Goal: Information Seeking & Learning: Learn about a topic

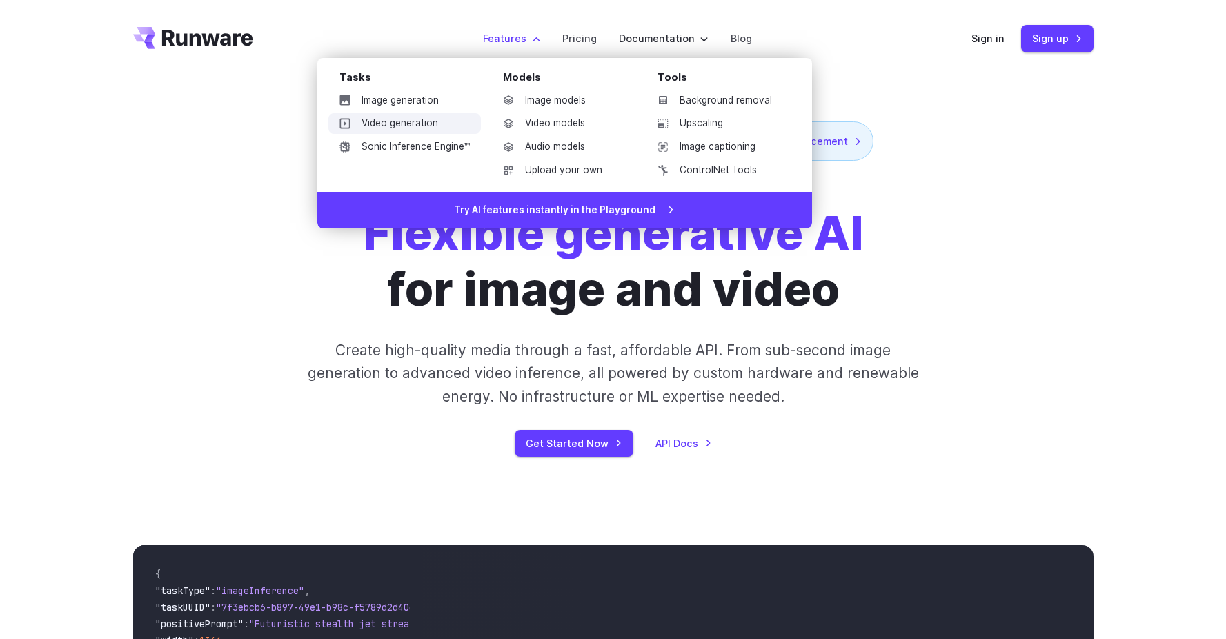
click at [425, 119] on link "Video generation" at bounding box center [404, 123] width 152 height 21
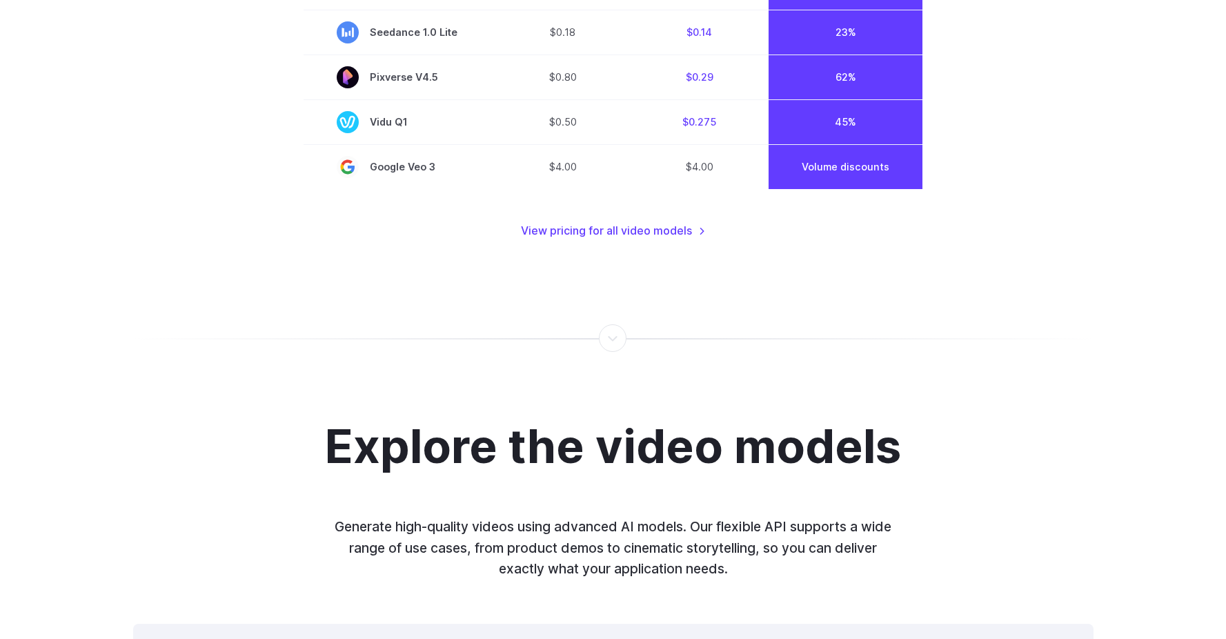
scroll to position [1033, 0]
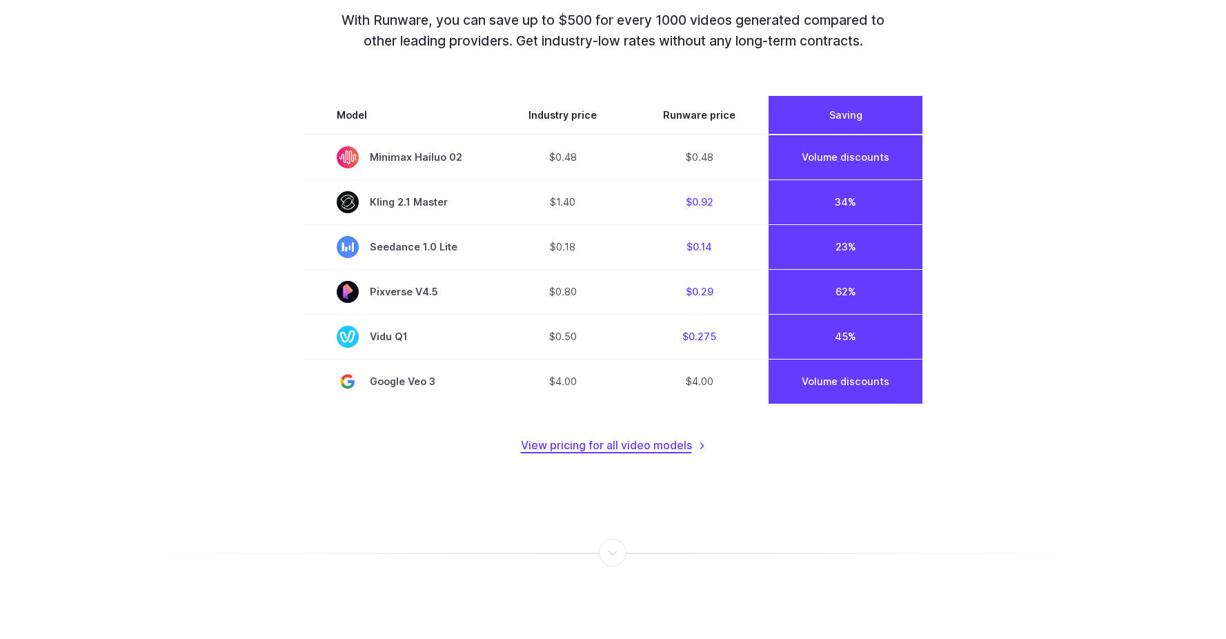
click at [609, 449] on link "View pricing for all video models" at bounding box center [613, 446] width 185 height 18
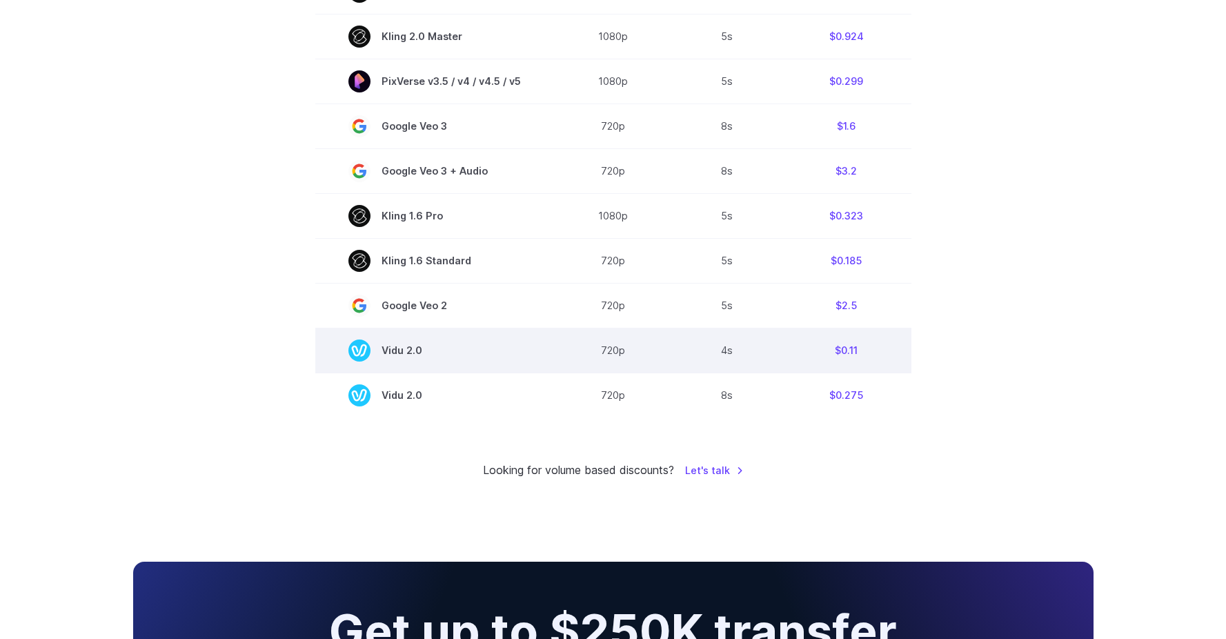
scroll to position [1005, 0]
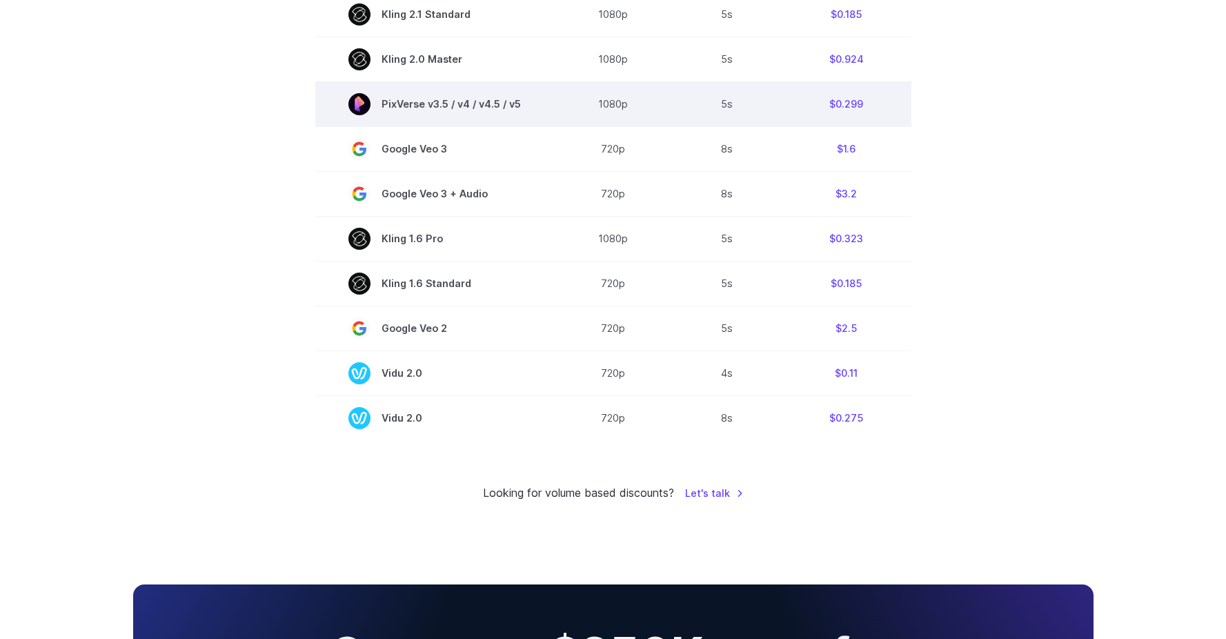
click at [361, 109] on icon at bounding box center [360, 102] width 10 height 13
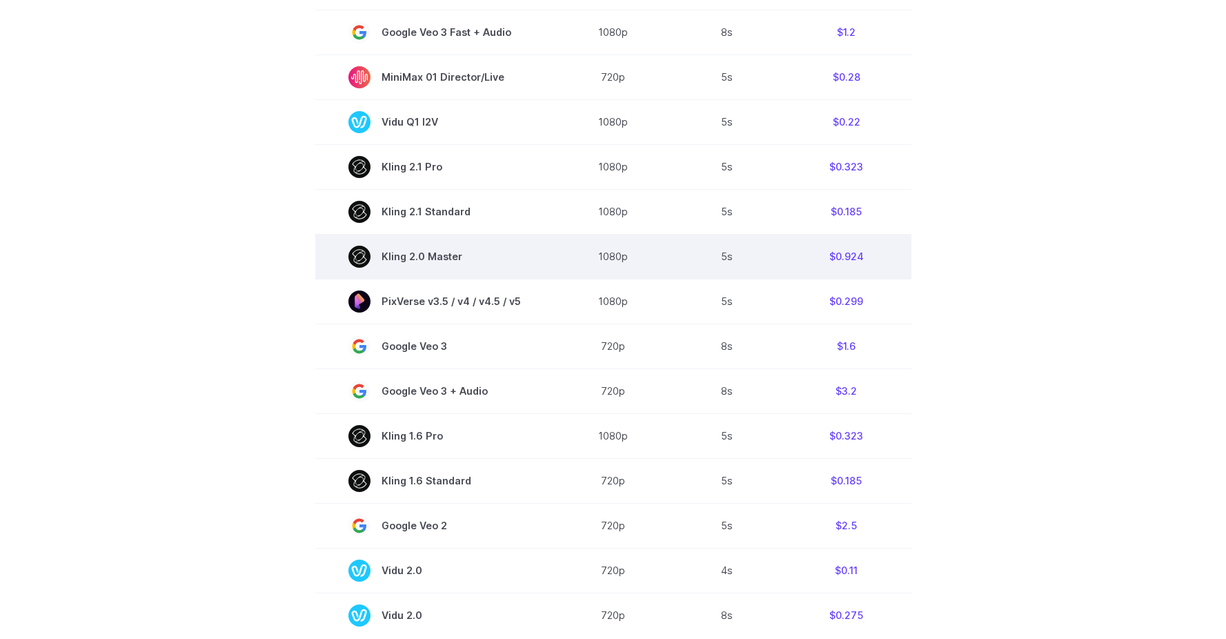
scroll to position [926, 0]
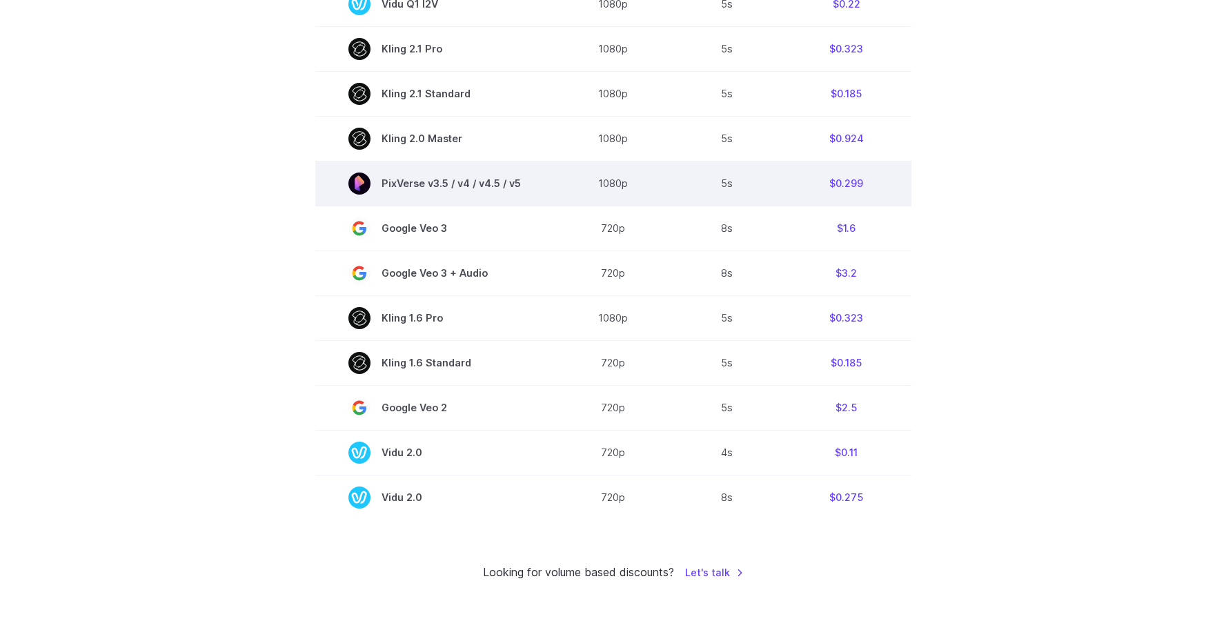
click at [856, 186] on td "$0.299" at bounding box center [846, 183] width 130 height 45
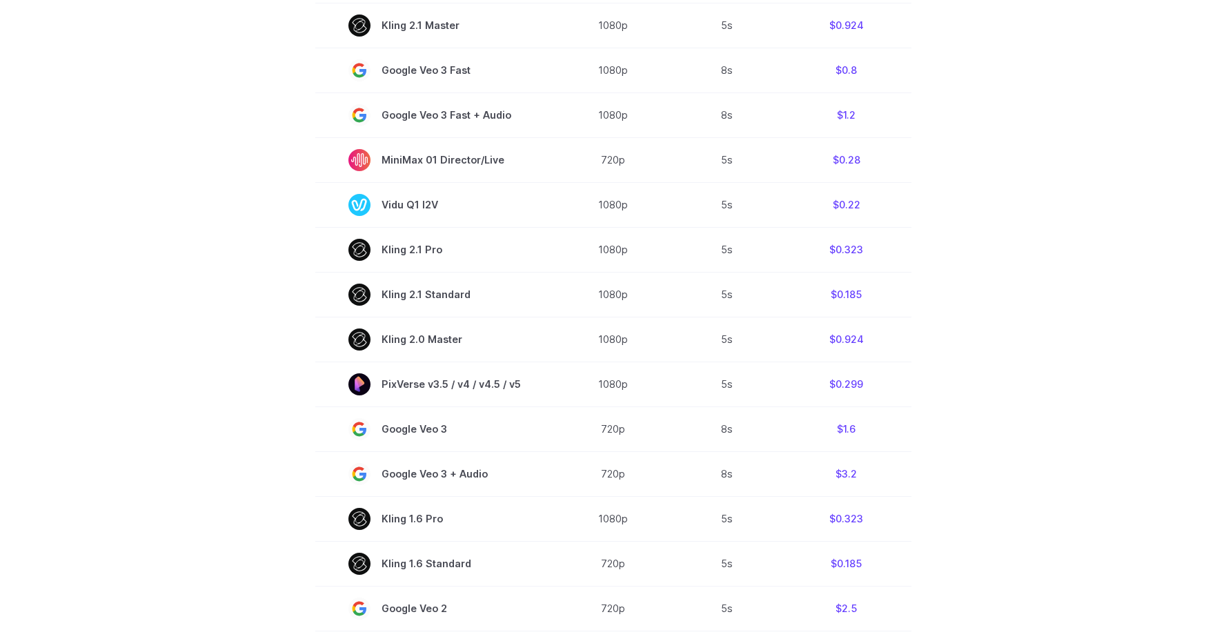
scroll to position [0, 0]
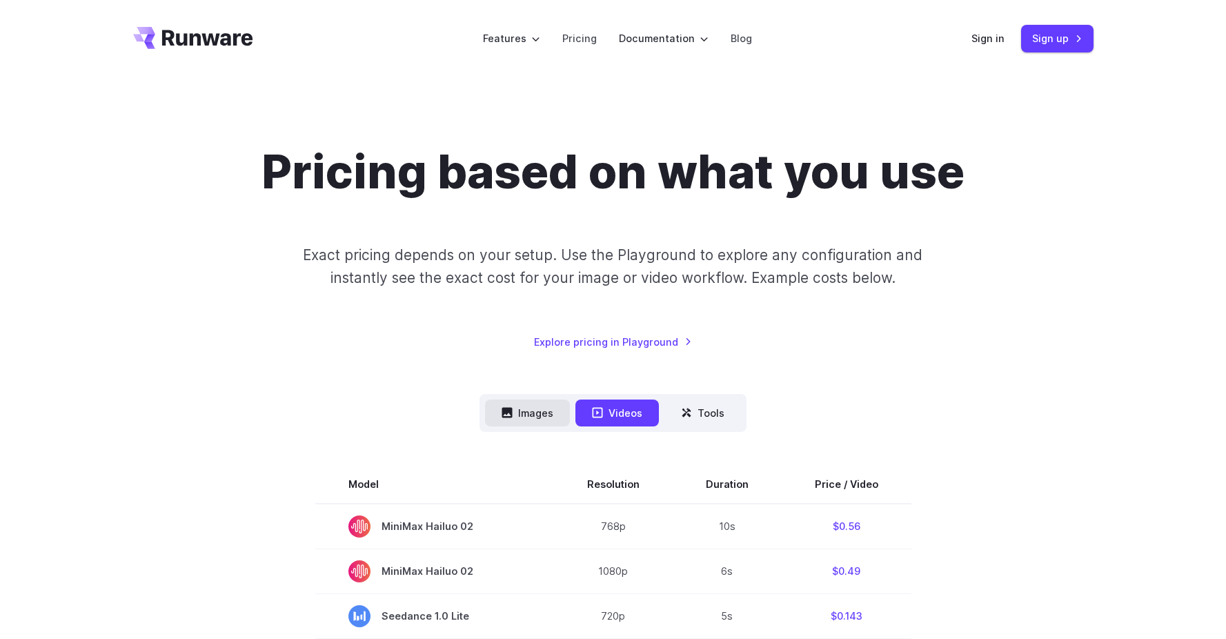
click at [536, 410] on button "Images" at bounding box center [527, 412] width 85 height 27
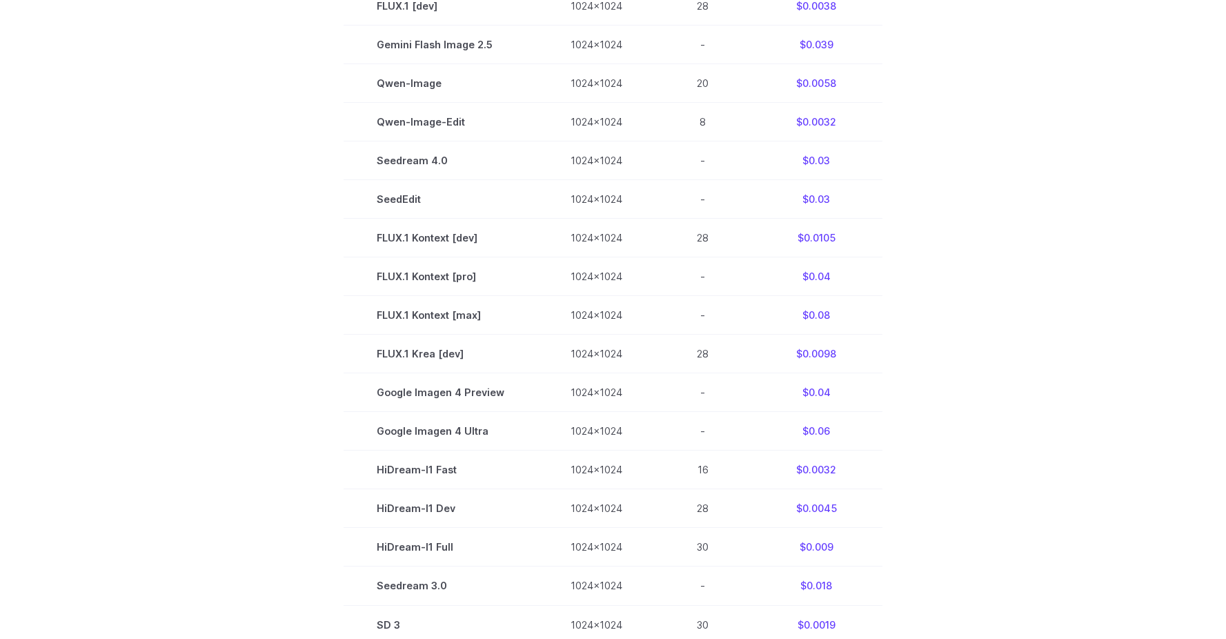
scroll to position [313, 0]
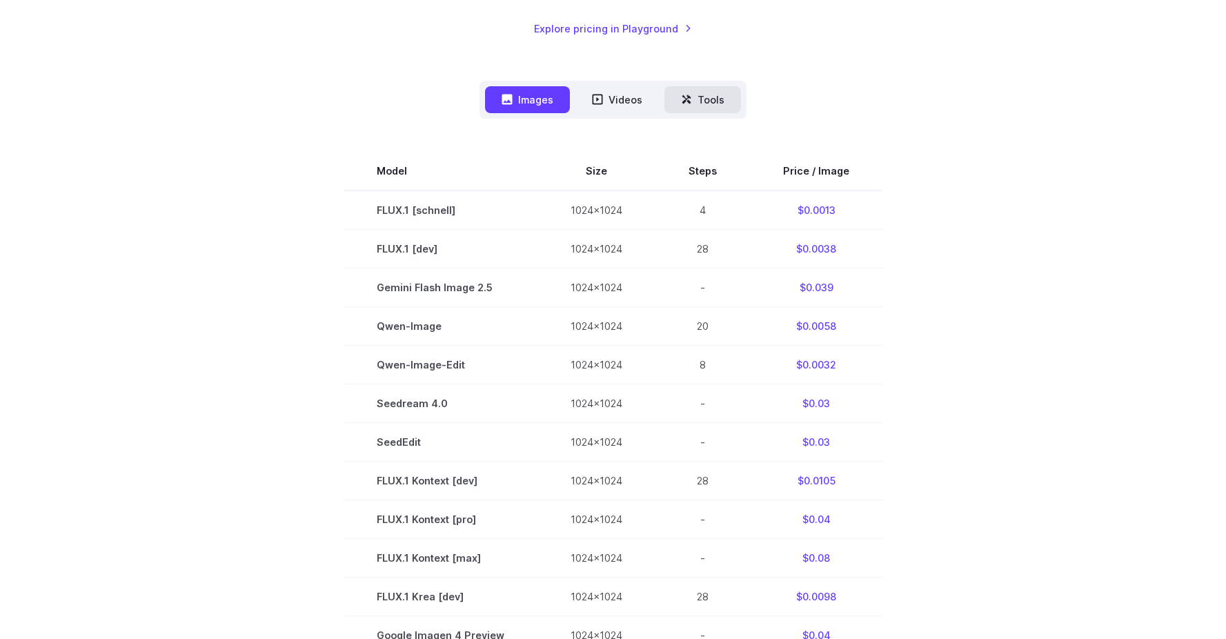
click at [710, 96] on button "Tools" at bounding box center [702, 99] width 77 height 27
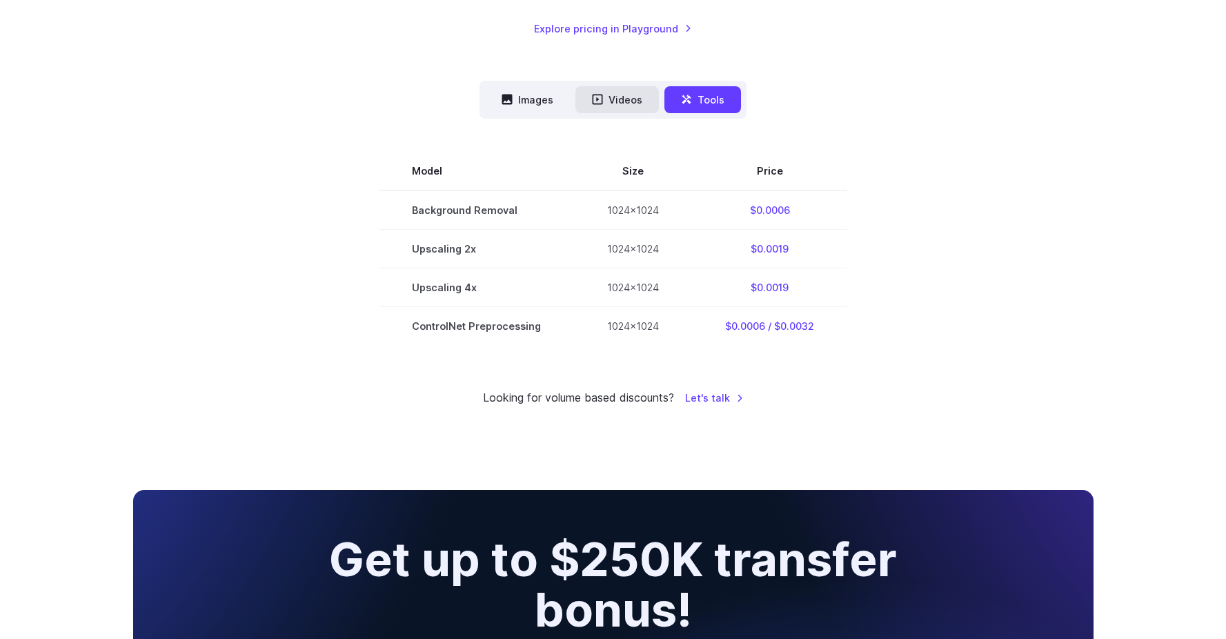
click at [642, 100] on button "Videos" at bounding box center [616, 99] width 83 height 27
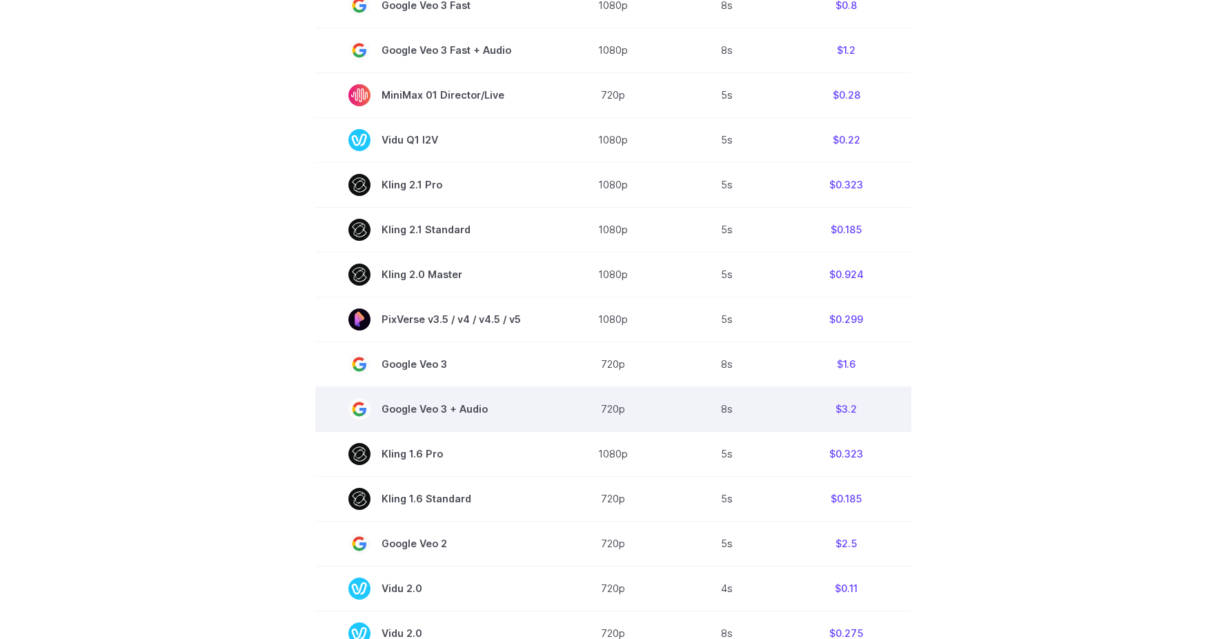
scroll to position [0, 0]
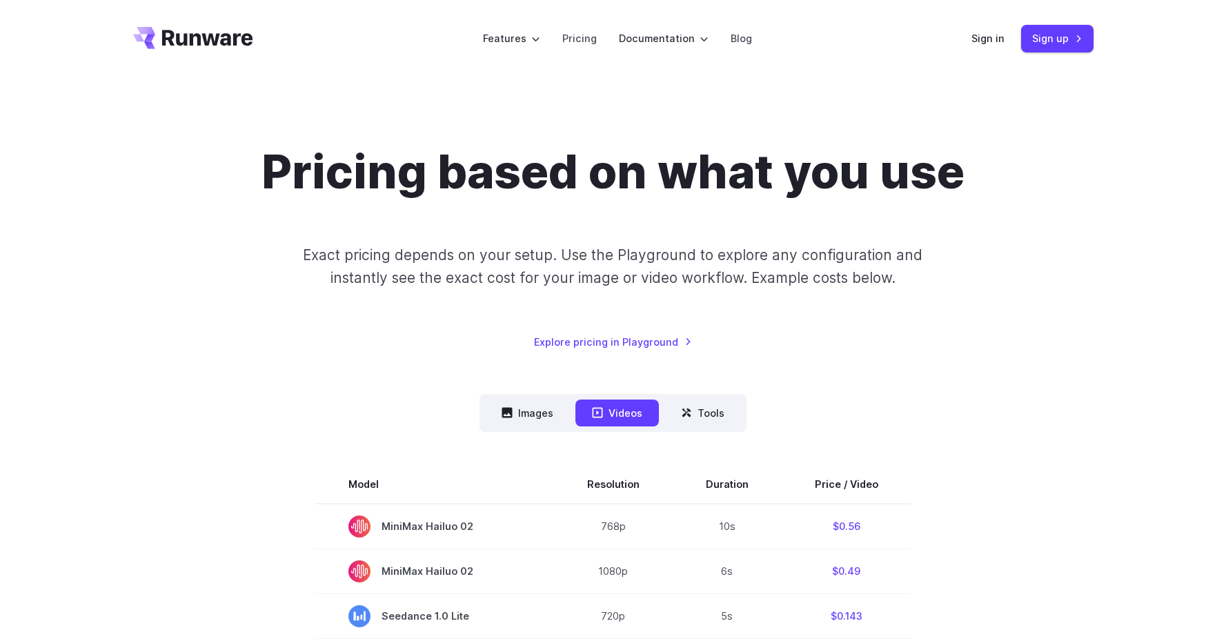
click at [286, 273] on p "Exact pricing depends on your setup. Use the Playground to explore any configur…" at bounding box center [613, 266] width 672 height 46
click at [700, 413] on button "Tools" at bounding box center [702, 412] width 77 height 27
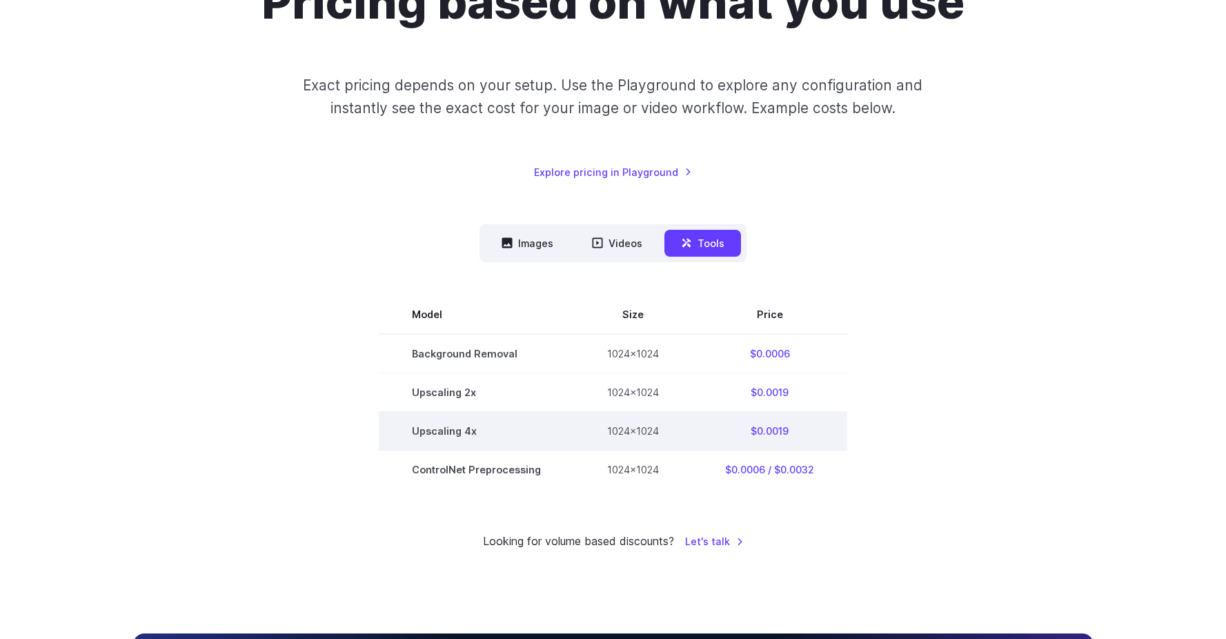
scroll to position [215, 0]
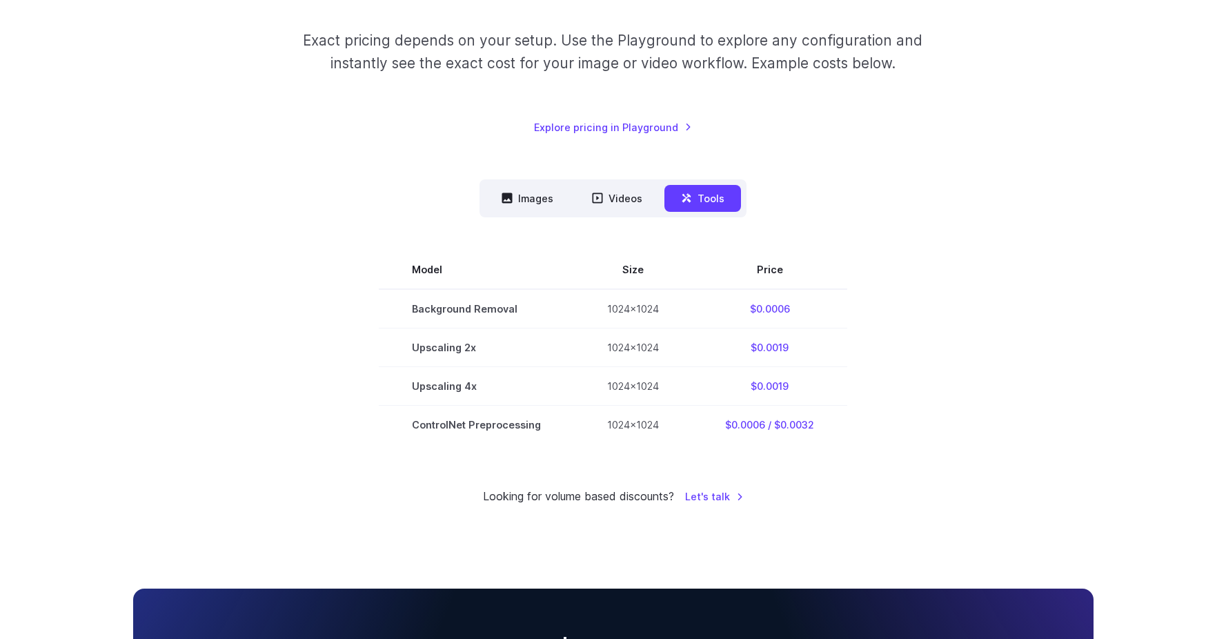
click at [534, 213] on nav "Images Videos Tools ****** ****** *****" at bounding box center [612, 198] width 267 height 38
click at [529, 199] on button "Images" at bounding box center [527, 198] width 85 height 27
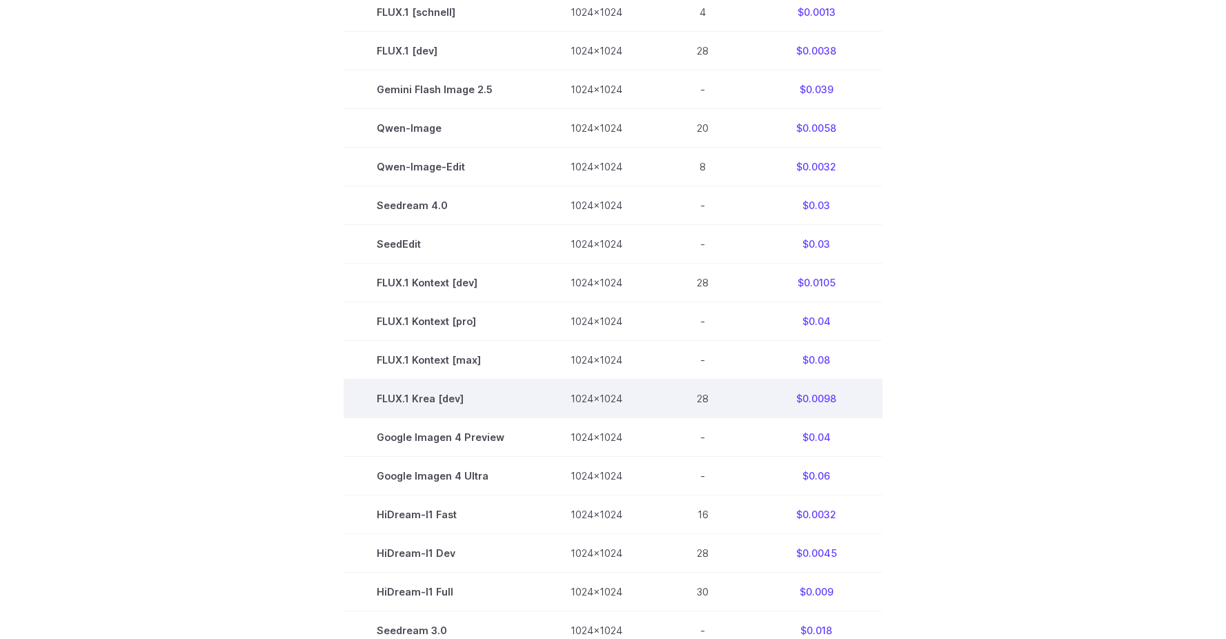
scroll to position [374, 0]
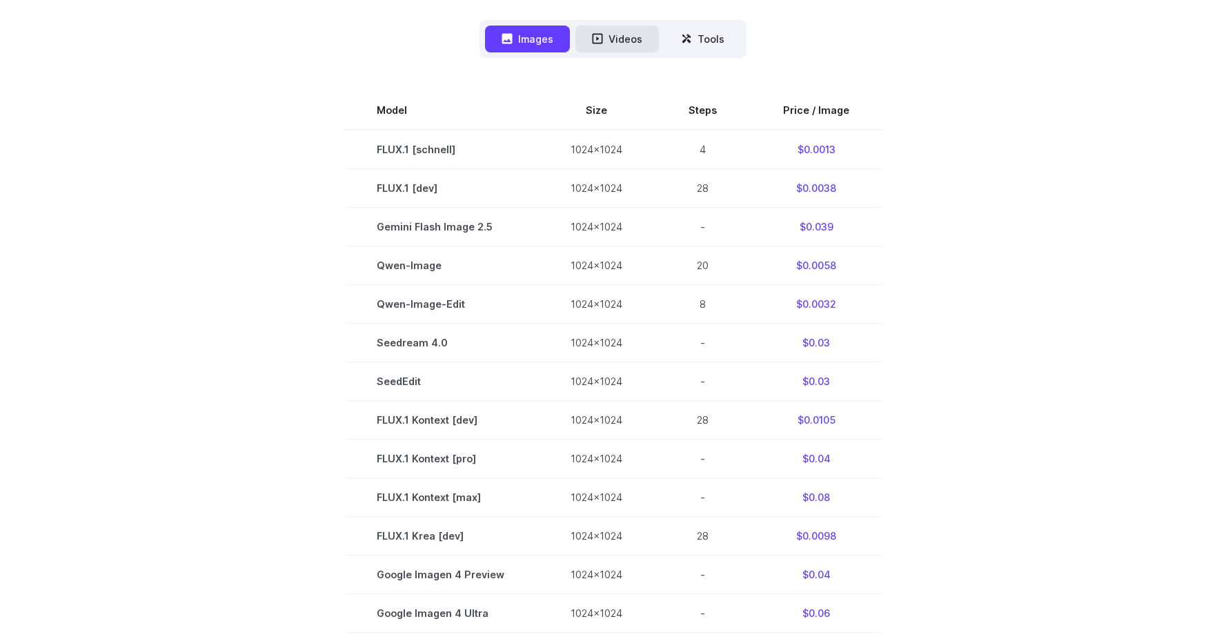
click at [630, 46] on button "Videos" at bounding box center [616, 39] width 83 height 27
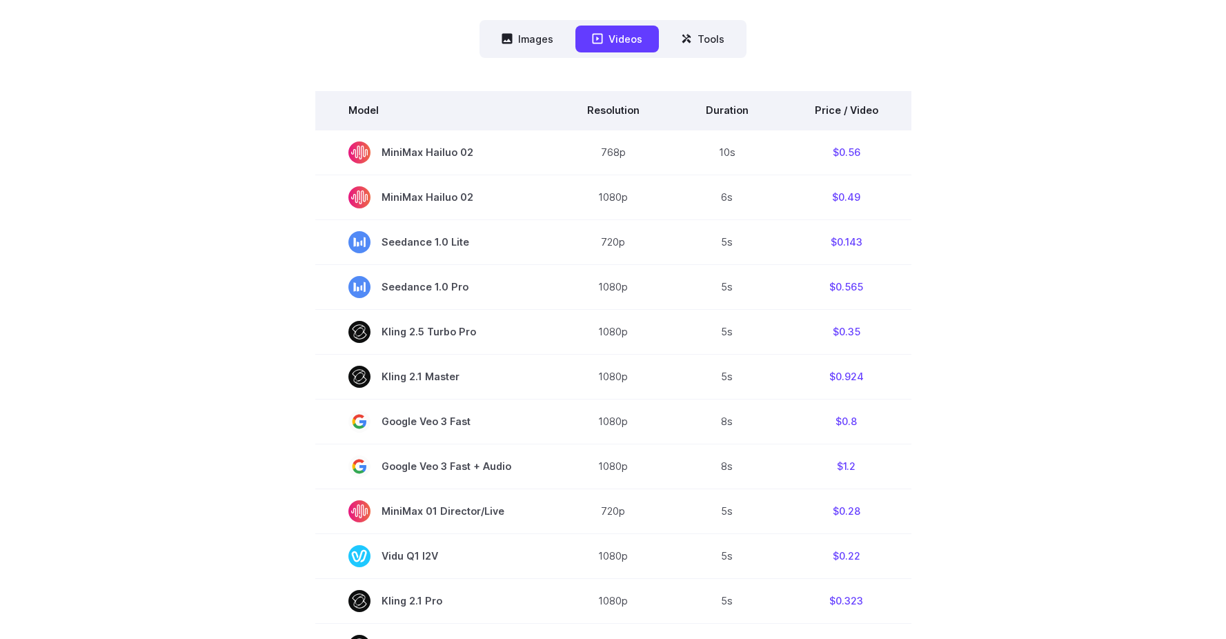
click at [832, 108] on th "Price / Video" at bounding box center [846, 110] width 130 height 39
click at [870, 117] on th "Price / Video" at bounding box center [846, 110] width 130 height 39
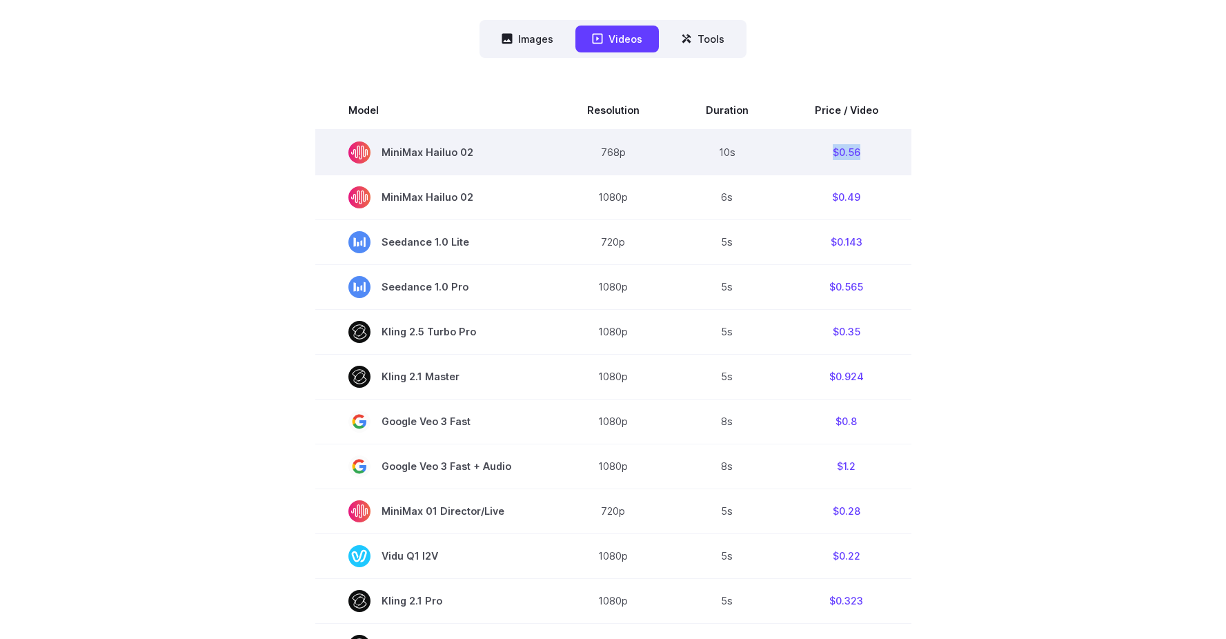
drag, startPoint x: 724, startPoint y: 166, endPoint x: 786, endPoint y: 167, distance: 62.1
click at [786, 167] on tr "MiniMax Hailuo 02 768p 10s $0.56" at bounding box center [613, 153] width 596 height 46
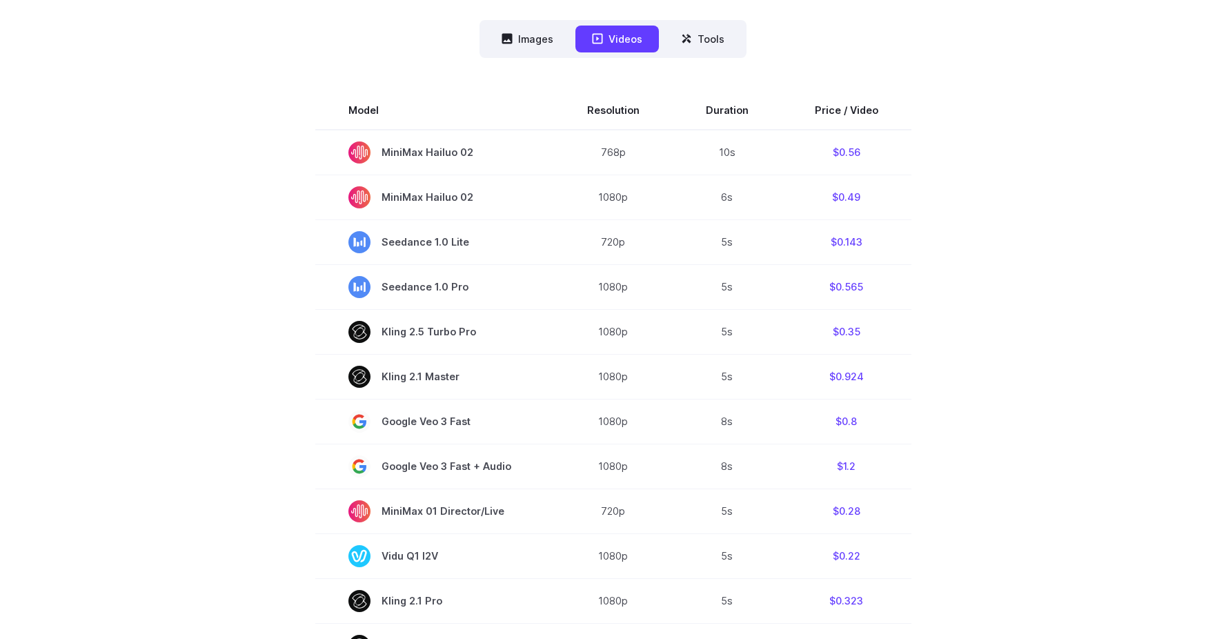
click at [1068, 192] on section "Model Resolution Duration Price / Video MiniMax Hailuo 02 768p 10s $0.56 MiniMa…" at bounding box center [613, 581] width 960 height 980
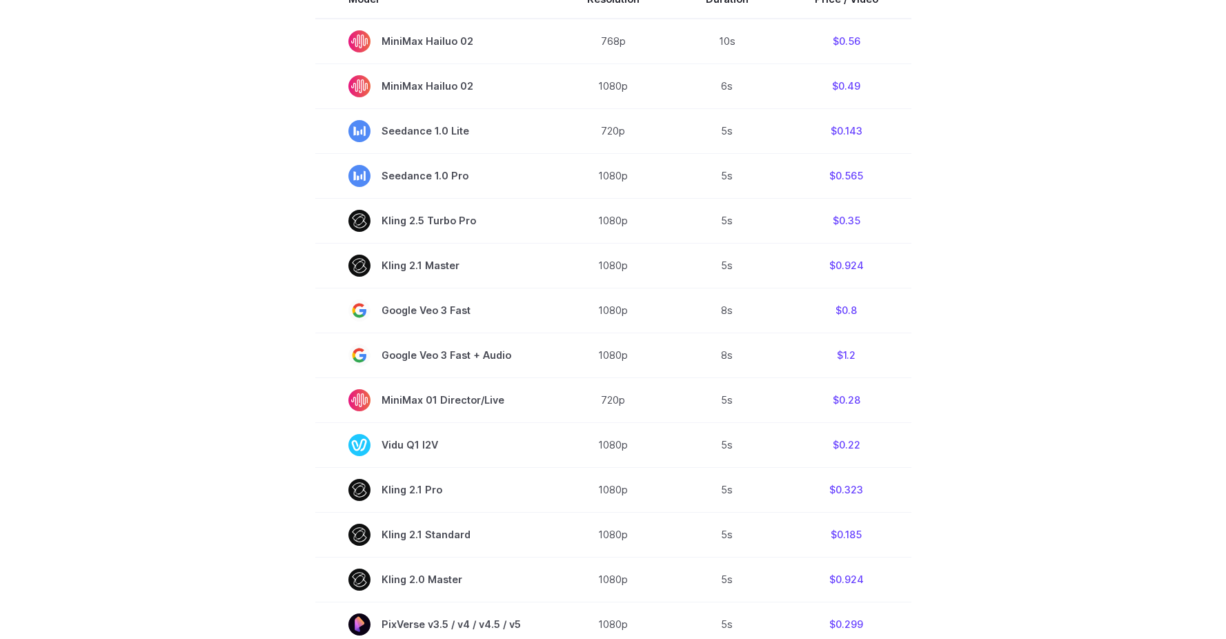
scroll to position [548, 0]
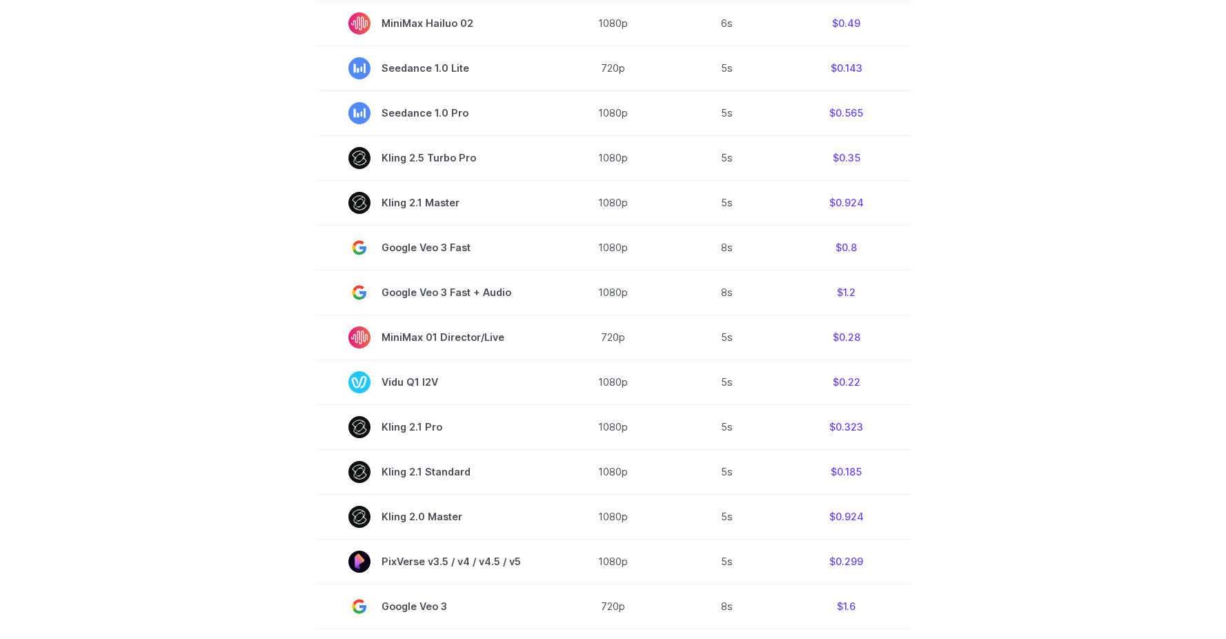
drag, startPoint x: 241, startPoint y: 252, endPoint x: 1021, endPoint y: 263, distance: 780.1
click at [1021, 263] on section "Model Resolution Duration Price / Video MiniMax Hailuo 02 768p 10s $0.56 MiniMa…" at bounding box center [613, 407] width 960 height 980
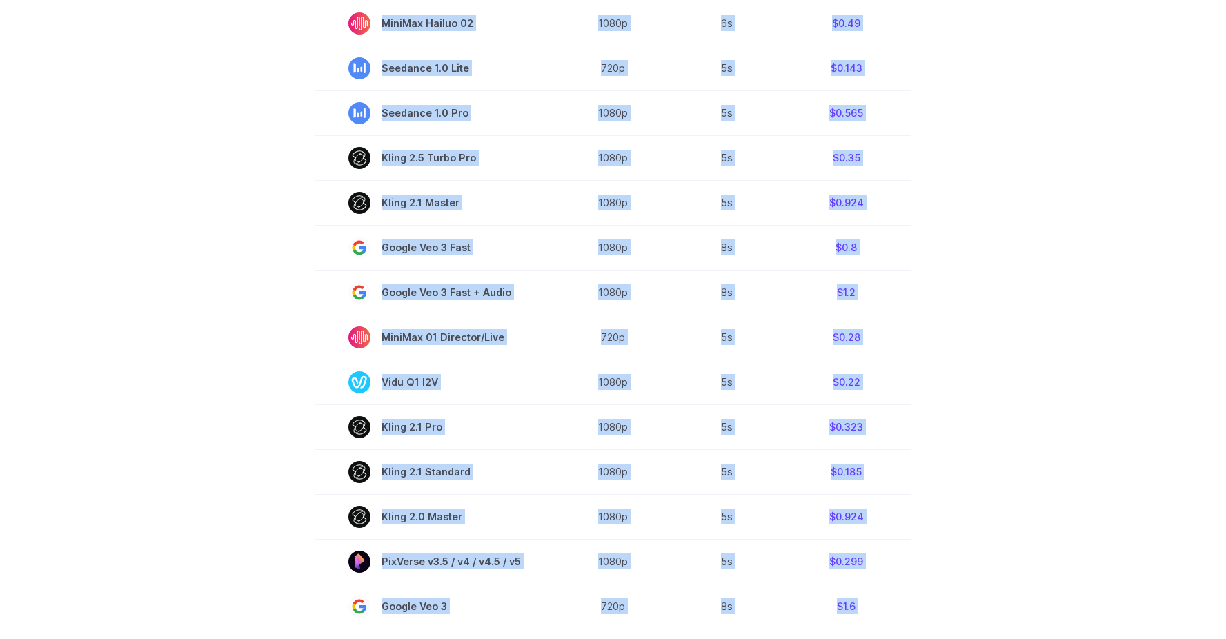
drag, startPoint x: 957, startPoint y: 263, endPoint x: 237, endPoint y: 263, distance: 719.4
click at [237, 263] on section "Model Resolution Duration Price / Video MiniMax Hailuo 02 768p 10s $0.56 MiniMa…" at bounding box center [613, 407] width 960 height 980
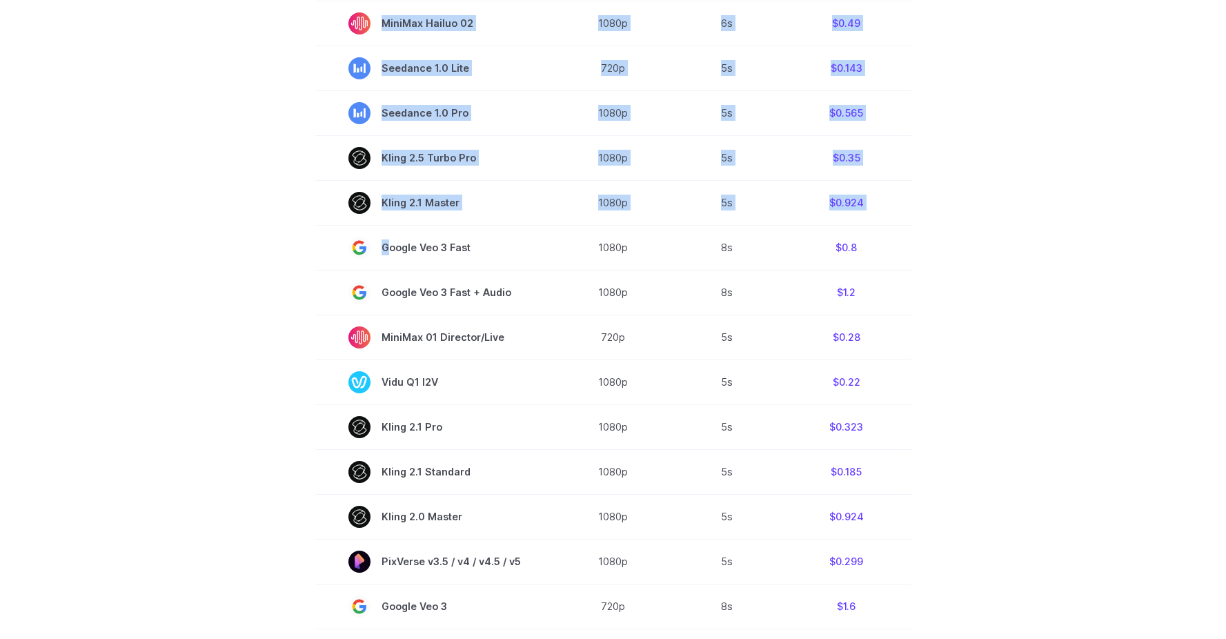
drag, startPoint x: 385, startPoint y: 247, endPoint x: 929, endPoint y: 248, distance: 544.2
click at [929, 248] on section "Model Resolution Duration Price / Video MiniMax Hailuo 02 768p 10s $0.56 MiniMa…" at bounding box center [613, 407] width 960 height 980
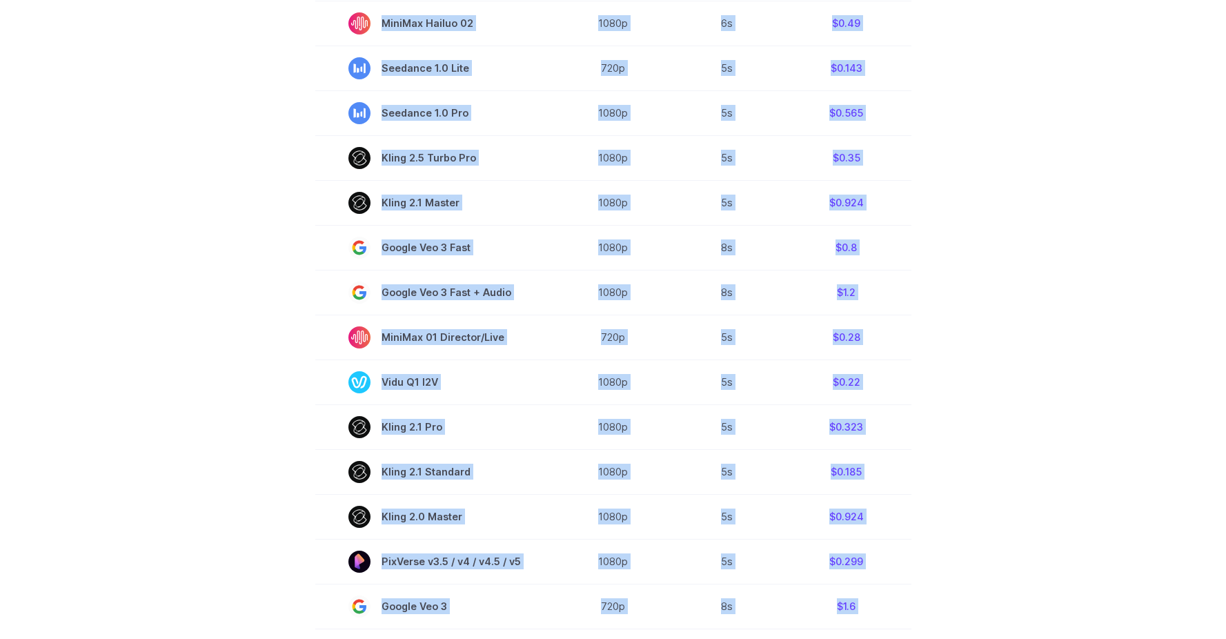
drag, startPoint x: 929, startPoint y: 248, endPoint x: 267, endPoint y: 248, distance: 662.1
click at [267, 248] on section "Model Resolution Duration Price / Video MiniMax Hailuo 02 768p 10s $0.56 MiniMa…" at bounding box center [613, 407] width 960 height 980
click at [264, 248] on section "Model Resolution Duration Price / Video MiniMax Hailuo 02 768p 10s $0.56 MiniMa…" at bounding box center [613, 407] width 960 height 980
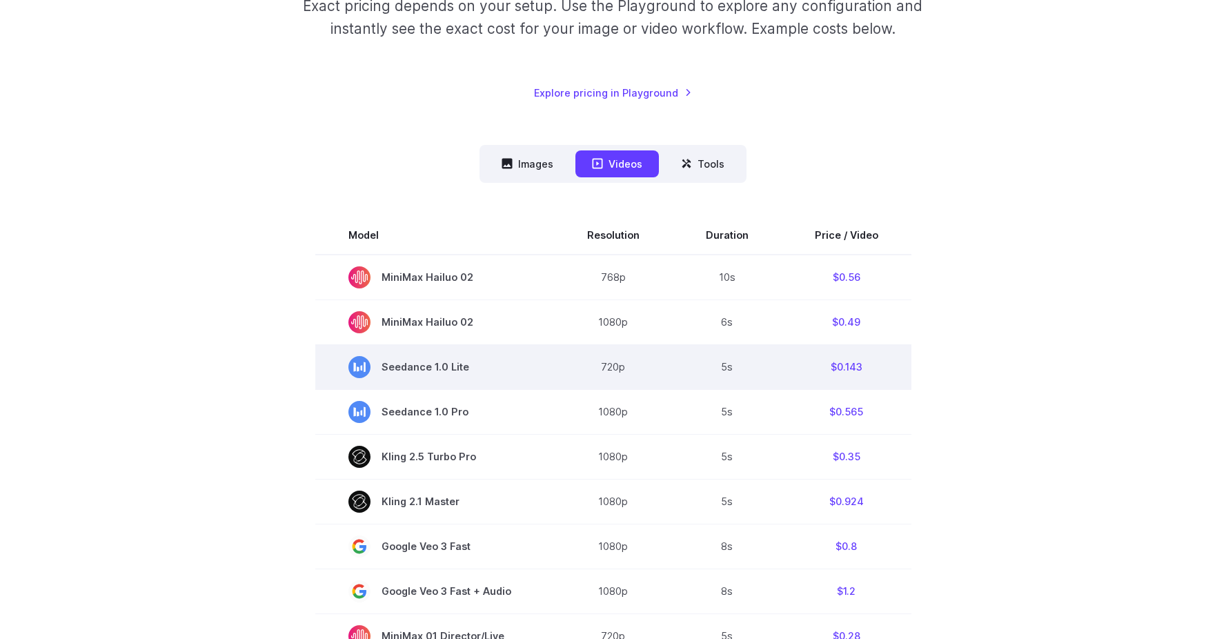
scroll to position [243, 0]
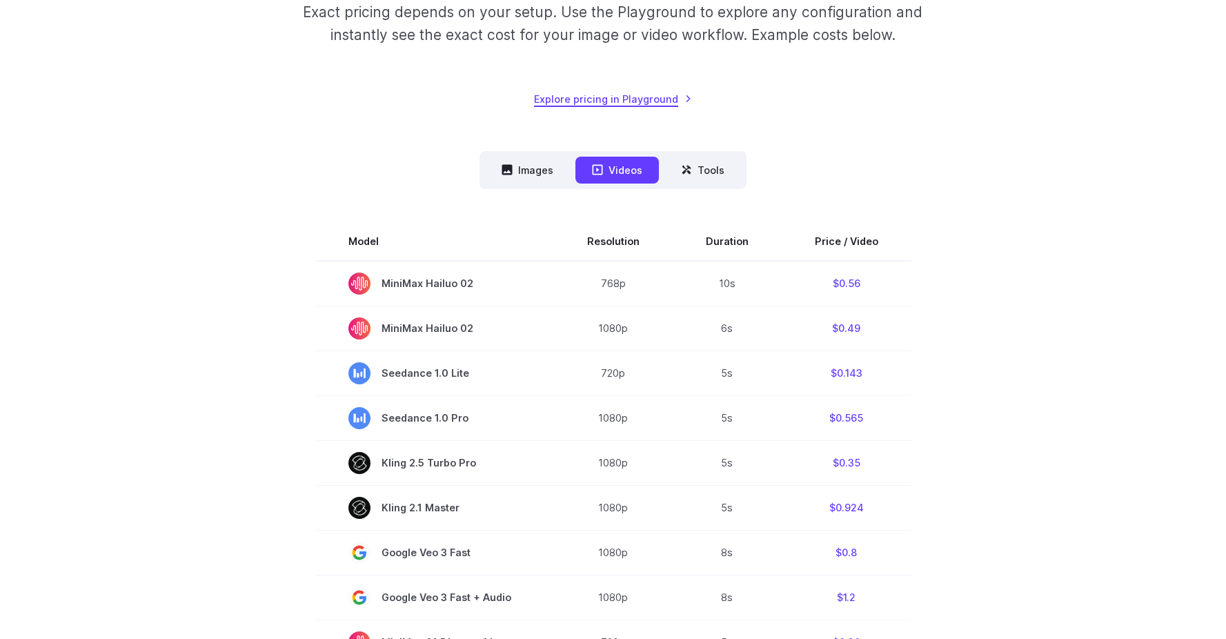
click at [633, 102] on link "Explore pricing in Playground" at bounding box center [613, 99] width 158 height 16
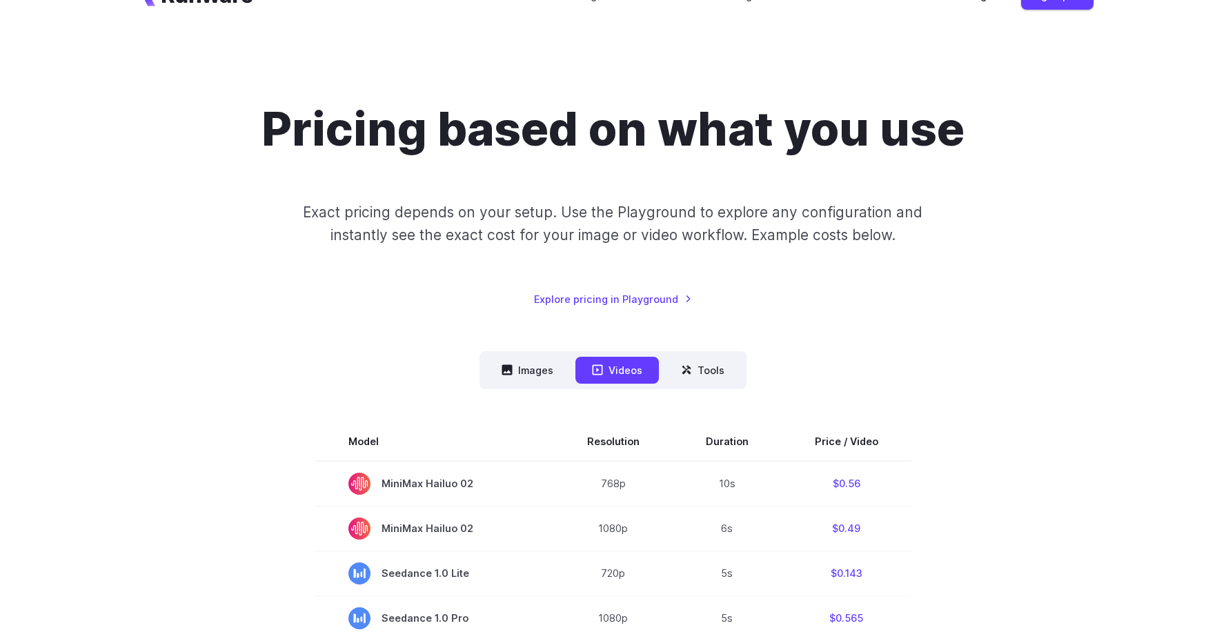
scroll to position [0, 0]
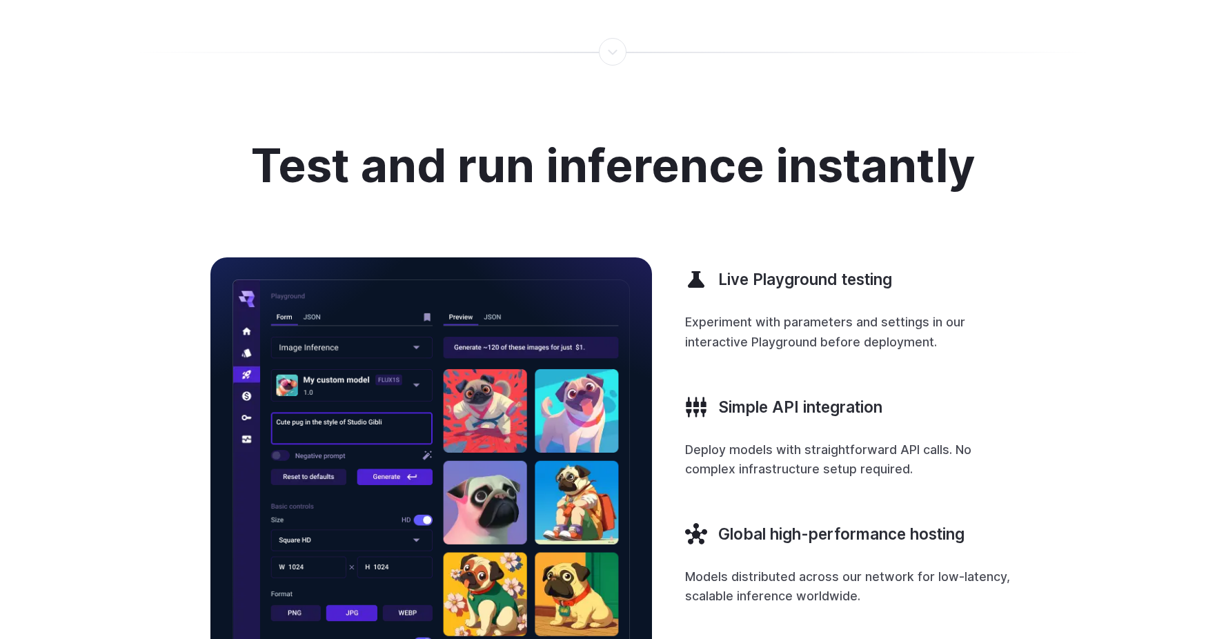
scroll to position [1260, 0]
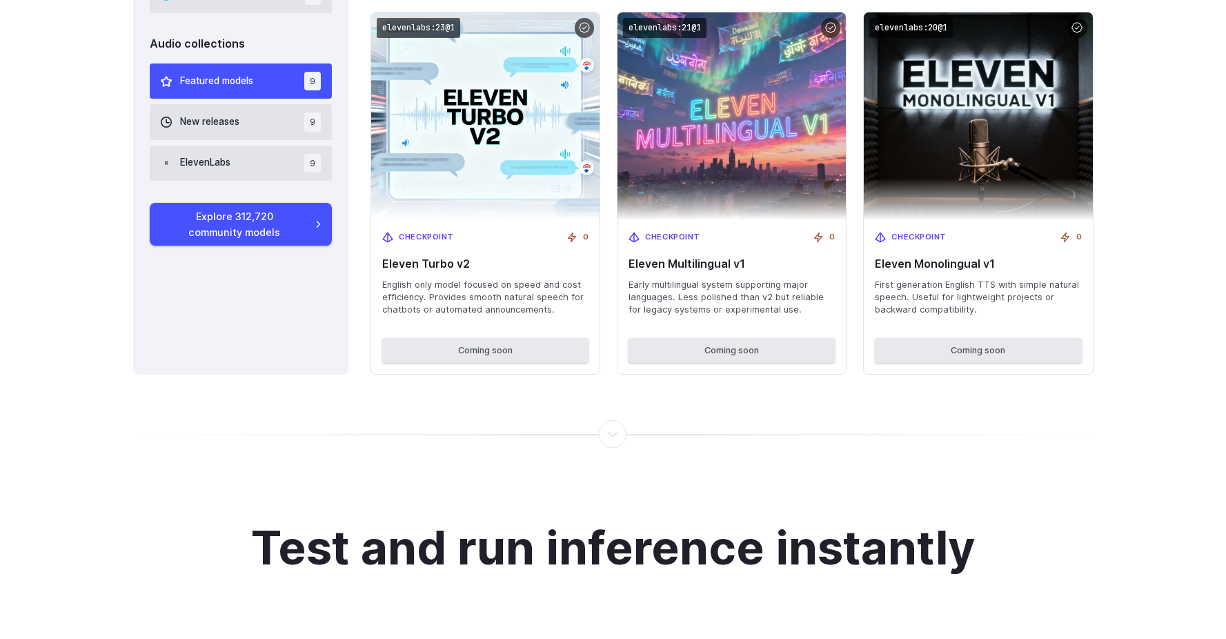
click at [614, 434] on div at bounding box center [612, 434] width 1 height 0
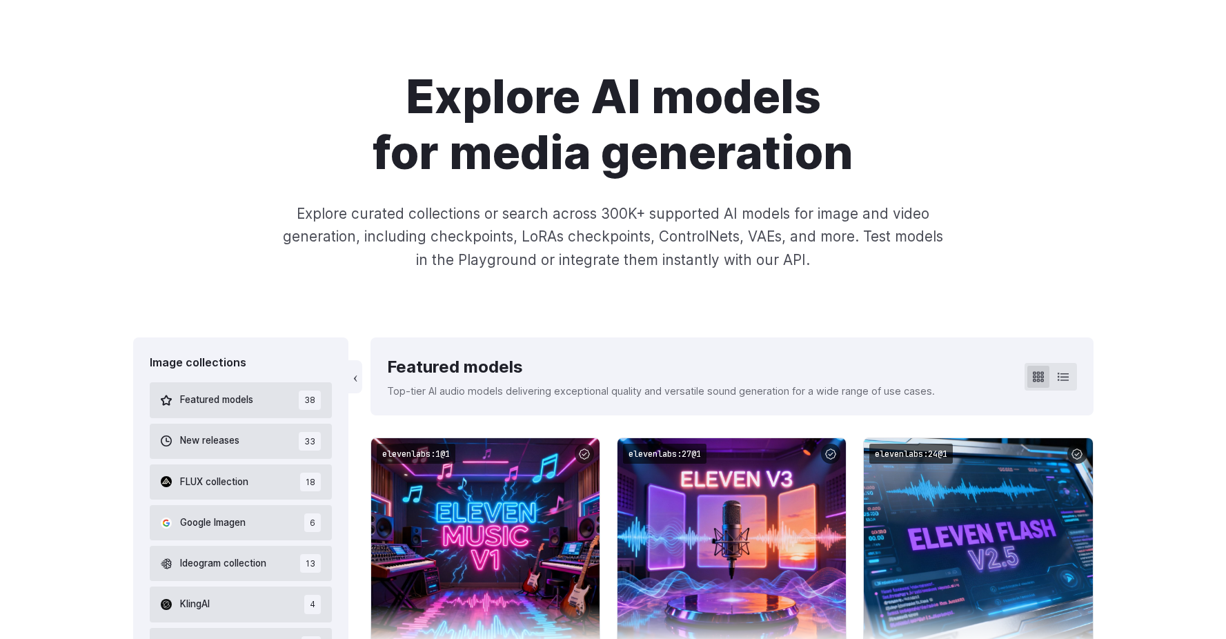
scroll to position [0, 0]
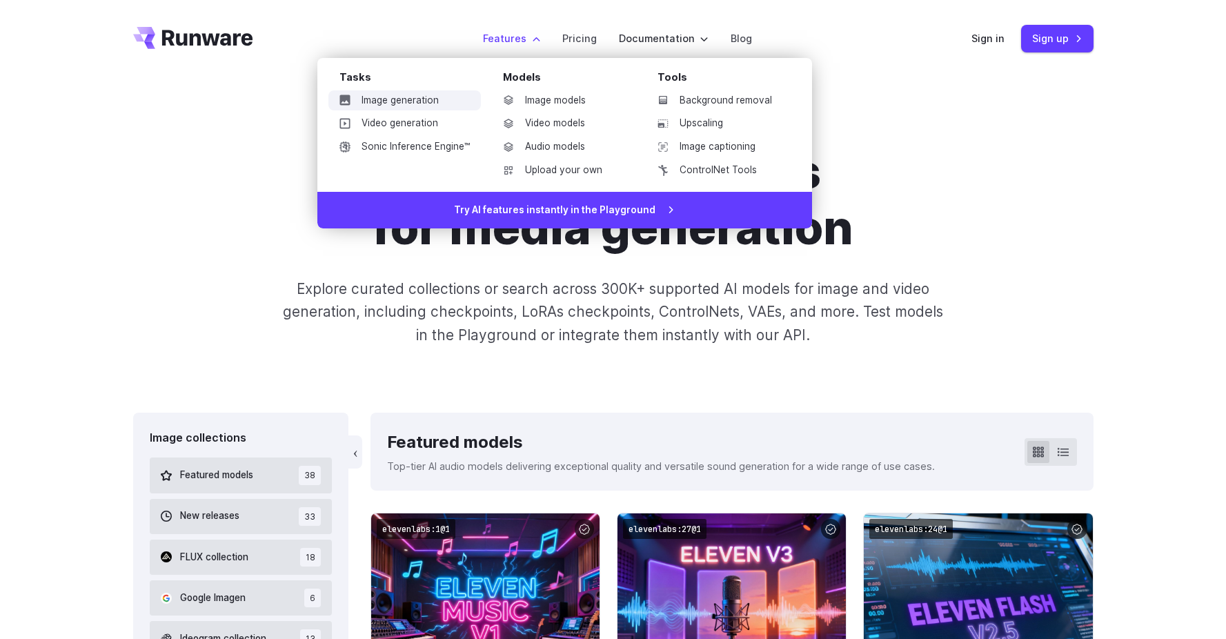
click at [428, 99] on link "Image generation" at bounding box center [404, 100] width 152 height 21
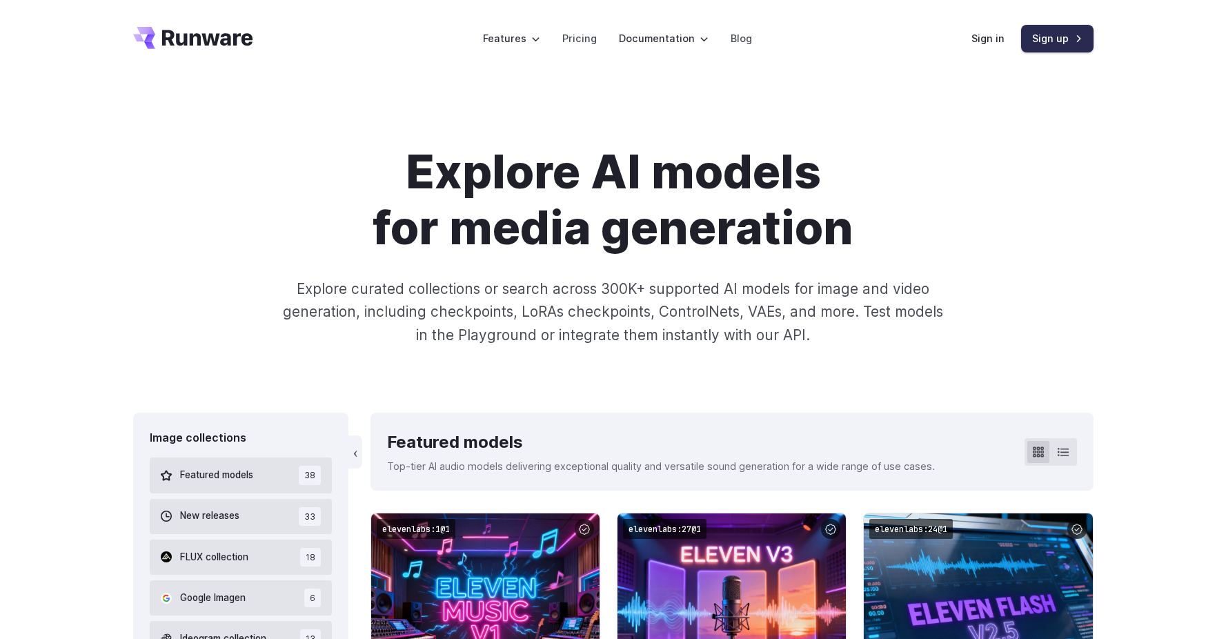
click at [1034, 36] on link "Sign up" at bounding box center [1057, 38] width 72 height 27
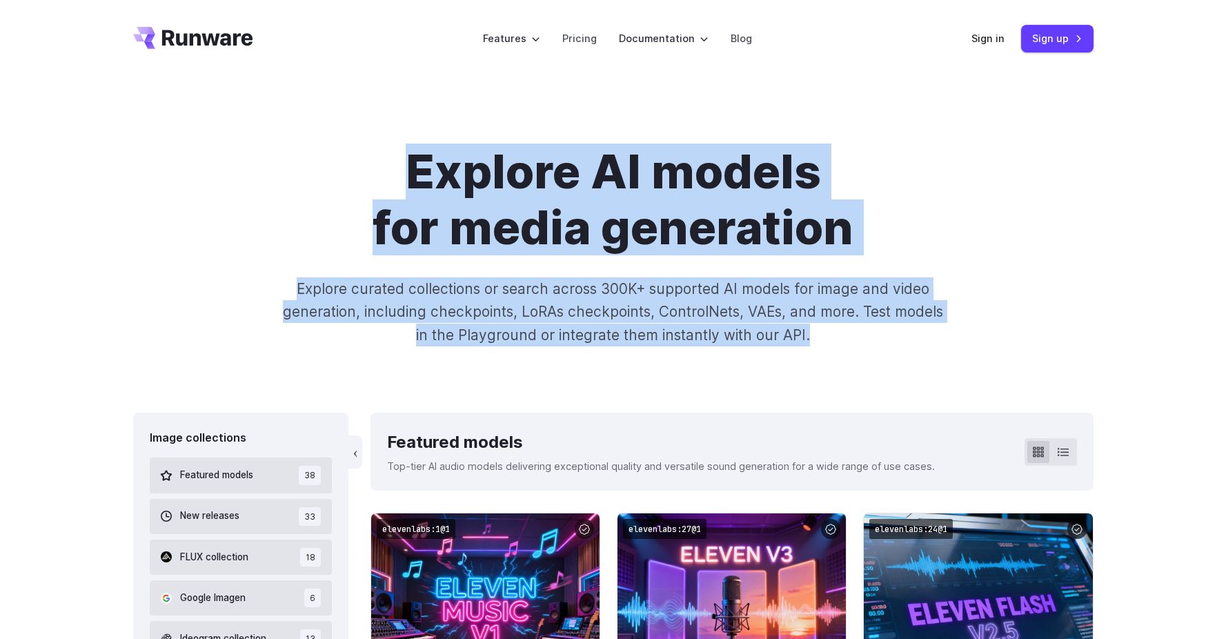
drag, startPoint x: 172, startPoint y: 113, endPoint x: 867, endPoint y: 347, distance: 732.8
click at [867, 347] on div "Explore AI models for media generation Explore curated collections or search ac…" at bounding box center [613, 244] width 1226 height 335
click at [485, 193] on h1 "Explore AI models for media generation" at bounding box center [613, 199] width 768 height 112
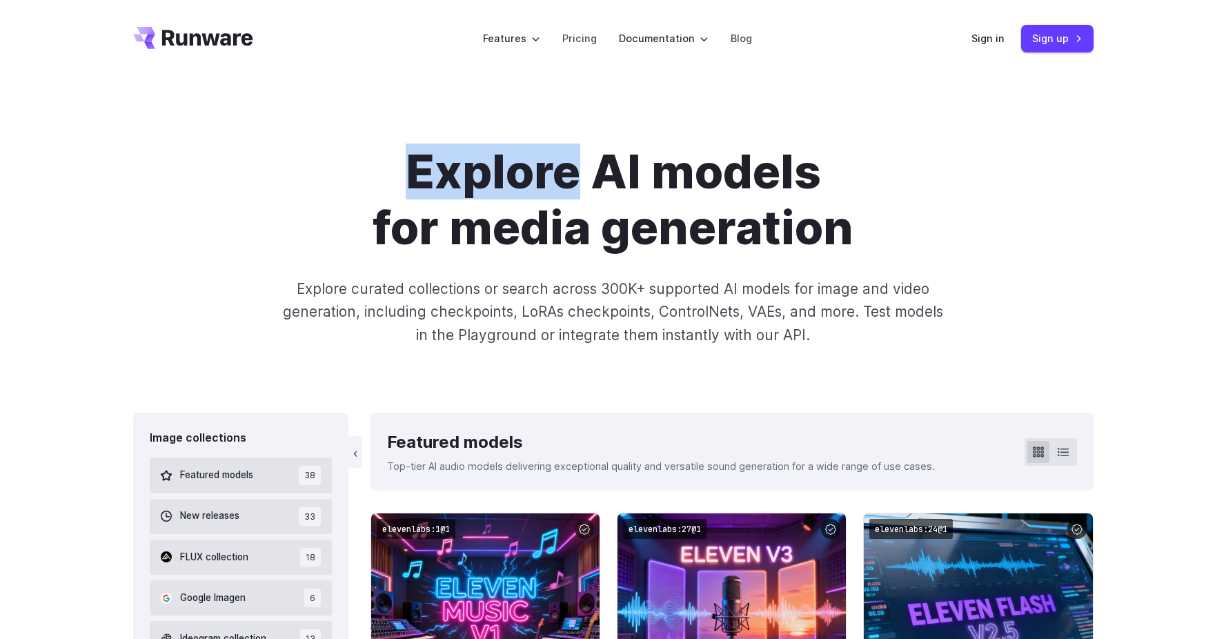
drag, startPoint x: 578, startPoint y: 178, endPoint x: 368, endPoint y: 175, distance: 209.7
click at [368, 175] on h1 "Explore AI models for media generation" at bounding box center [613, 199] width 768 height 112
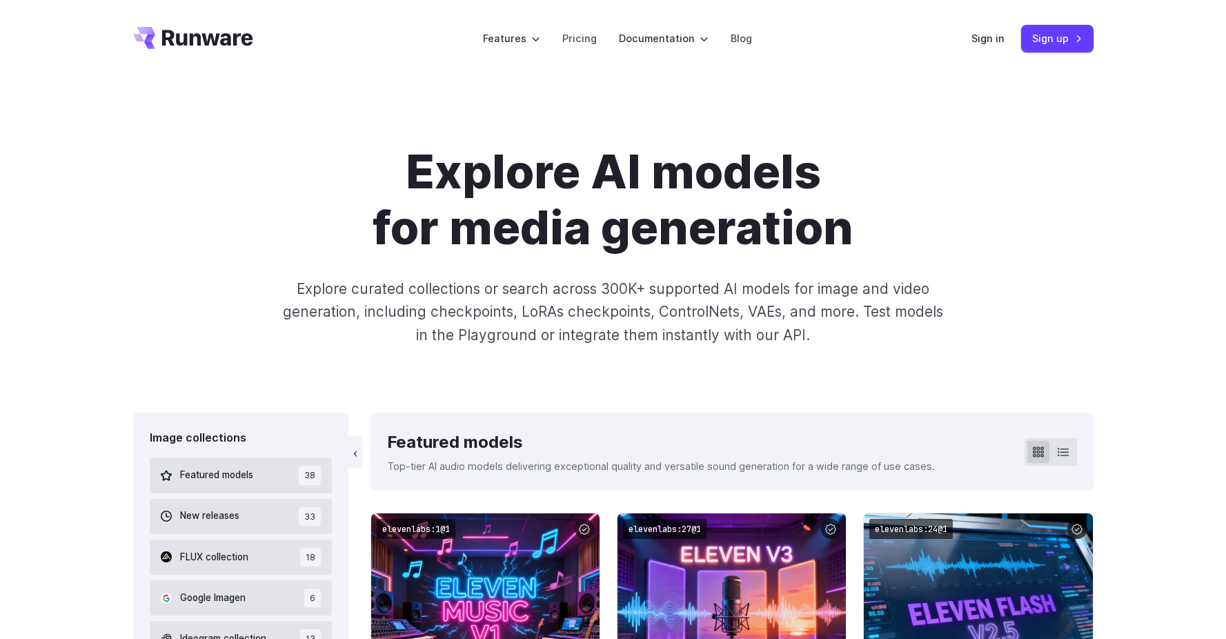
click at [675, 170] on h1 "Explore AI models for media generation" at bounding box center [613, 199] width 768 height 112
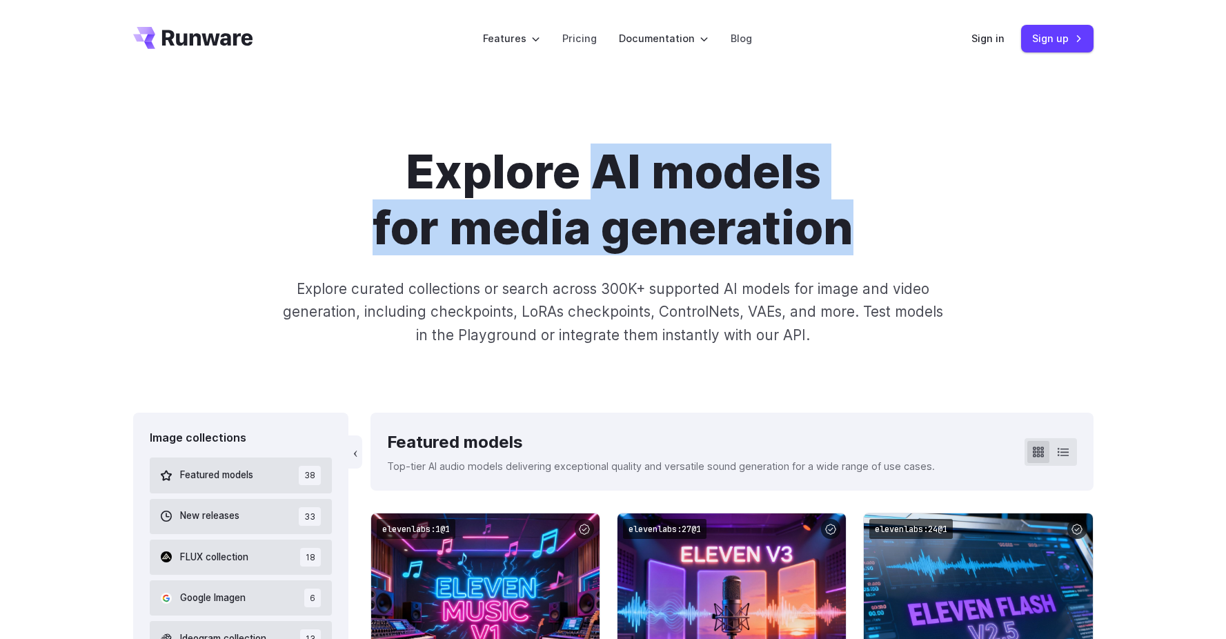
drag, startPoint x: 597, startPoint y: 169, endPoint x: 868, endPoint y: 234, distance: 278.0
click at [868, 234] on h1 "Explore AI models for media generation" at bounding box center [613, 199] width 768 height 112
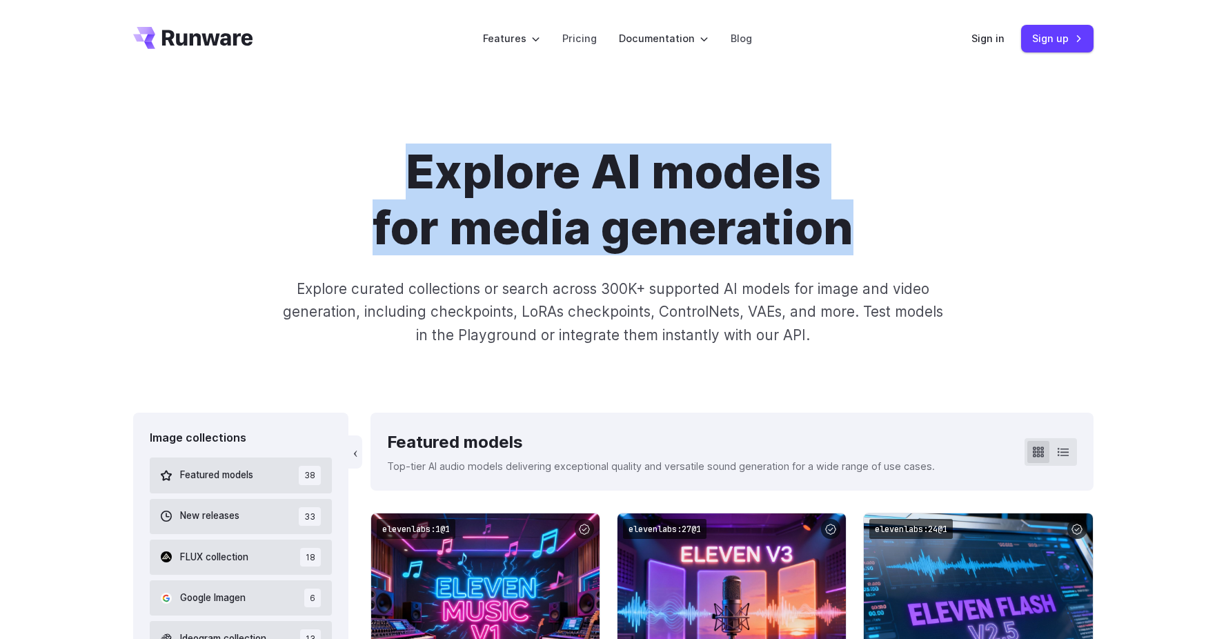
drag, startPoint x: 868, startPoint y: 234, endPoint x: 343, endPoint y: 161, distance: 529.2
click at [343, 161] on h1 "Explore AI models for media generation" at bounding box center [613, 199] width 768 height 112
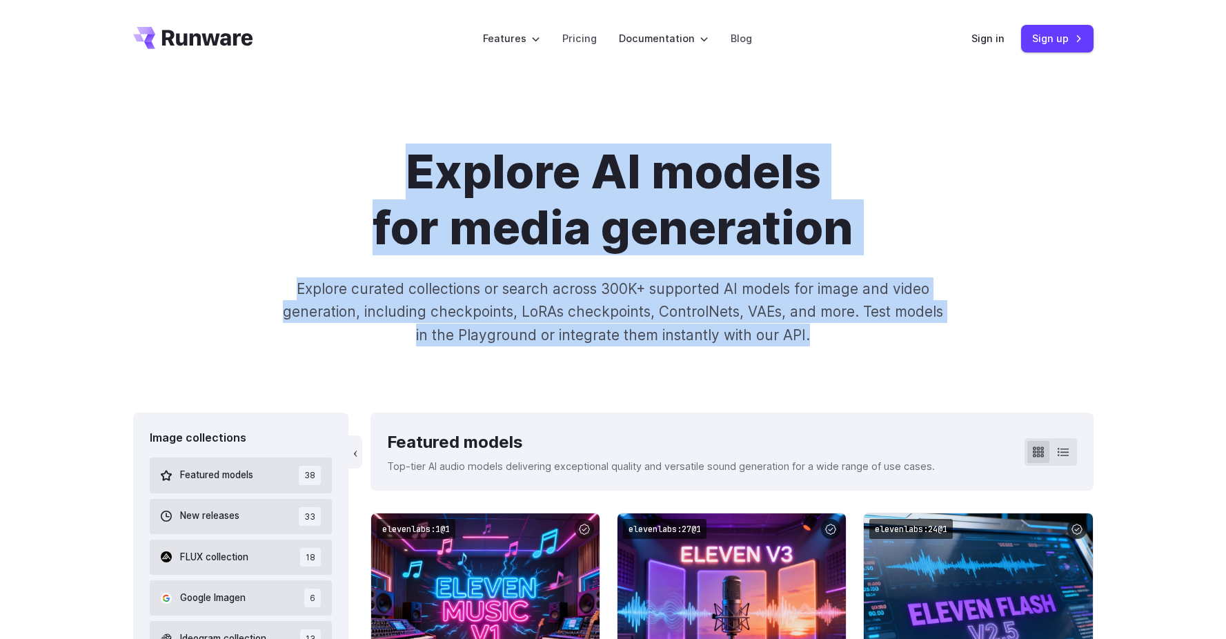
drag, startPoint x: 375, startPoint y: 146, endPoint x: 878, endPoint y: 333, distance: 537.3
click at [934, 346] on div "Explore AI models for media generation Explore curated collections or search ac…" at bounding box center [613, 244] width 960 height 203
drag, startPoint x: 830, startPoint y: 341, endPoint x: 417, endPoint y: 150, distance: 456.1
click at [417, 150] on div "Explore AI models for media generation Explore curated collections or search ac…" at bounding box center [613, 244] width 960 height 203
click at [397, 150] on h1 "Explore AI models for media generation" at bounding box center [613, 199] width 768 height 112
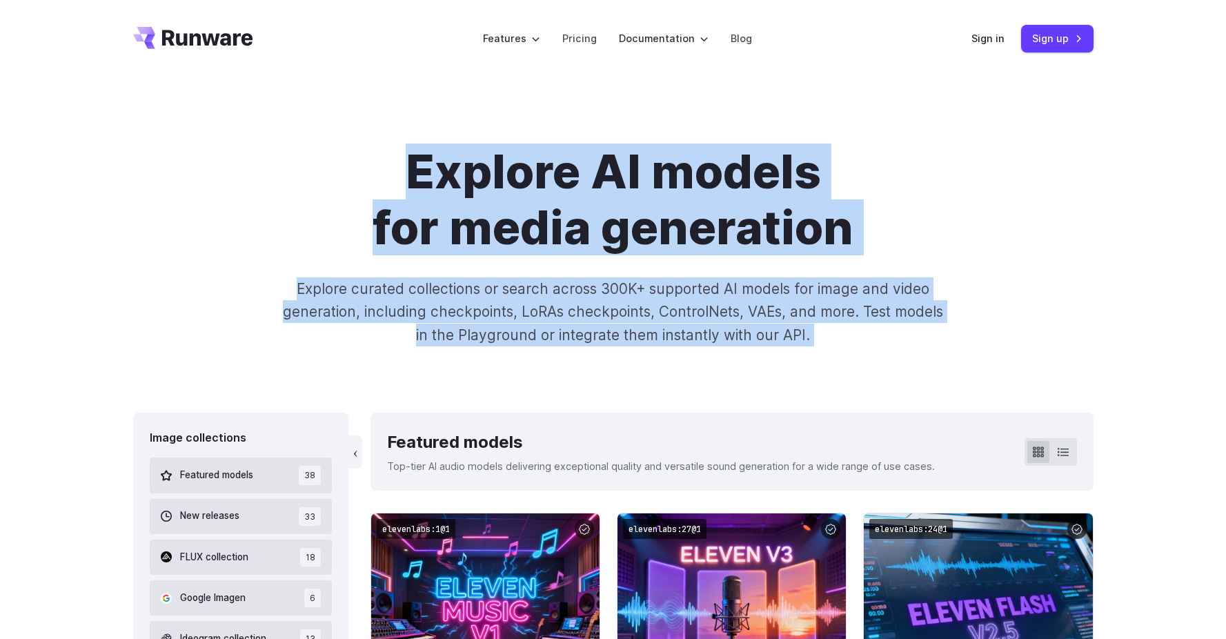
drag, startPoint x: 397, startPoint y: 150, endPoint x: 861, endPoint y: 328, distance: 497.4
click at [956, 341] on div "Explore AI models for media generation Explore curated collections or search ac…" at bounding box center [613, 244] width 960 height 203
click at [815, 328] on p "Explore curated collections or search across 300K+ supported AI models for imag…" at bounding box center [613, 311] width 672 height 69
drag, startPoint x: 802, startPoint y: 336, endPoint x: 312, endPoint y: 157, distance: 521.9
click at [312, 157] on div "Explore AI models for media generation Explore curated collections or search ac…" at bounding box center [613, 244] width 960 height 203
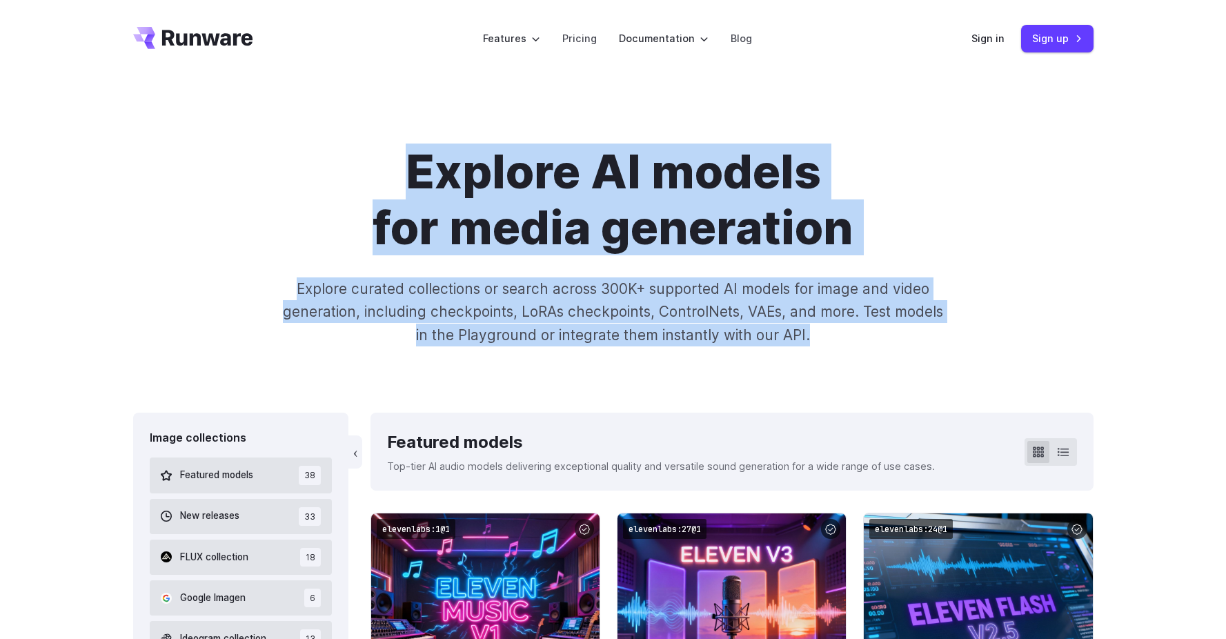
click at [396, 150] on h1 "Explore AI models for media generation" at bounding box center [613, 199] width 768 height 112
drag, startPoint x: 396, startPoint y: 150, endPoint x: 909, endPoint y: 356, distance: 553.0
click at [909, 356] on div "Explore AI models for media generation Explore curated collections or search ac…" at bounding box center [613, 244] width 1226 height 335
click at [827, 337] on p "Explore curated collections or search across 300K+ supported AI models for imag…" at bounding box center [613, 311] width 672 height 69
drag, startPoint x: 827, startPoint y: 337, endPoint x: 337, endPoint y: 130, distance: 531.9
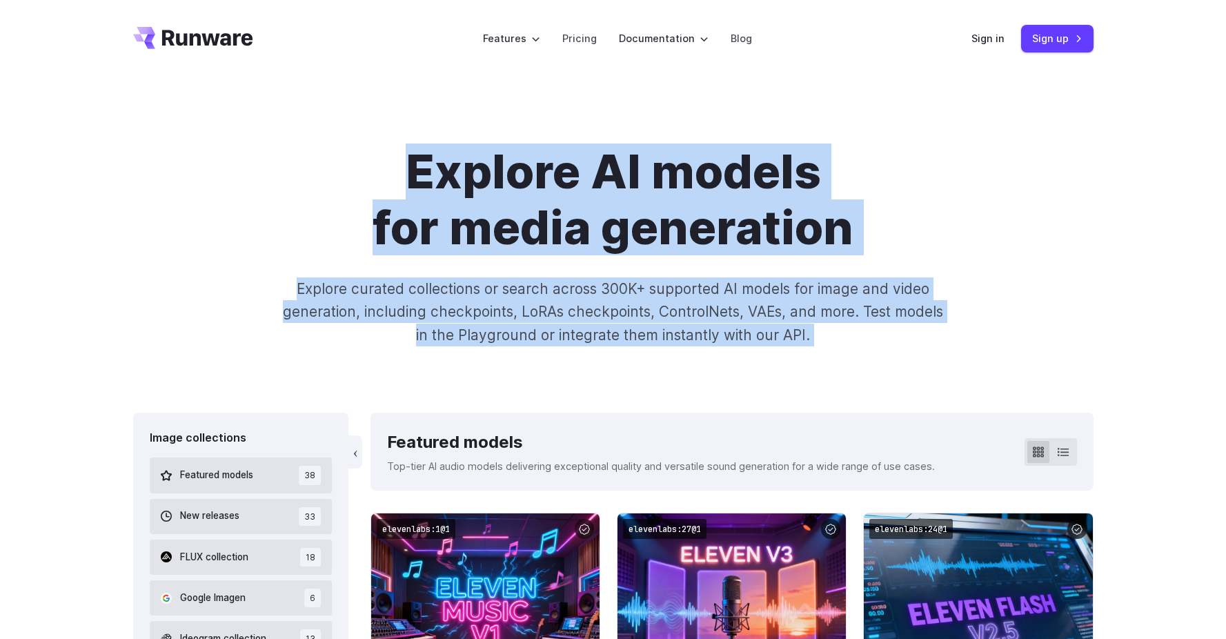
click at [337, 130] on div "Explore AI models for media generation Explore curated collections or search ac…" at bounding box center [613, 244] width 1226 height 335
click at [270, 123] on div "Explore AI models for media generation Explore curated collections or search ac…" at bounding box center [613, 244] width 1226 height 335
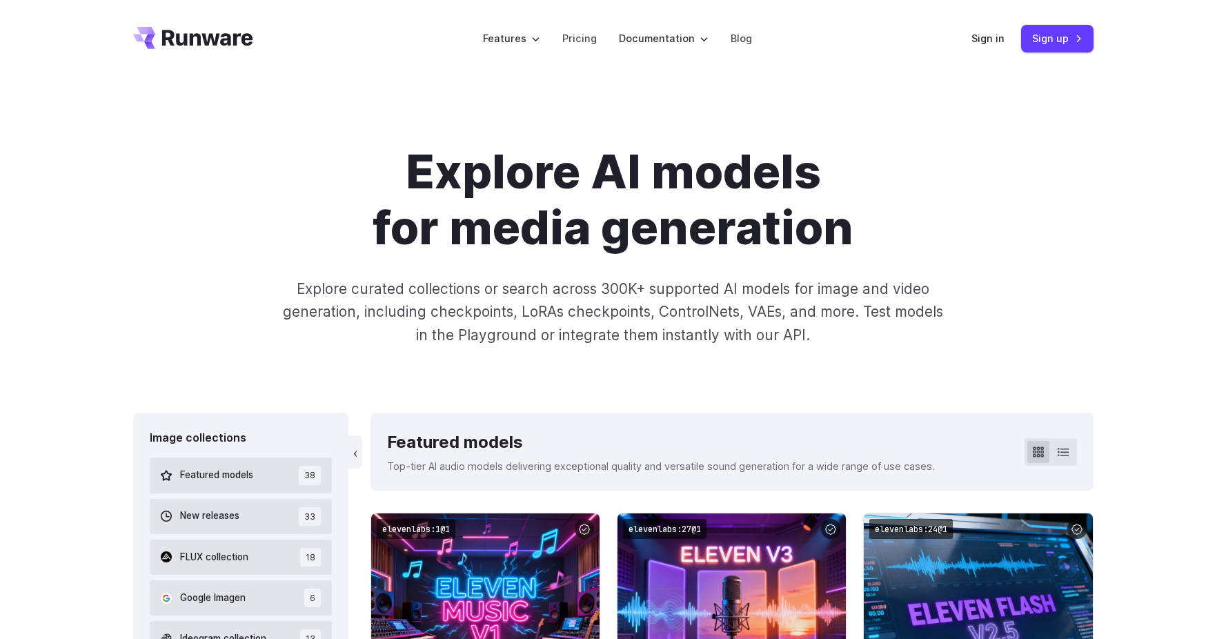
click at [319, 150] on h1 "Explore AI models for media generation" at bounding box center [613, 199] width 768 height 112
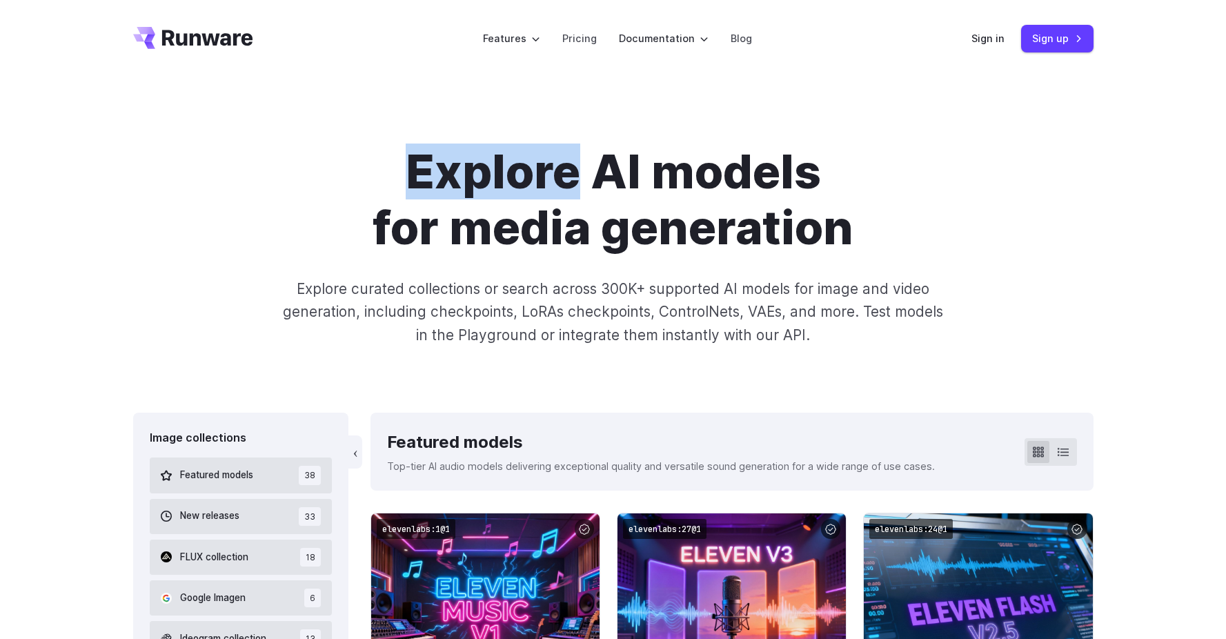
click at [319, 150] on h1 "Explore AI models for media generation" at bounding box center [613, 199] width 768 height 112
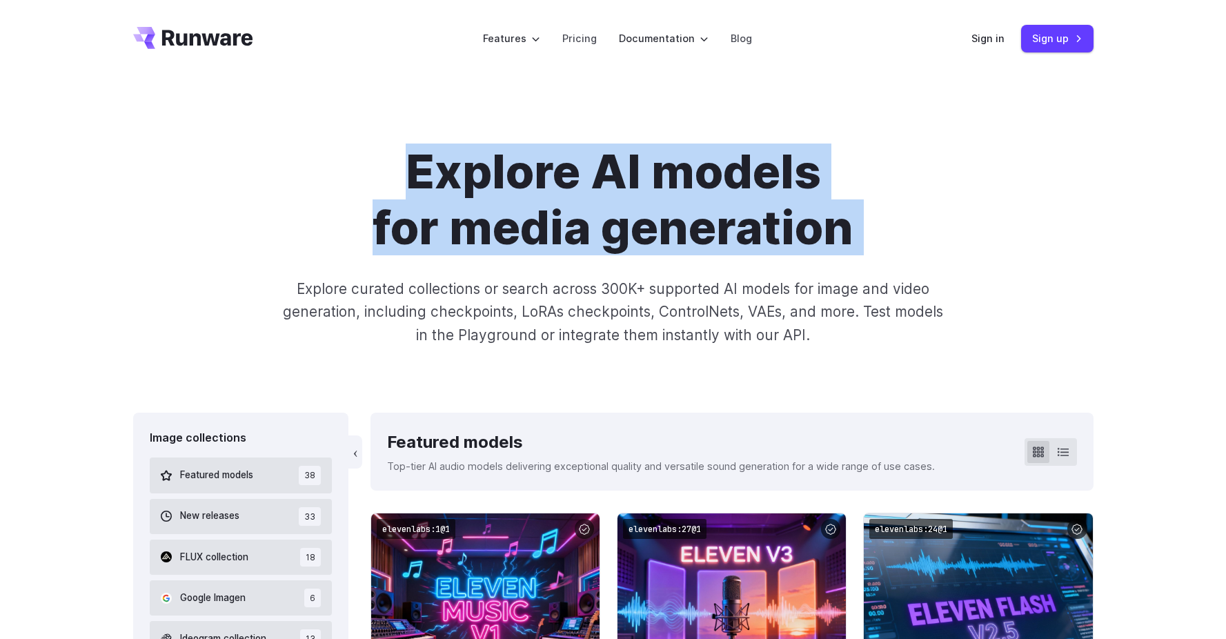
click at [319, 150] on h1 "Explore AI models for media generation" at bounding box center [613, 199] width 768 height 112
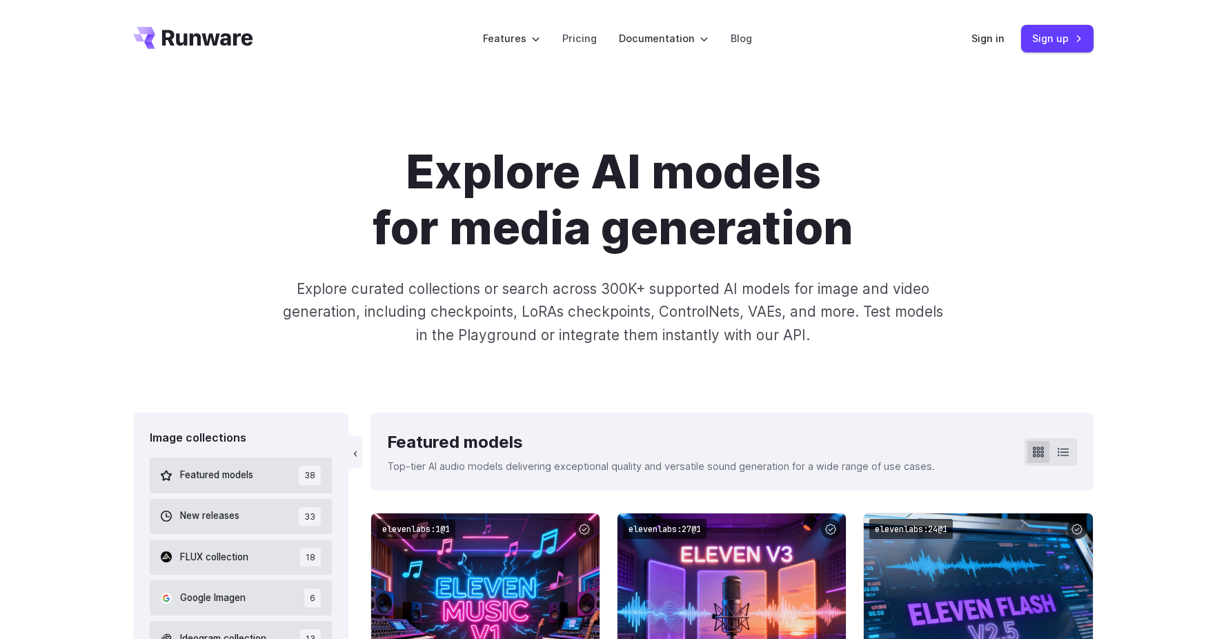
click at [388, 188] on h1 "Explore AI models for media generation" at bounding box center [613, 199] width 768 height 112
click at [438, 276] on div "Explore AI models for media generation Explore curated collections or search ac…" at bounding box center [613, 244] width 960 height 203
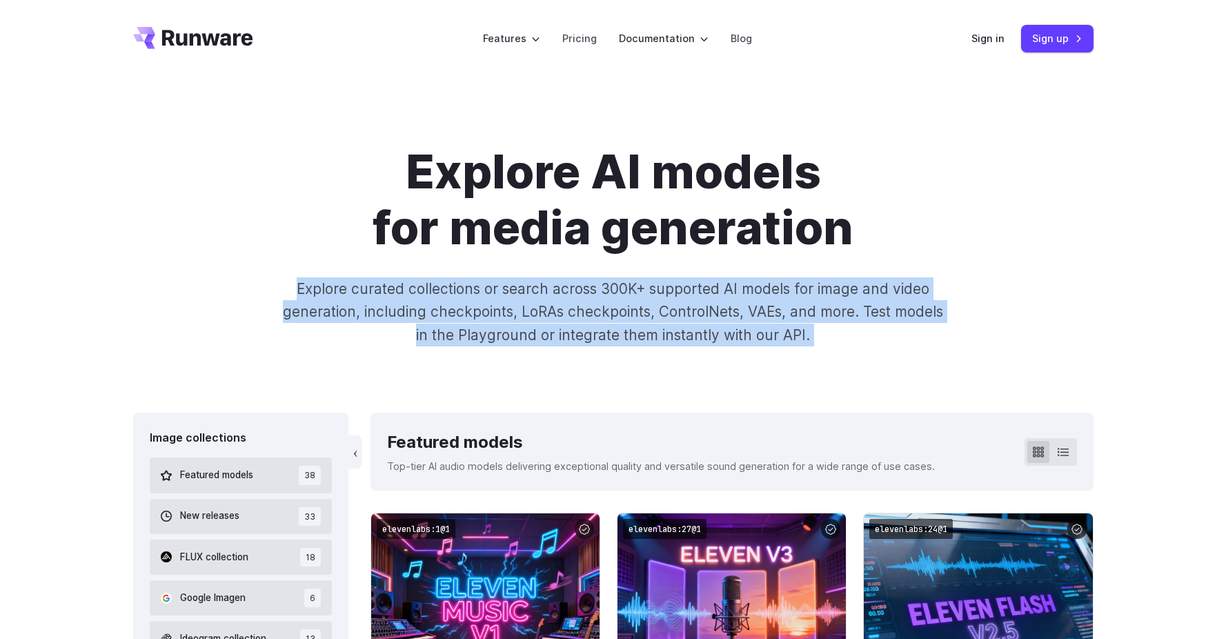
click at [438, 276] on div "Explore AI models for media generation Explore curated collections or search ac…" at bounding box center [613, 244] width 960 height 203
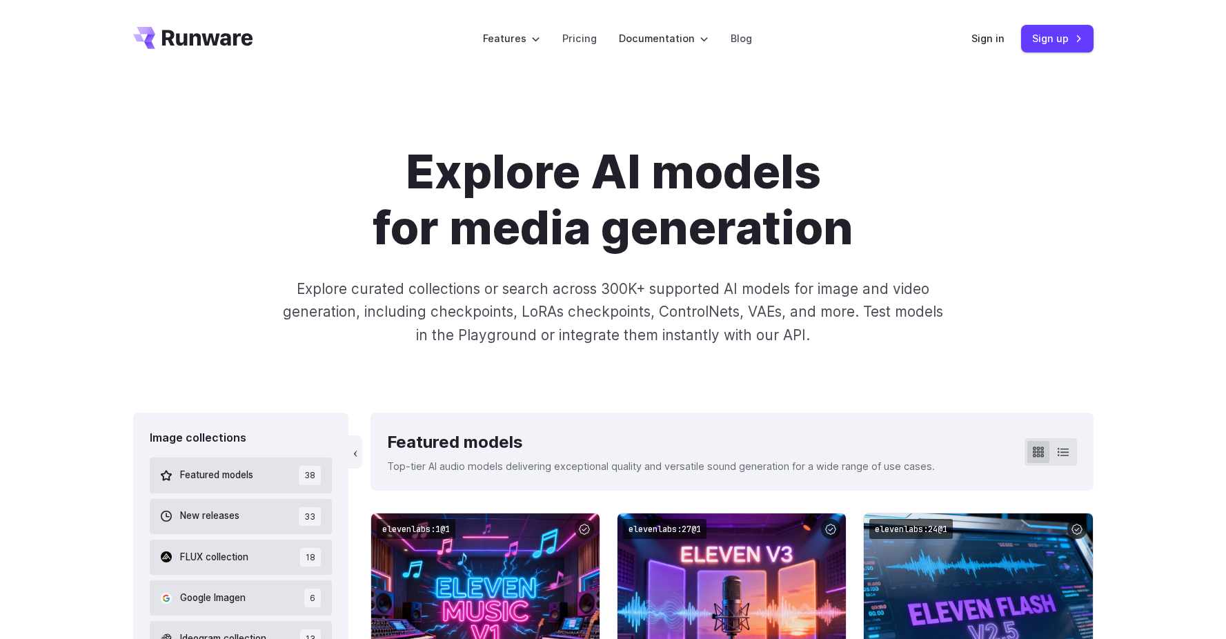
click at [467, 298] on p "Explore curated collections or search across 300K+ supported AI models for imag…" at bounding box center [613, 311] width 672 height 69
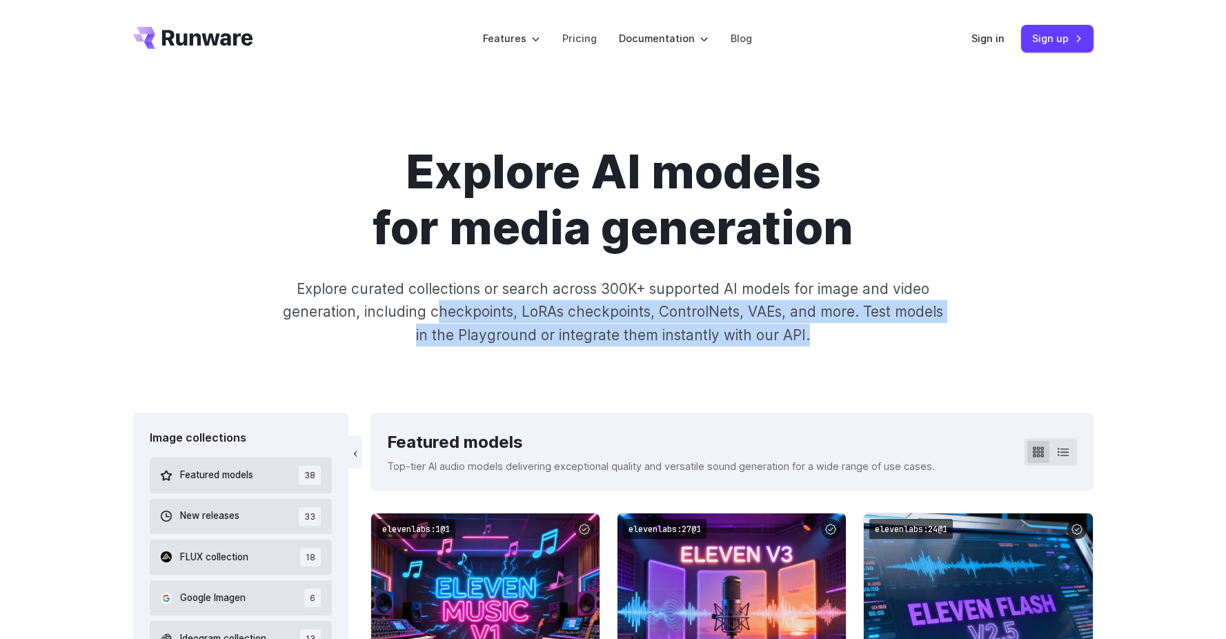
drag, startPoint x: 826, startPoint y: 334, endPoint x: 435, endPoint y: 325, distance: 391.2
click at [435, 318] on p "Explore curated collections or search across 300K+ supported AI models for imag…" at bounding box center [613, 311] width 672 height 69
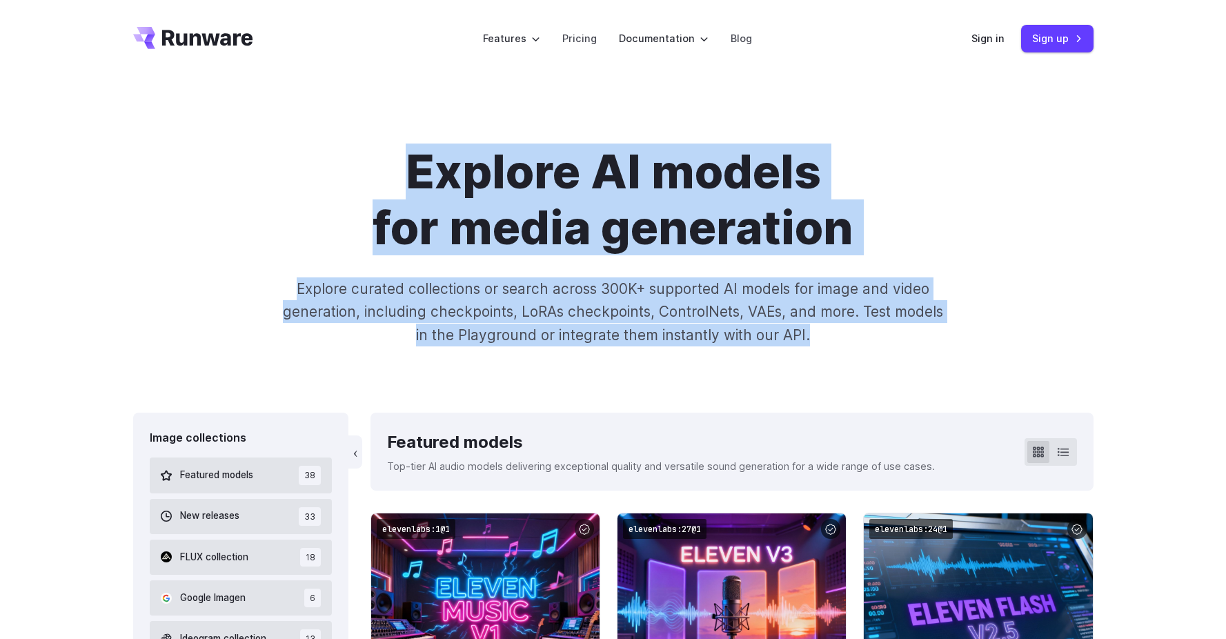
drag, startPoint x: 455, startPoint y: 154, endPoint x: 928, endPoint y: 383, distance: 526.3
click at [928, 383] on div "Explore AI models for media generation Explore curated collections or search ac…" at bounding box center [613, 244] width 1226 height 335
click at [377, 184] on h1 "Explore AI models for media generation" at bounding box center [613, 199] width 768 height 112
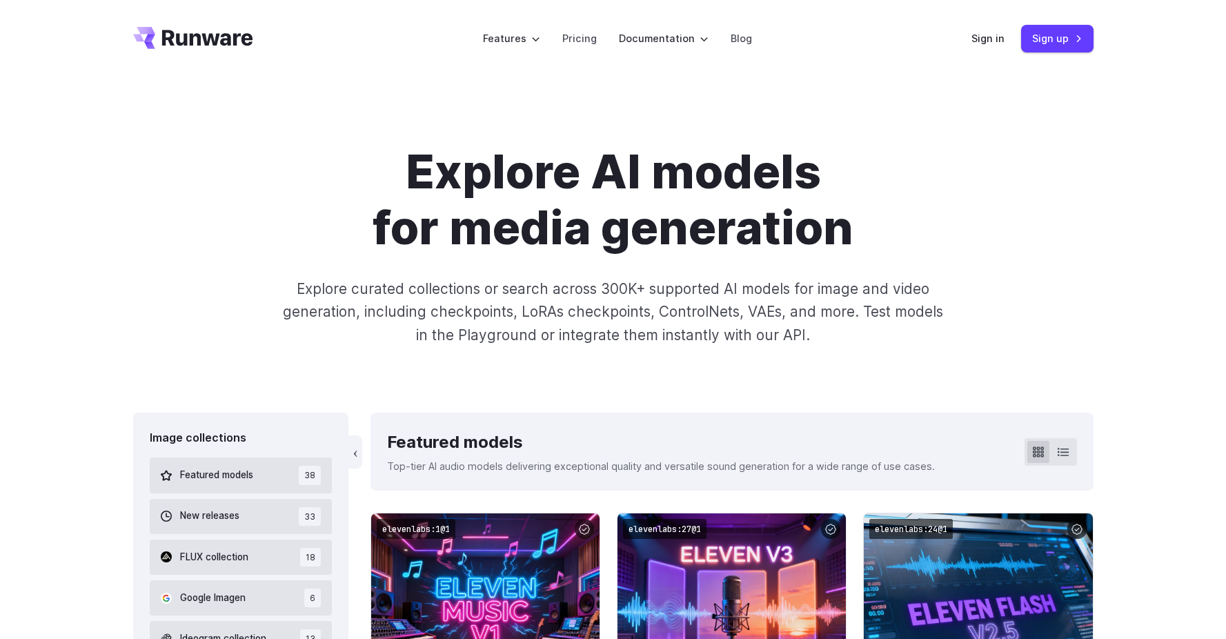
click at [377, 184] on h1 "Explore AI models for media generation" at bounding box center [613, 199] width 768 height 112
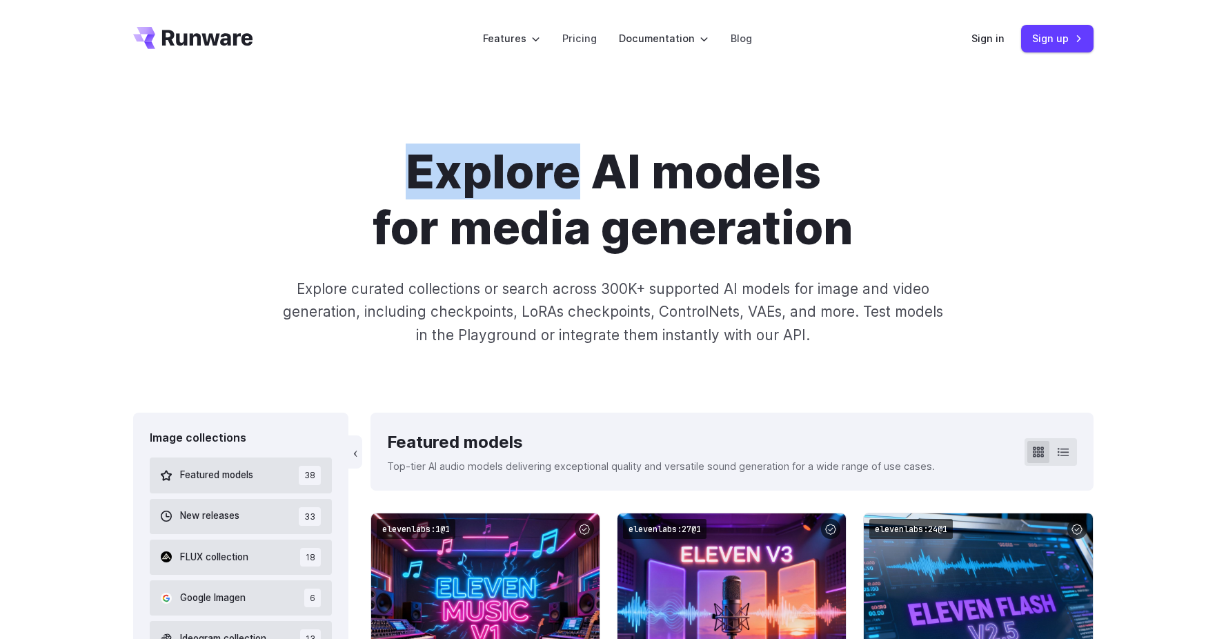
click at [377, 184] on h1 "Explore AI models for media generation" at bounding box center [613, 199] width 768 height 112
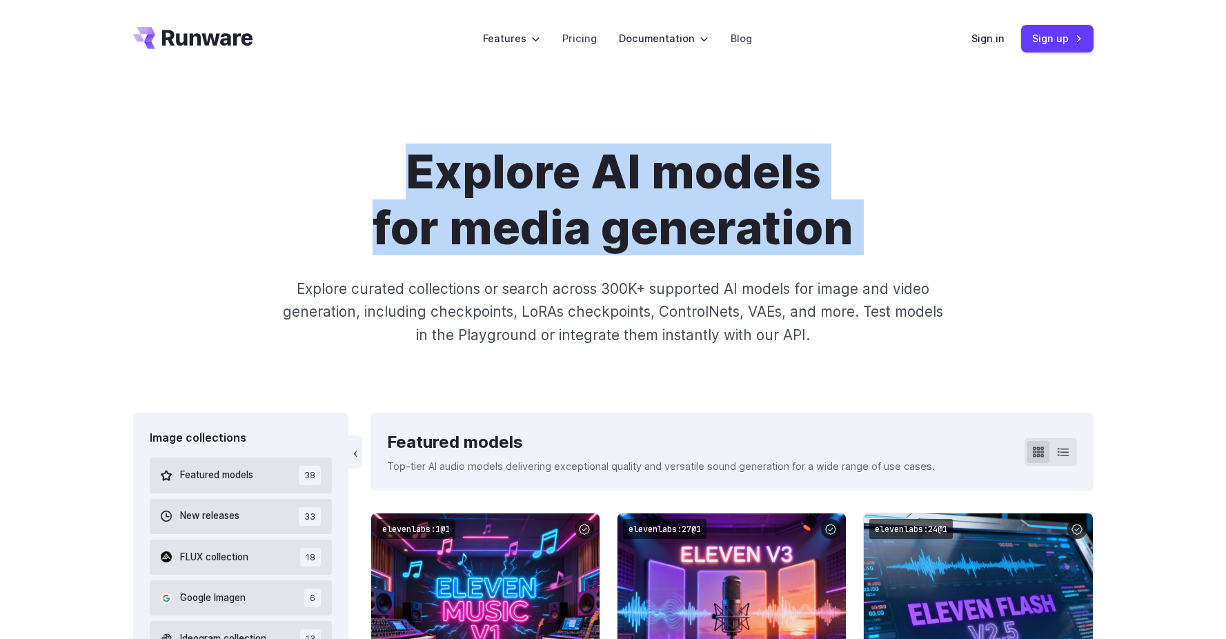
click at [377, 184] on h1 "Explore AI models for media generation" at bounding box center [613, 199] width 768 height 112
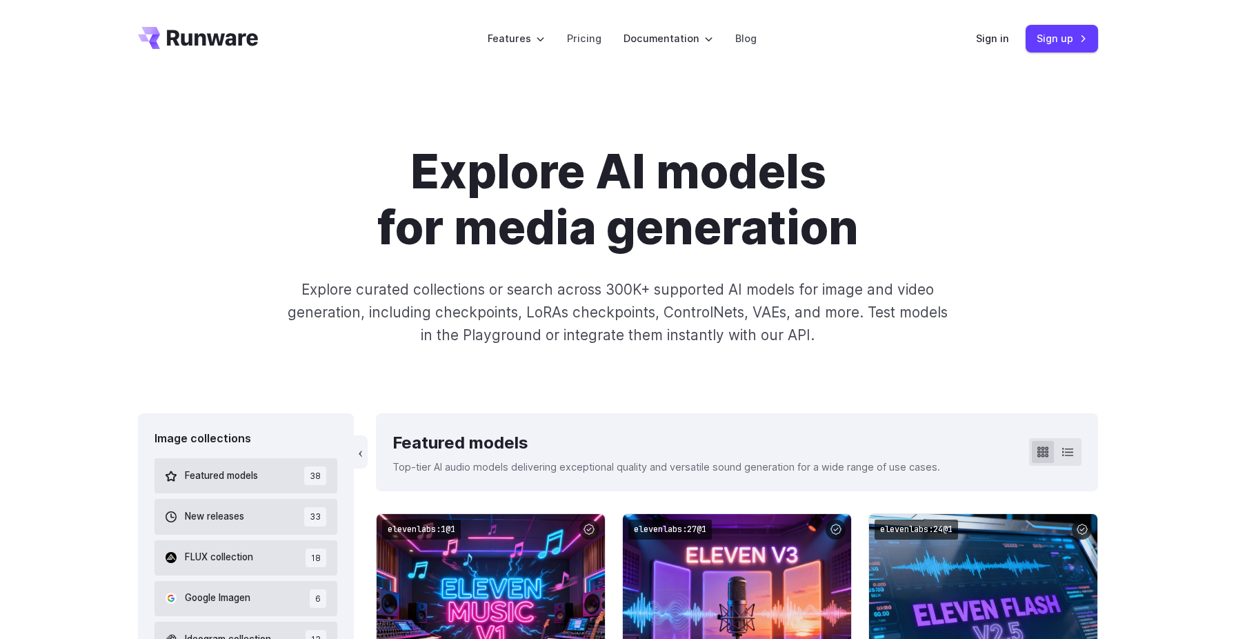
click at [421, 155] on h1 "Explore AI models for media generation" at bounding box center [618, 199] width 768 height 112
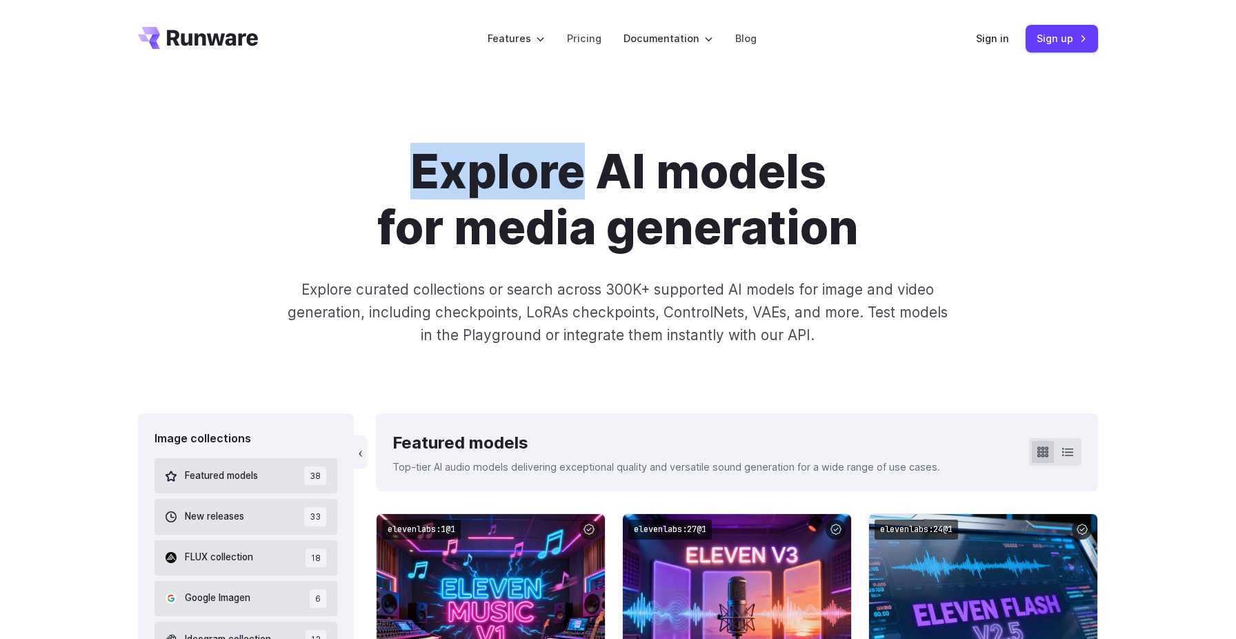
click at [421, 155] on h1 "Explore AI models for media generation" at bounding box center [618, 199] width 768 height 112
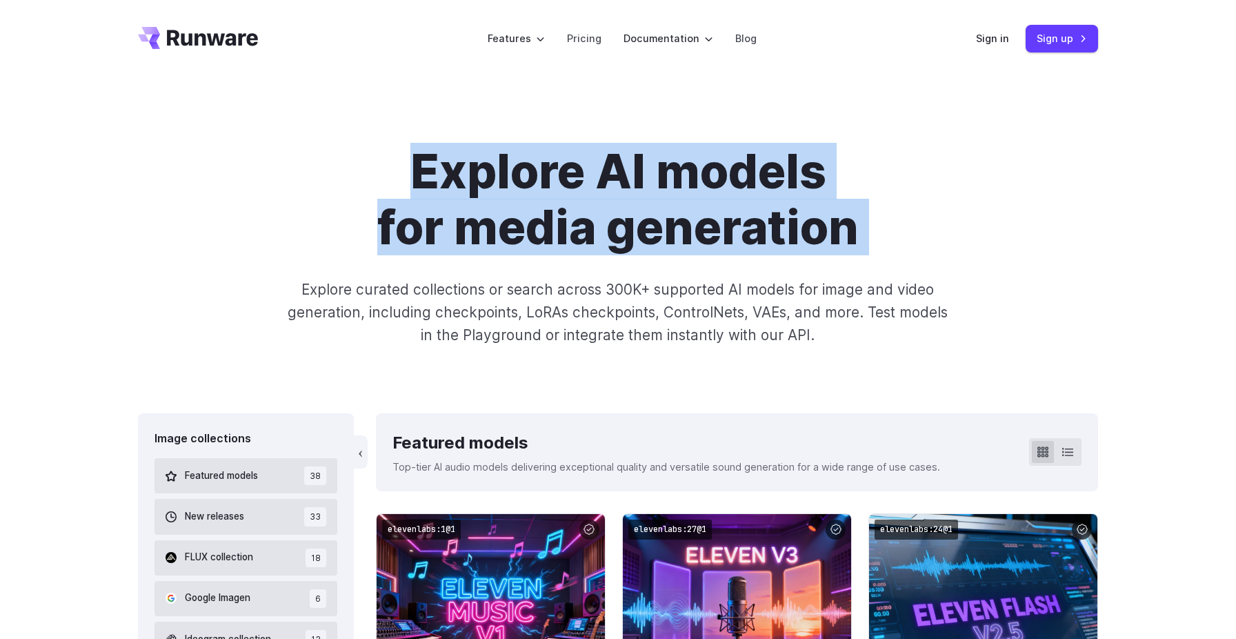
click at [421, 155] on h1 "Explore AI models for media generation" at bounding box center [618, 199] width 768 height 112
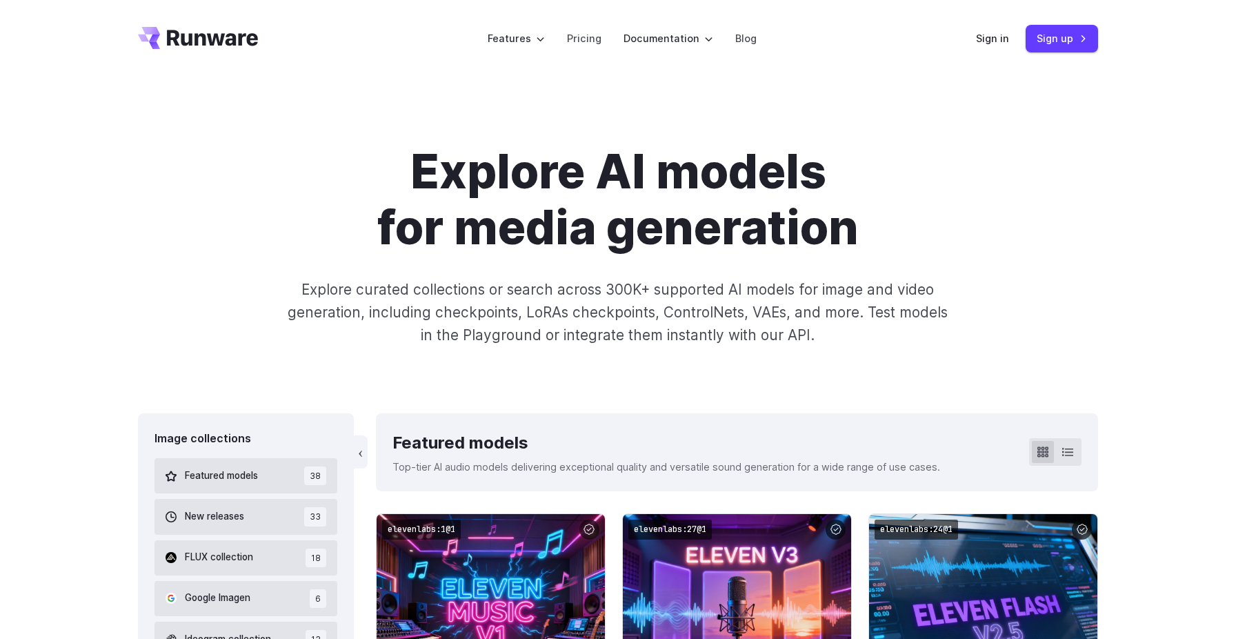
click at [412, 207] on h1 "Explore AI models for media generation" at bounding box center [618, 199] width 768 height 112
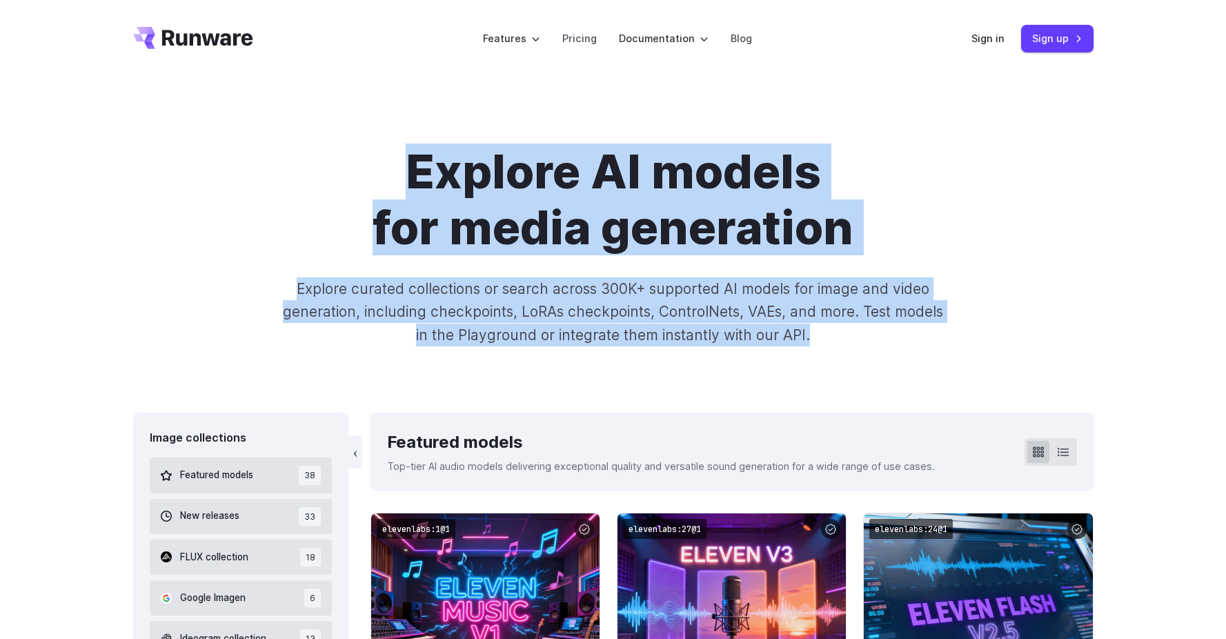
drag, startPoint x: 821, startPoint y: 334, endPoint x: 308, endPoint y: 112, distance: 559.1
click at [308, 112] on div "Explore AI models for media generation Explore curated collections or search ac…" at bounding box center [613, 244] width 1226 height 335
drag, startPoint x: 326, startPoint y: 121, endPoint x: 916, endPoint y: 361, distance: 637.3
click at [916, 361] on div "Explore AI models for media generation Explore curated collections or search ac…" at bounding box center [613, 244] width 1226 height 335
click at [804, 312] on p "Explore curated collections or search across 300K+ supported AI models for imag…" at bounding box center [613, 311] width 672 height 69
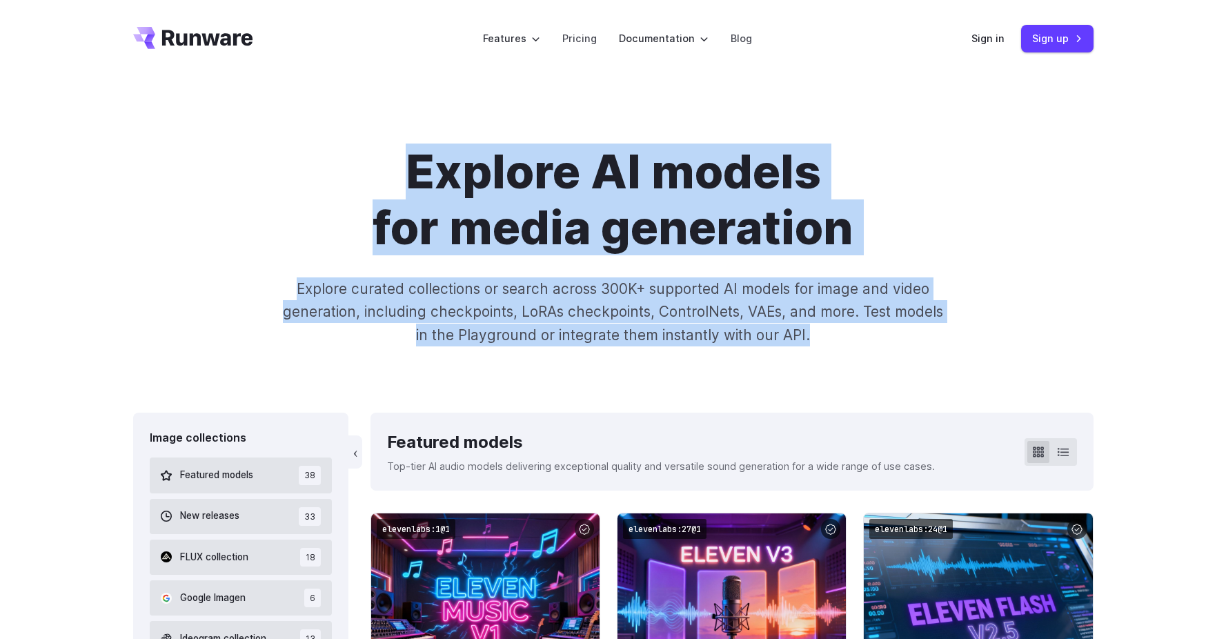
drag, startPoint x: 826, startPoint y: 332, endPoint x: 235, endPoint y: 151, distance: 619.0
click at [235, 151] on div "Explore AI models for media generation Explore curated collections or search ac…" at bounding box center [613, 244] width 960 height 203
drag, startPoint x: 367, startPoint y: 161, endPoint x: 853, endPoint y: 326, distance: 513.7
click at [868, 342] on div "Explore AI models for media generation Explore curated collections or search ac…" at bounding box center [613, 244] width 960 height 203
drag, startPoint x: 846, startPoint y: 328, endPoint x: 283, endPoint y: 130, distance: 596.6
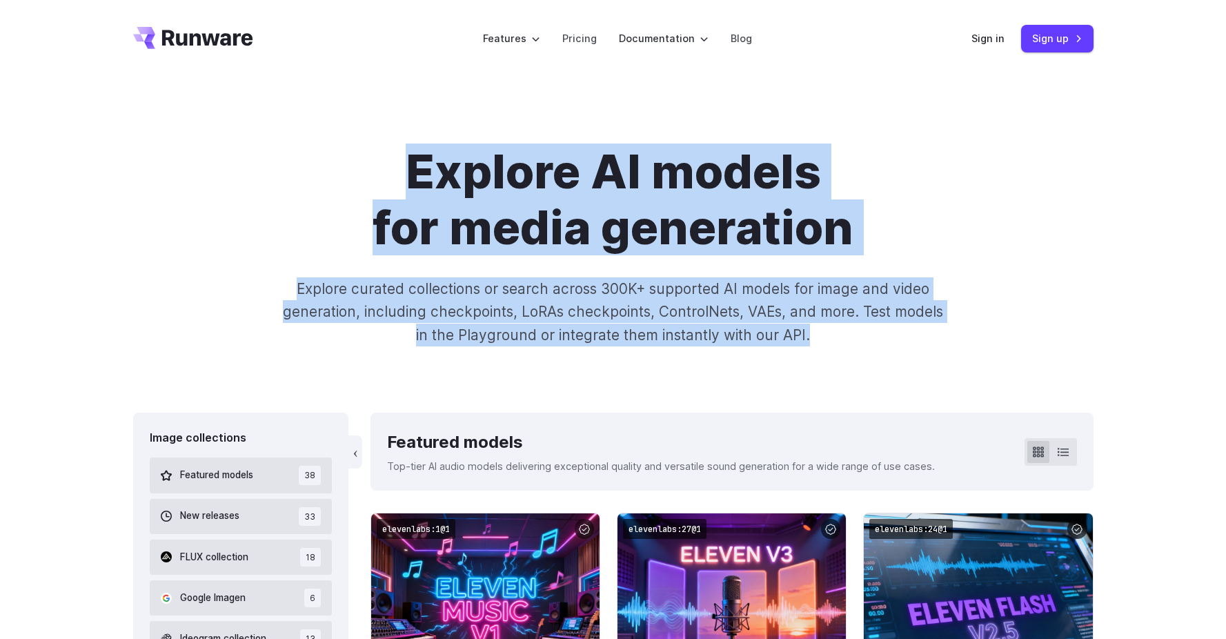
click at [283, 130] on div "Explore AI models for media generation Explore curated collections or search ac…" at bounding box center [613, 244] width 1226 height 335
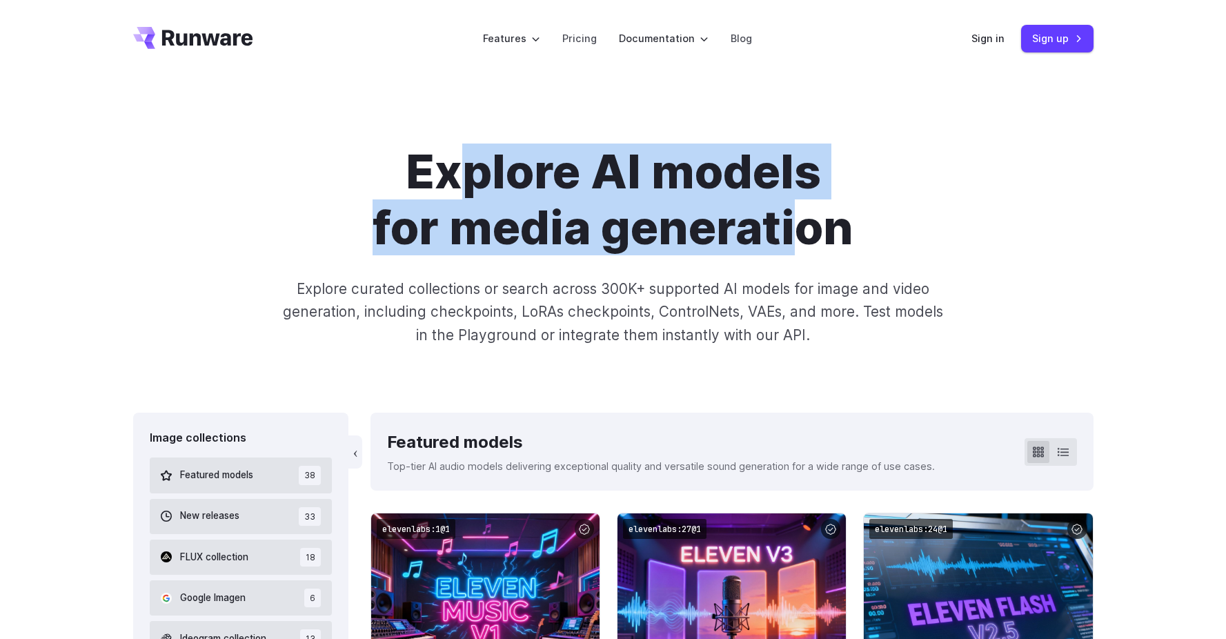
drag, startPoint x: 470, startPoint y: 175, endPoint x: 801, endPoint y: 207, distance: 331.9
click at [801, 207] on h1 "Explore AI models for media generation" at bounding box center [613, 199] width 768 height 112
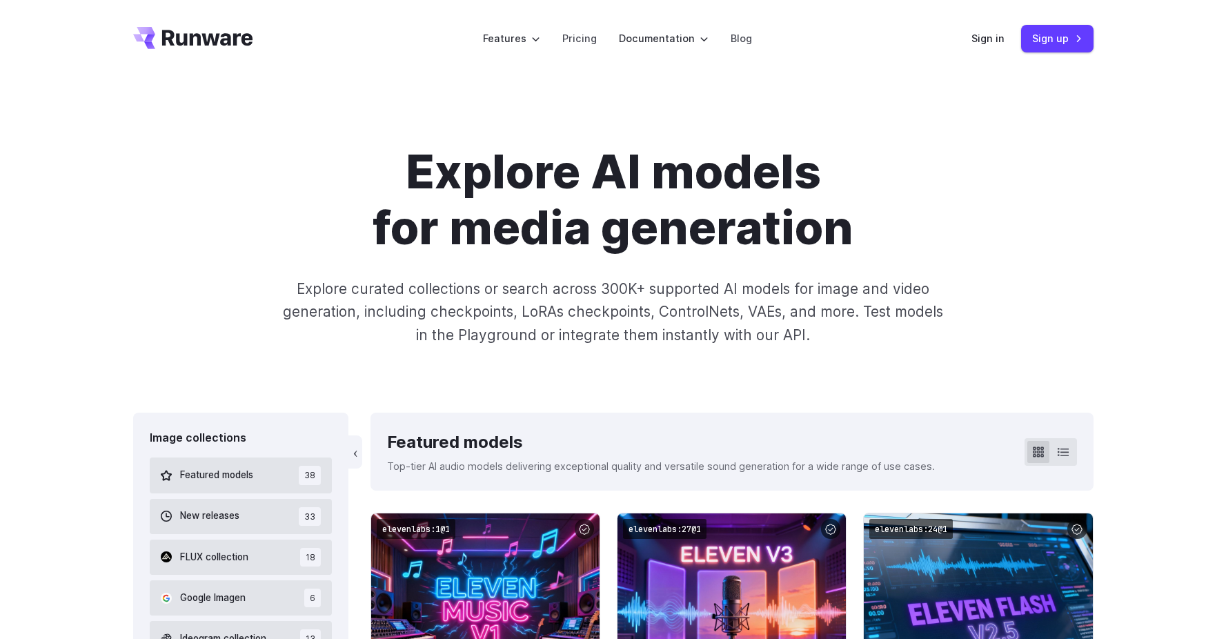
click at [398, 171] on h1 "Explore AI models for media generation" at bounding box center [613, 199] width 768 height 112
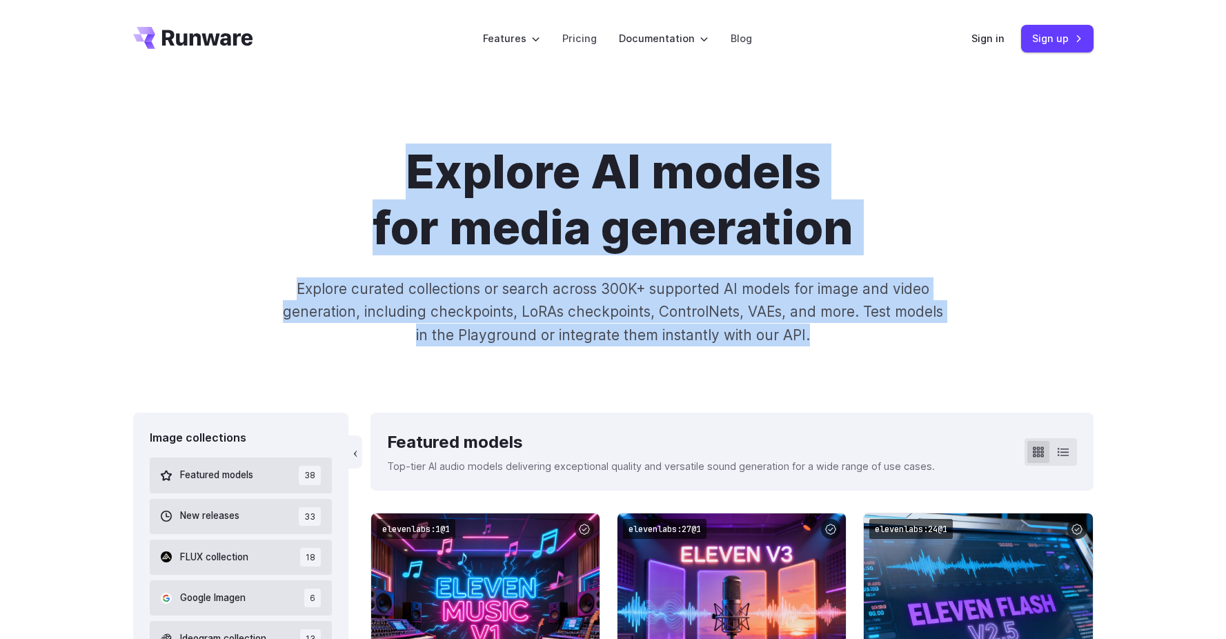
drag, startPoint x: 399, startPoint y: 166, endPoint x: 830, endPoint y: 383, distance: 482.4
click at [830, 383] on div "Explore AI models for media generation Explore curated collections or search ac…" at bounding box center [613, 244] width 1226 height 335
click at [178, 39] on icon "Go to /" at bounding box center [207, 38] width 91 height 16
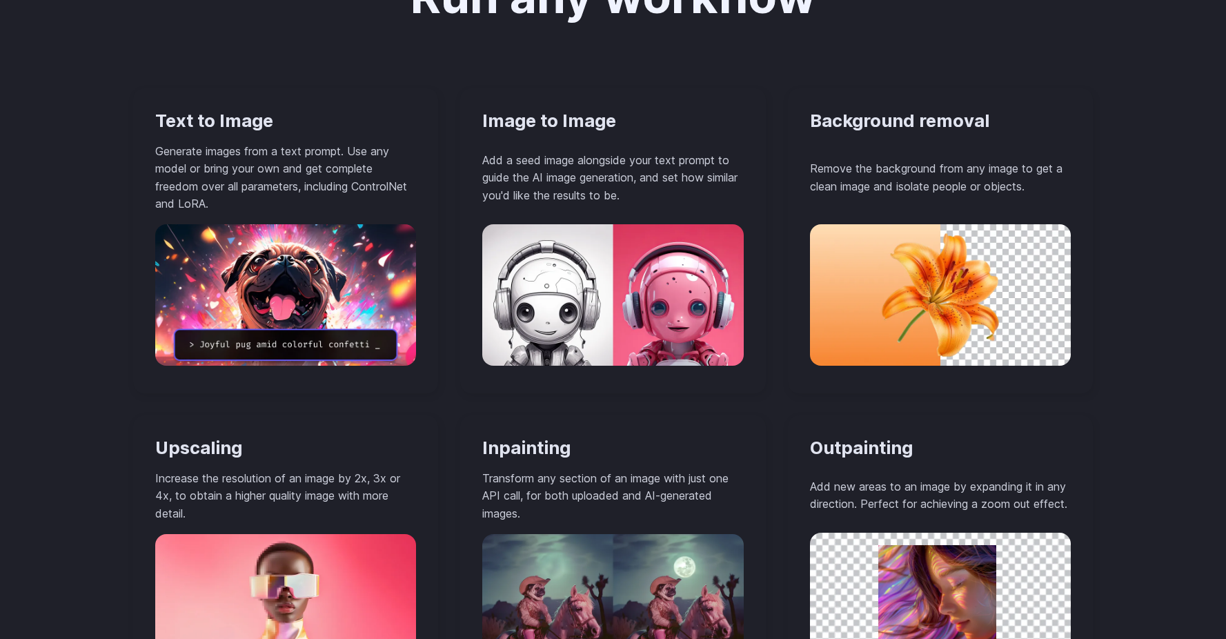
scroll to position [1143, 0]
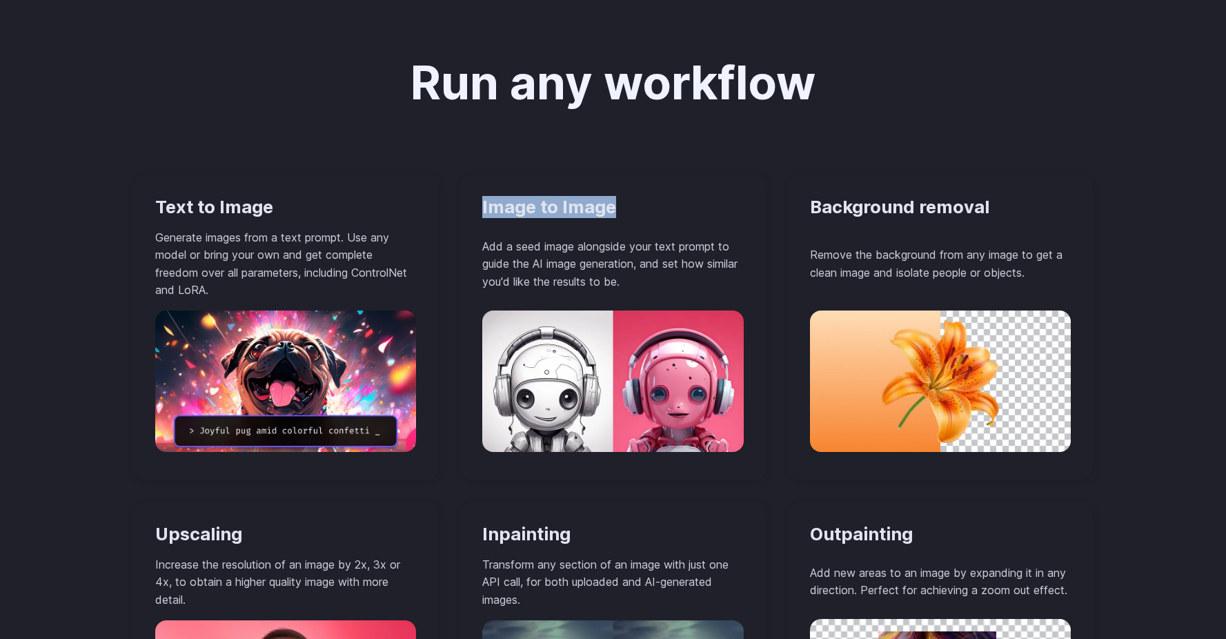
drag, startPoint x: 495, startPoint y: 192, endPoint x: 637, endPoint y: 212, distance: 142.9
click at [637, 212] on div "Image to Image Add a seed image alongside your text prompt to guide the AI imag…" at bounding box center [613, 326] width 306 height 305
click at [537, 240] on p "Add a seed image alongside your text prompt to guide the AI image generation, a…" at bounding box center [612, 264] width 261 height 53
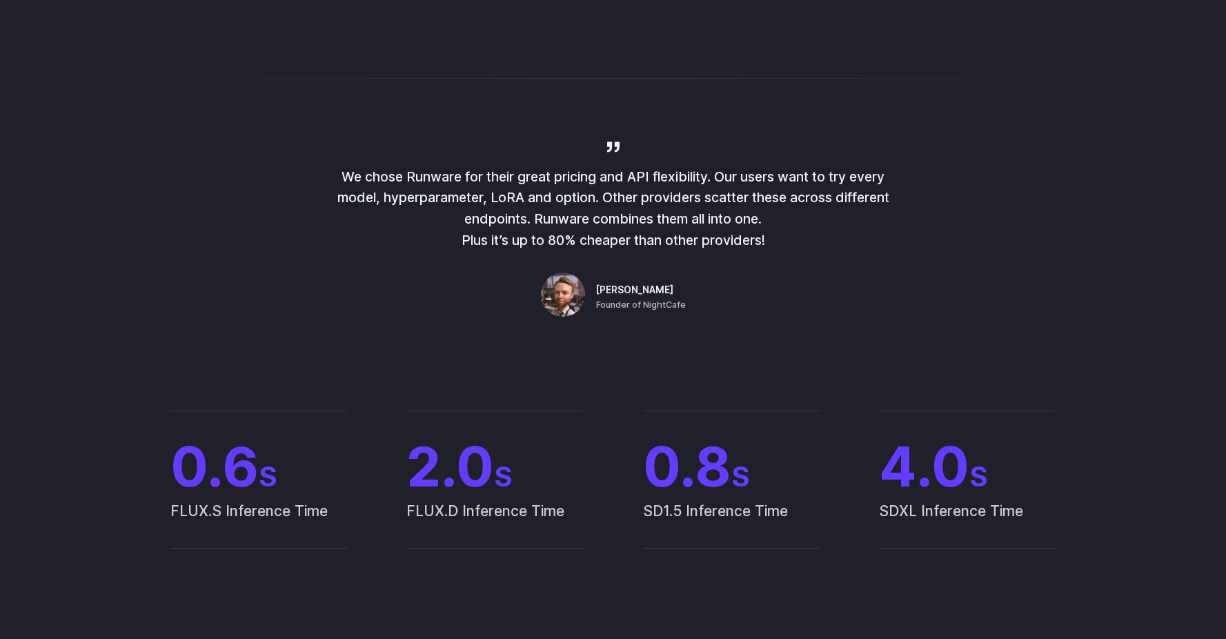
scroll to position [0, 0]
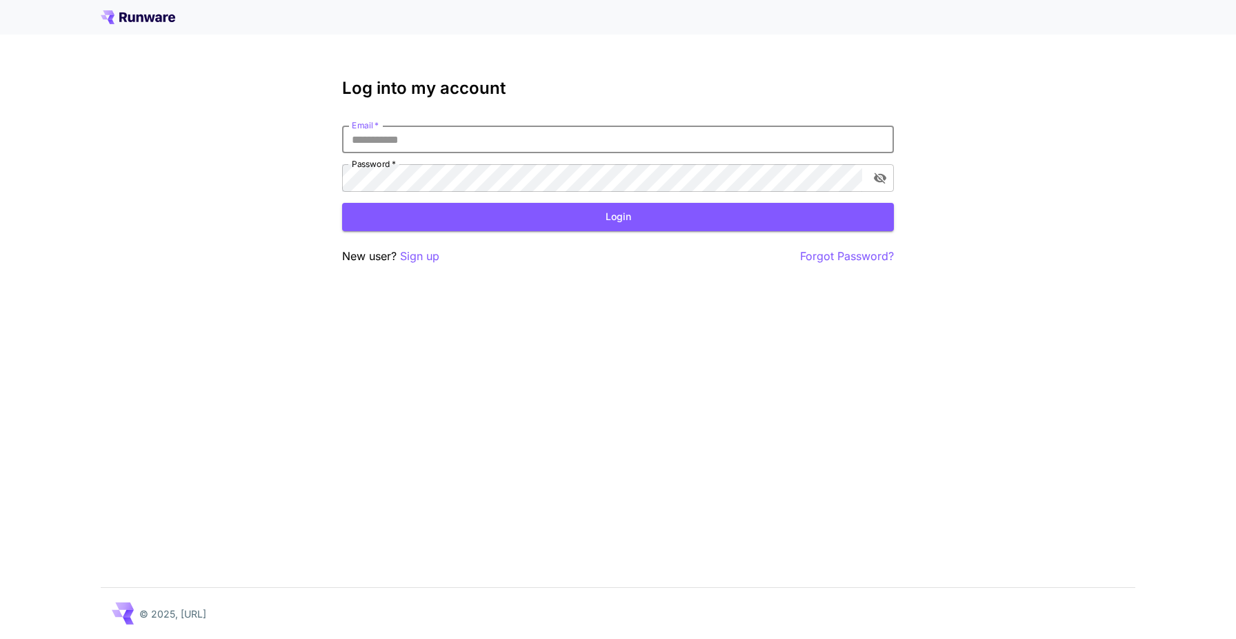
click at [397, 131] on input "Email   *" at bounding box center [618, 140] width 552 height 28
type input "**********"
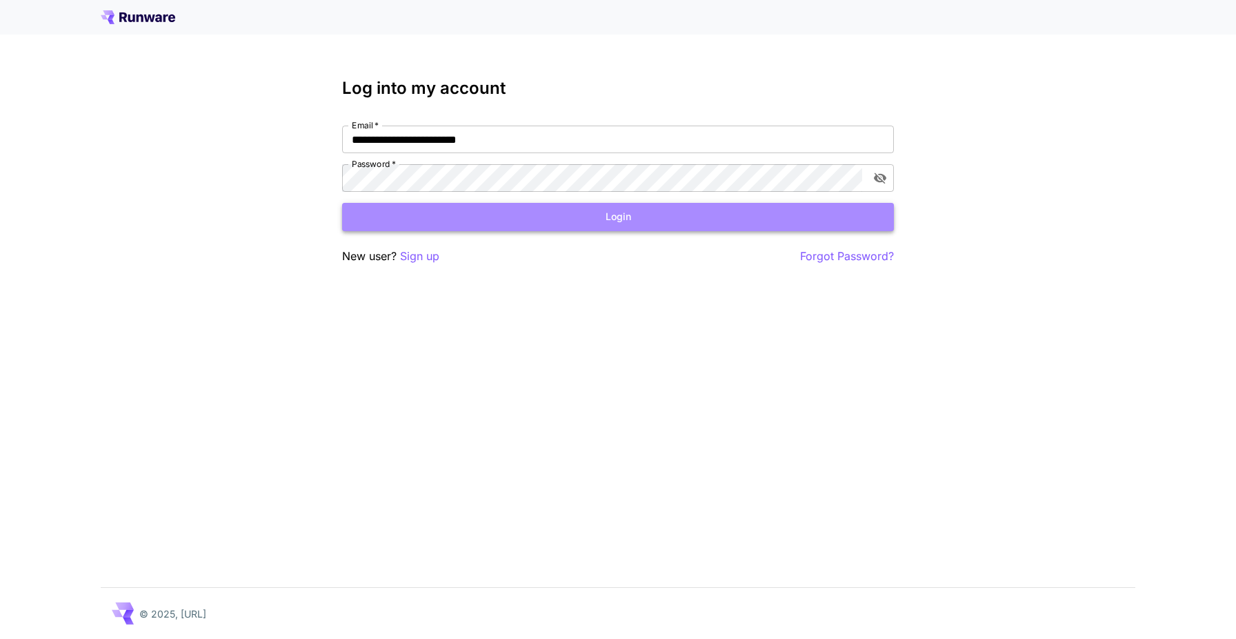
click at [550, 208] on button "Login" at bounding box center [618, 217] width 552 height 28
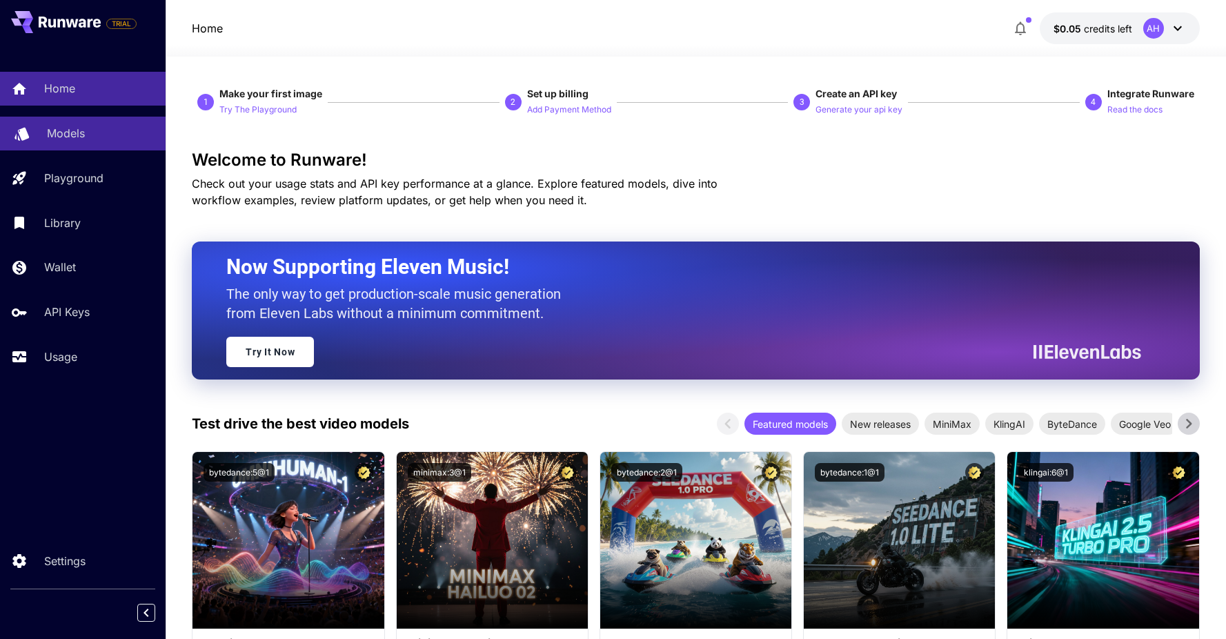
click at [87, 144] on link "Models" at bounding box center [83, 134] width 166 height 34
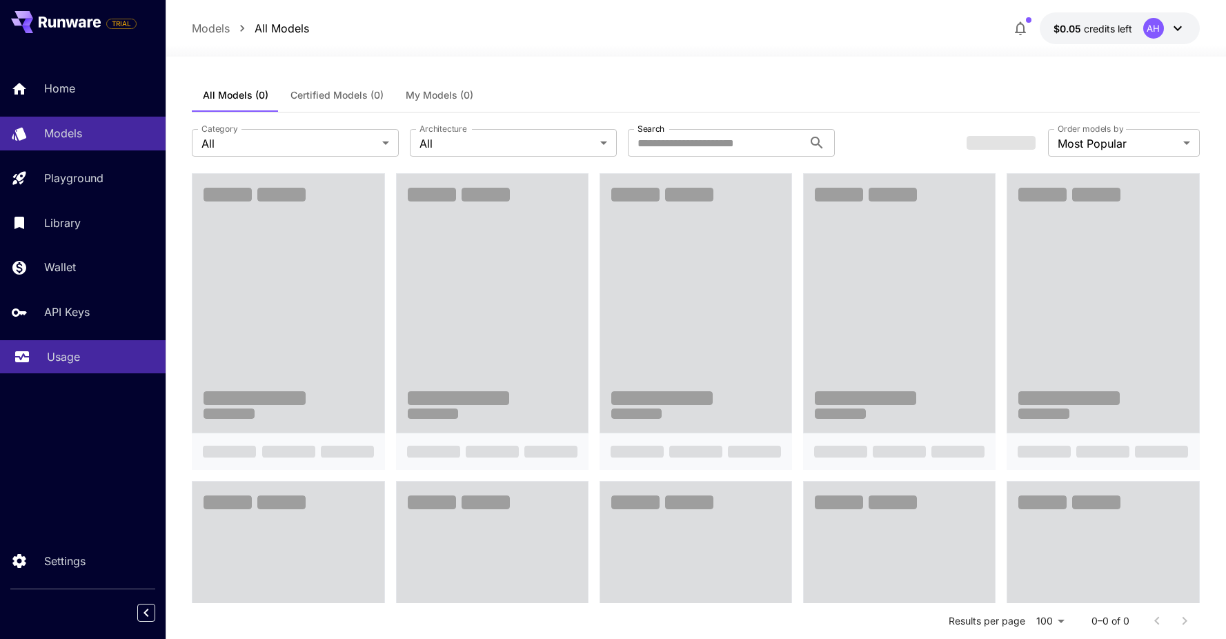
click at [75, 355] on p "Usage" at bounding box center [63, 356] width 33 height 17
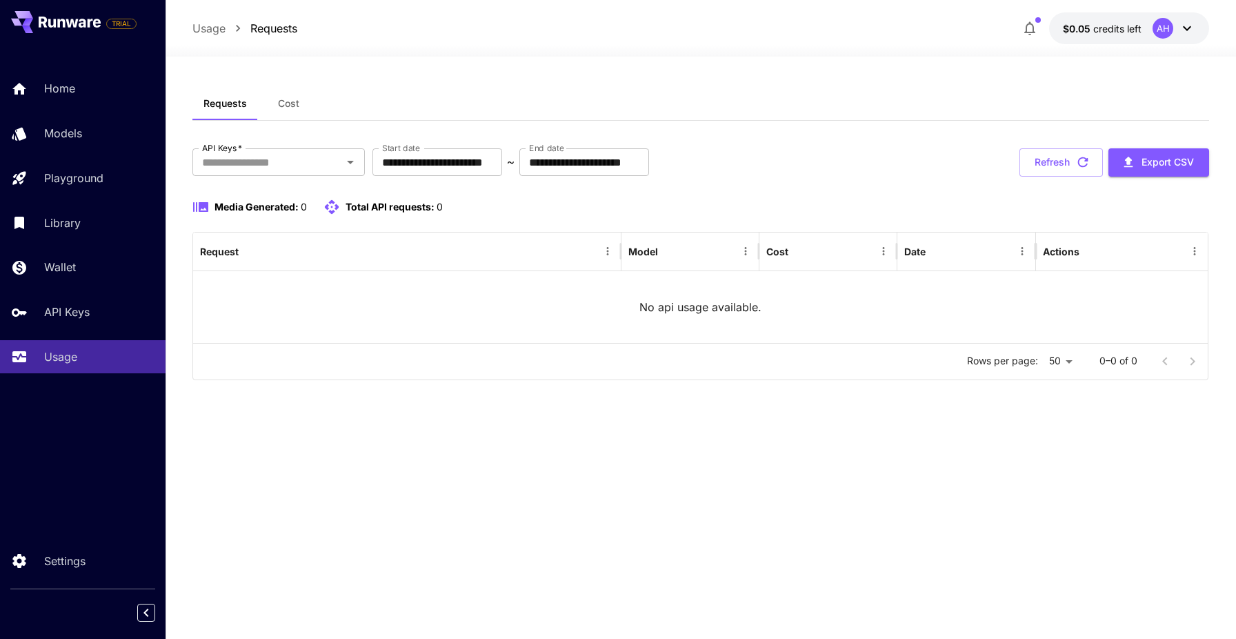
click at [279, 81] on div "**********" at bounding box center [700, 348] width 1017 height 582
click at [1190, 28] on icon at bounding box center [1187, 28] width 8 height 5
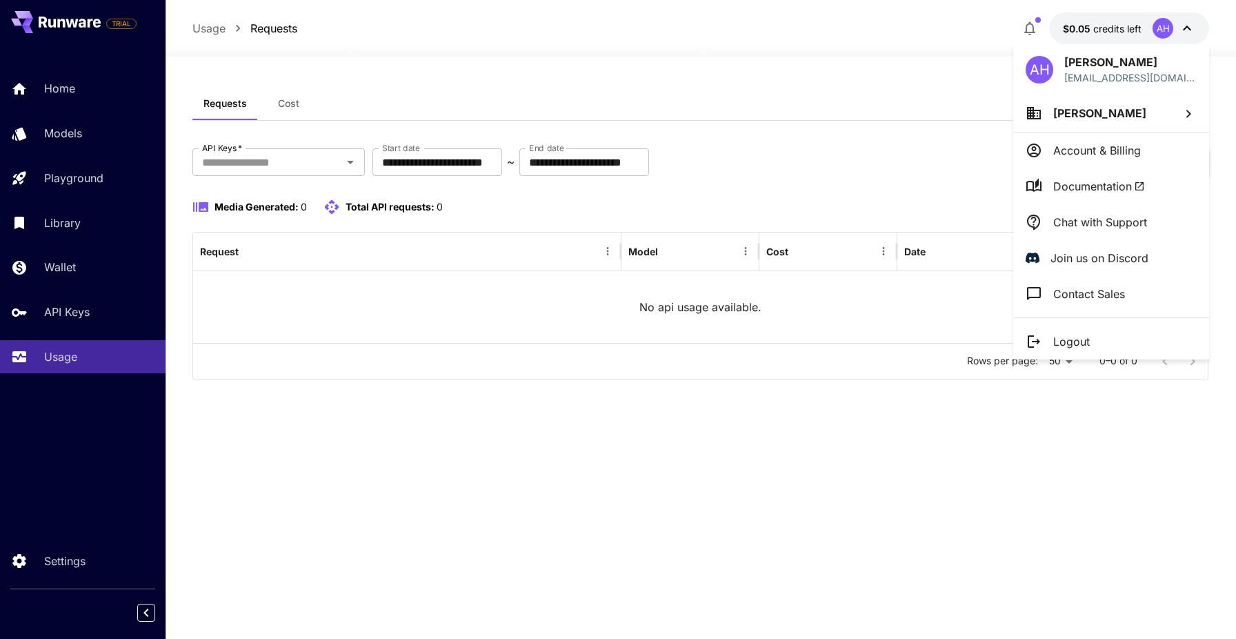
click at [1073, 150] on p "Account & Billing" at bounding box center [1097, 150] width 88 height 17
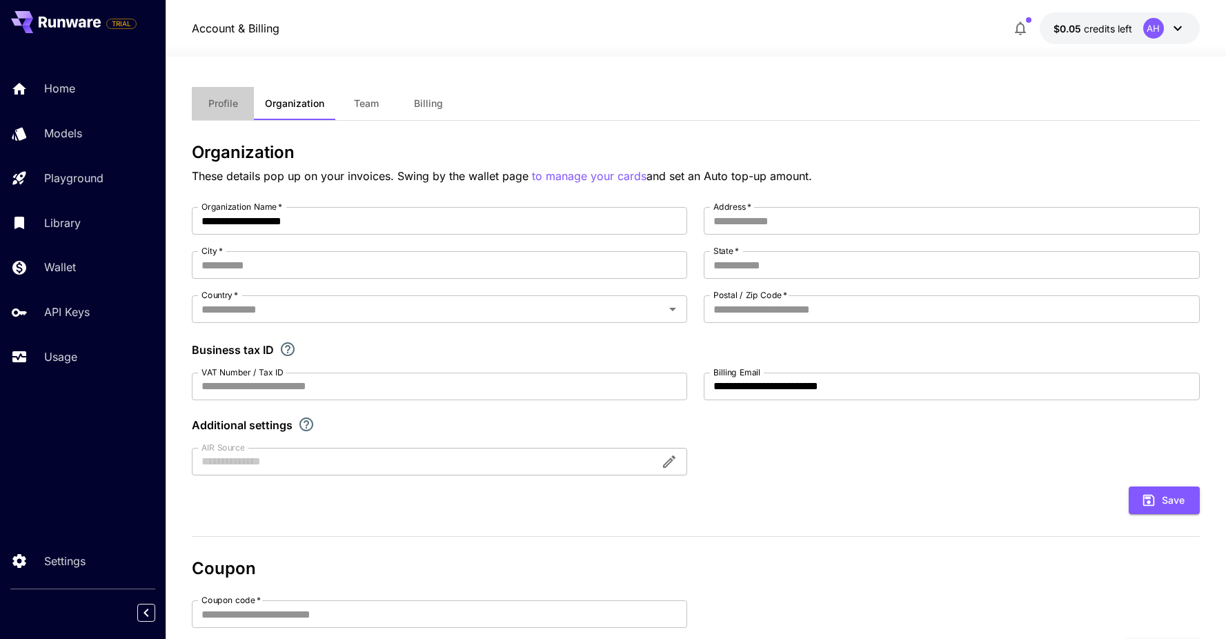
click at [228, 106] on span "Profile" at bounding box center [223, 103] width 30 height 12
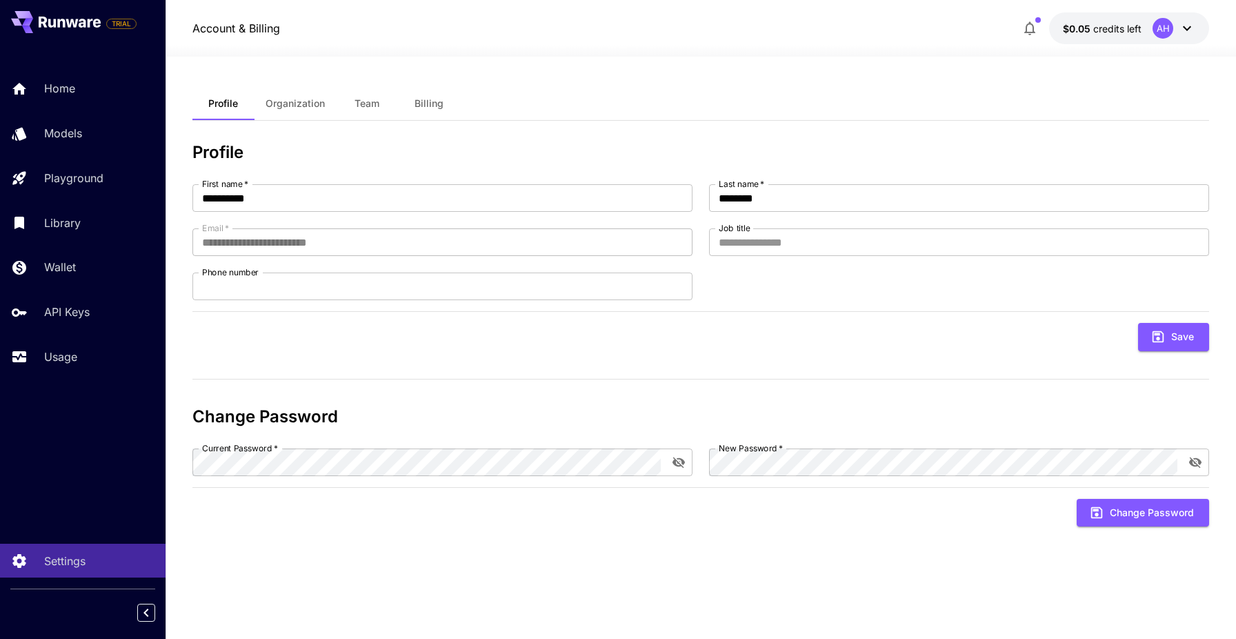
click at [369, 106] on span "Team" at bounding box center [367, 103] width 25 height 12
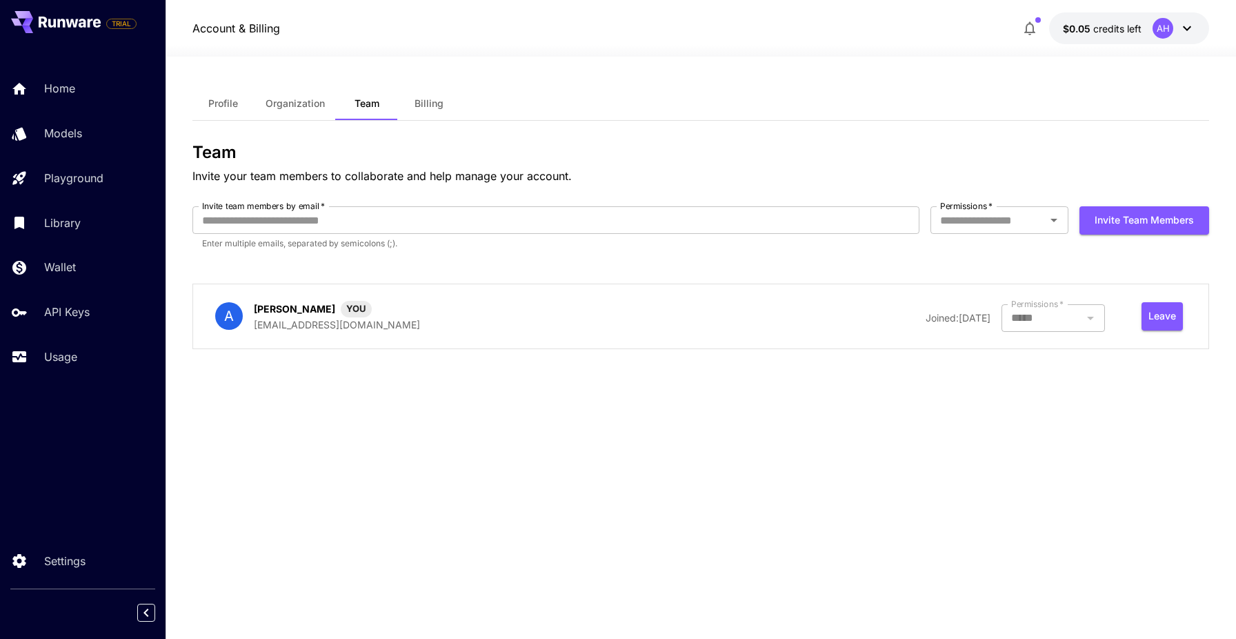
click at [423, 106] on span "Billing" at bounding box center [429, 103] width 29 height 12
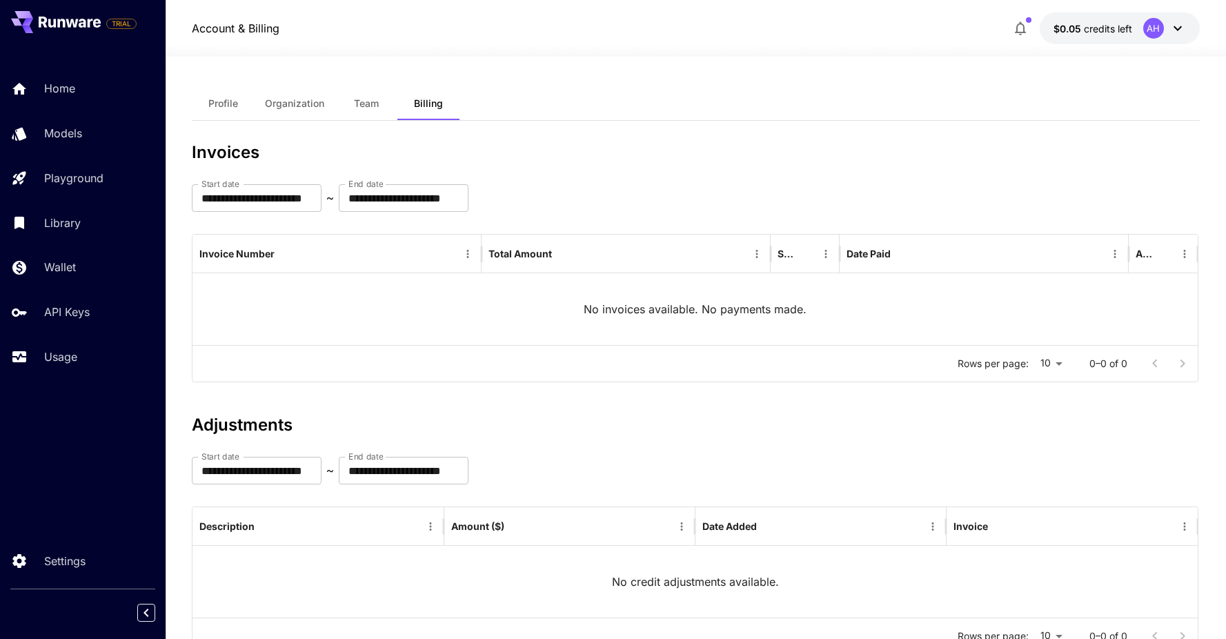
click at [224, 90] on button "Profile" at bounding box center [223, 103] width 62 height 33
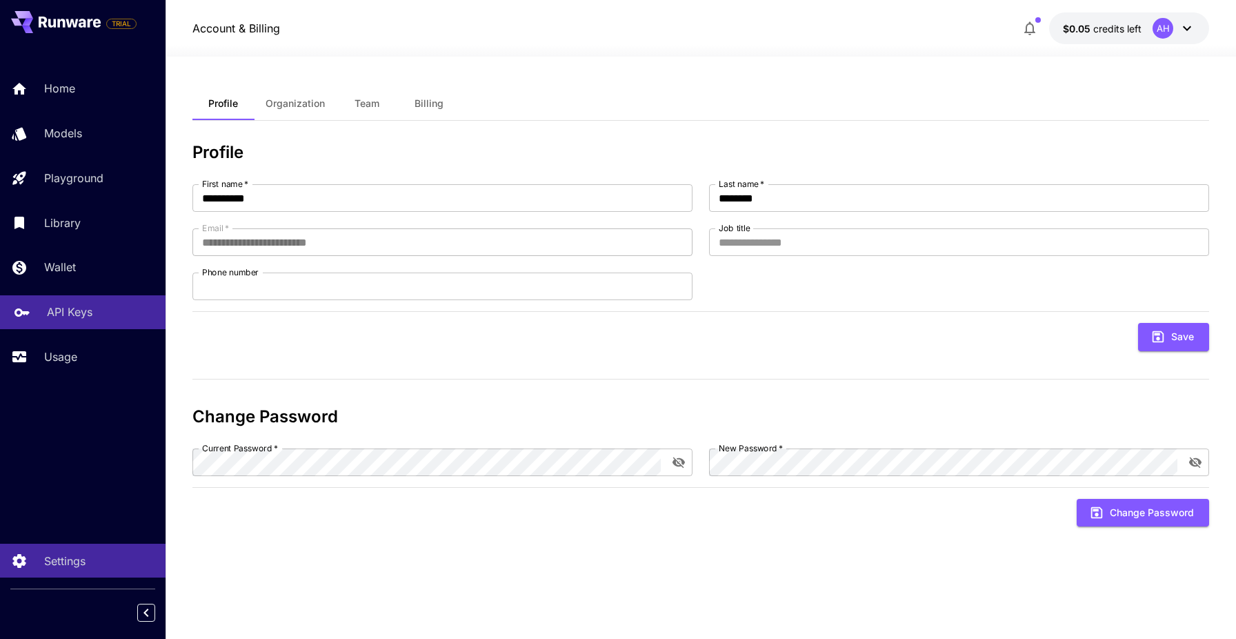
click at [80, 311] on p "API Keys" at bounding box center [70, 311] width 46 height 17
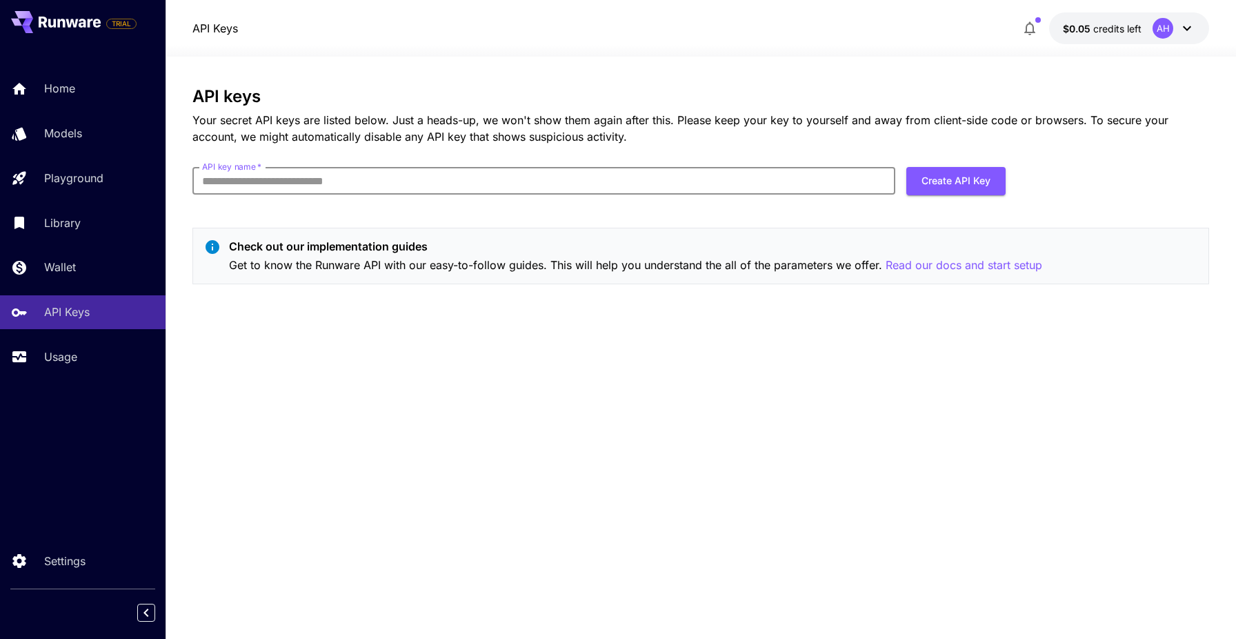
click at [295, 194] on input "API key name   *" at bounding box center [544, 181] width 704 height 28
click at [175, 223] on section "API keys Your secret API keys are listed below. Just a heads-up, we won't show …" at bounding box center [701, 348] width 1070 height 582
click at [67, 353] on p "Usage" at bounding box center [63, 356] width 33 height 17
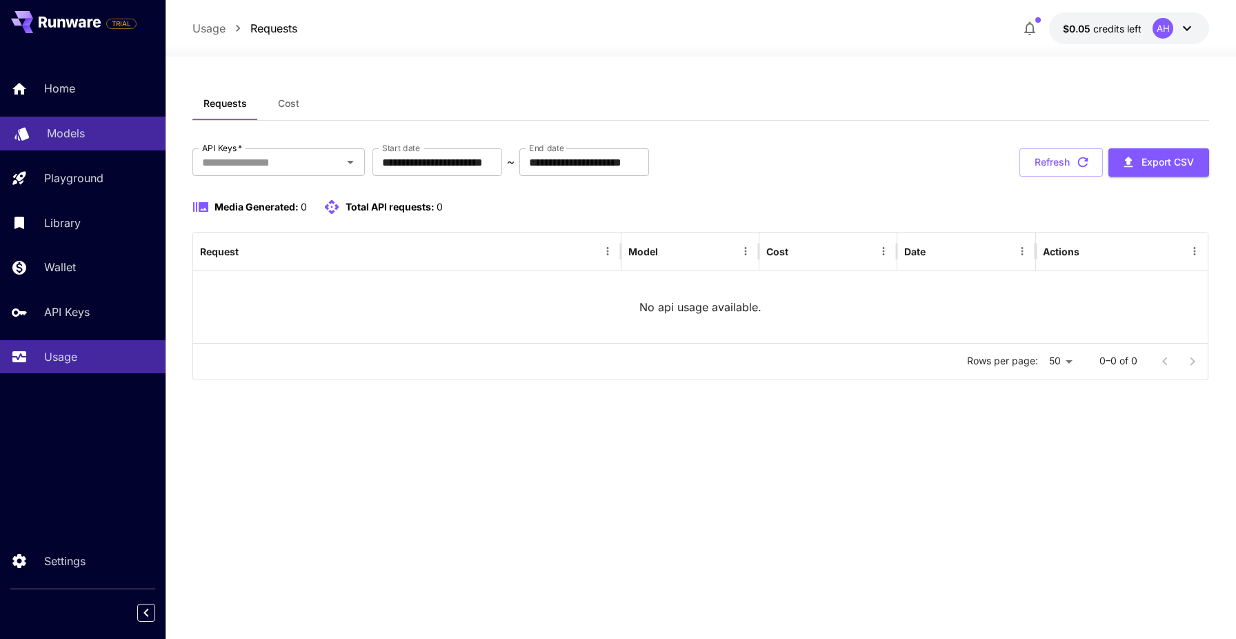
click at [39, 130] on link "Models" at bounding box center [83, 134] width 166 height 34
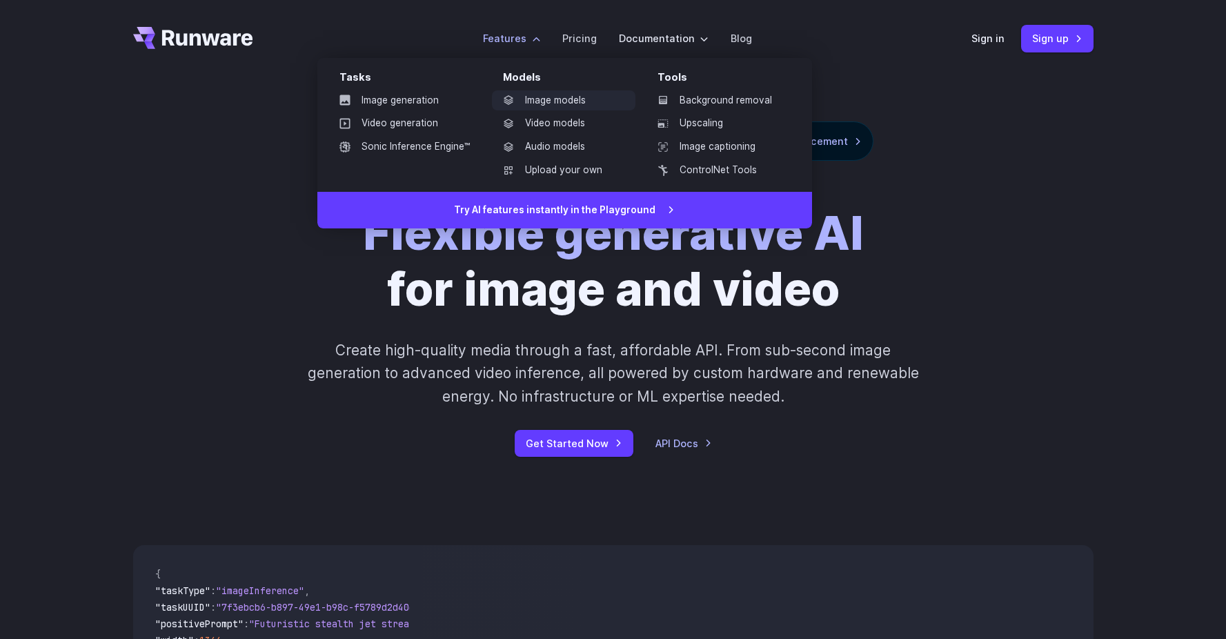
click at [570, 110] on link "Image models" at bounding box center [563, 100] width 143 height 21
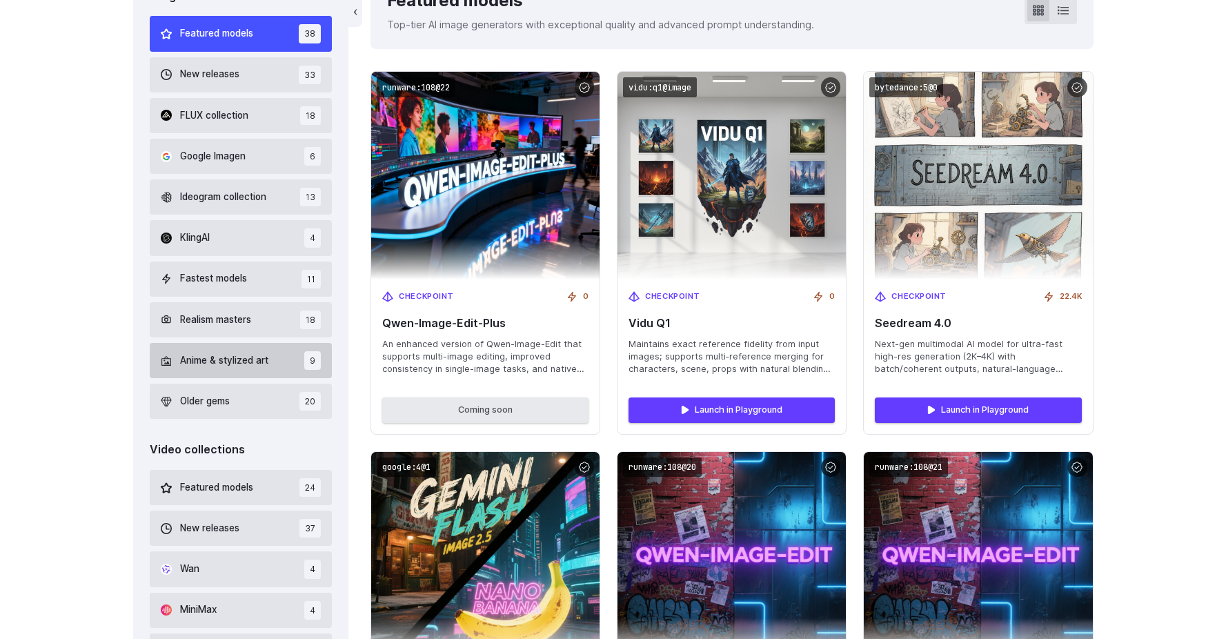
scroll to position [898, 0]
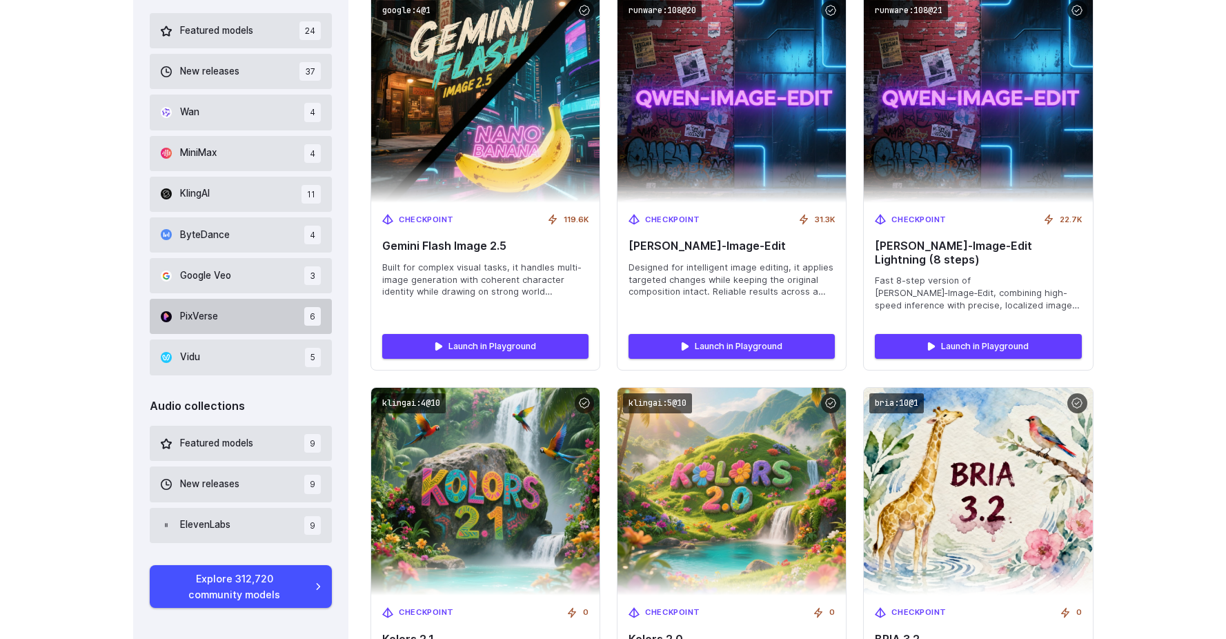
click at [242, 303] on button "PixVerse 6" at bounding box center [241, 316] width 183 height 35
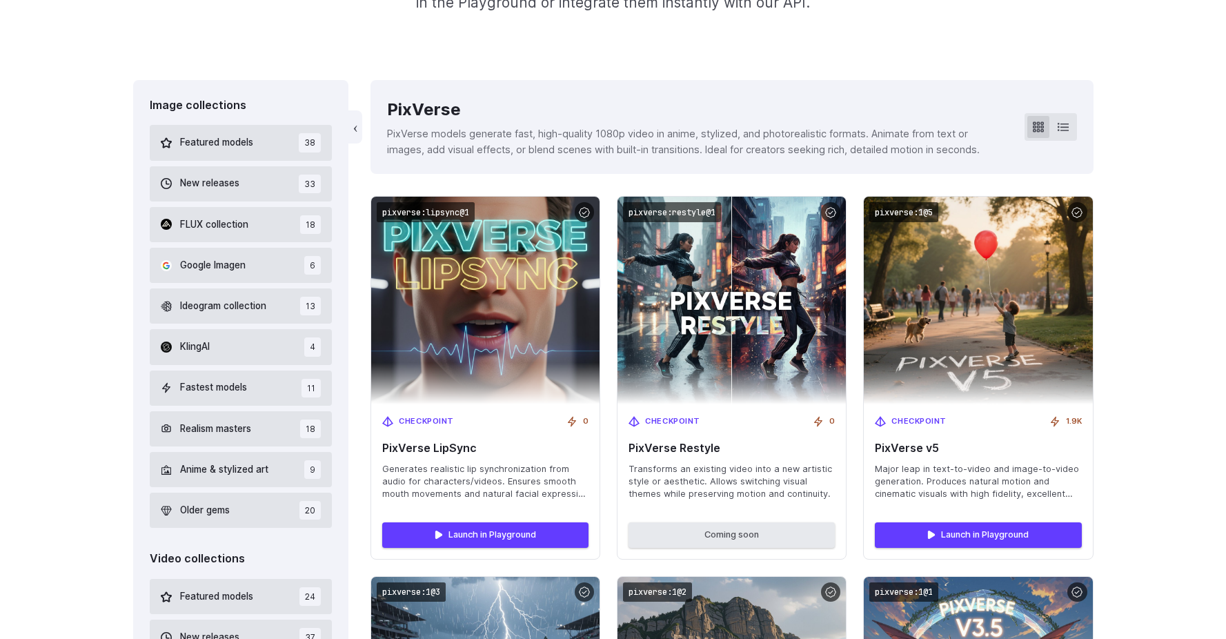
scroll to position [324, 0]
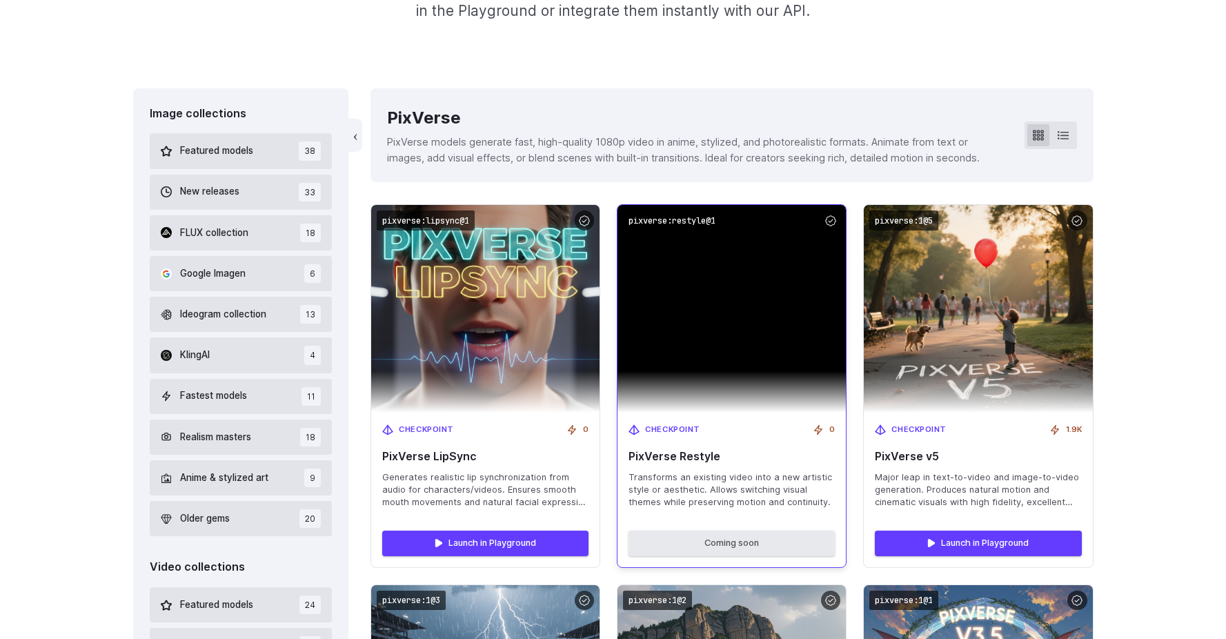
click at [739, 310] on img at bounding box center [731, 309] width 228 height 208
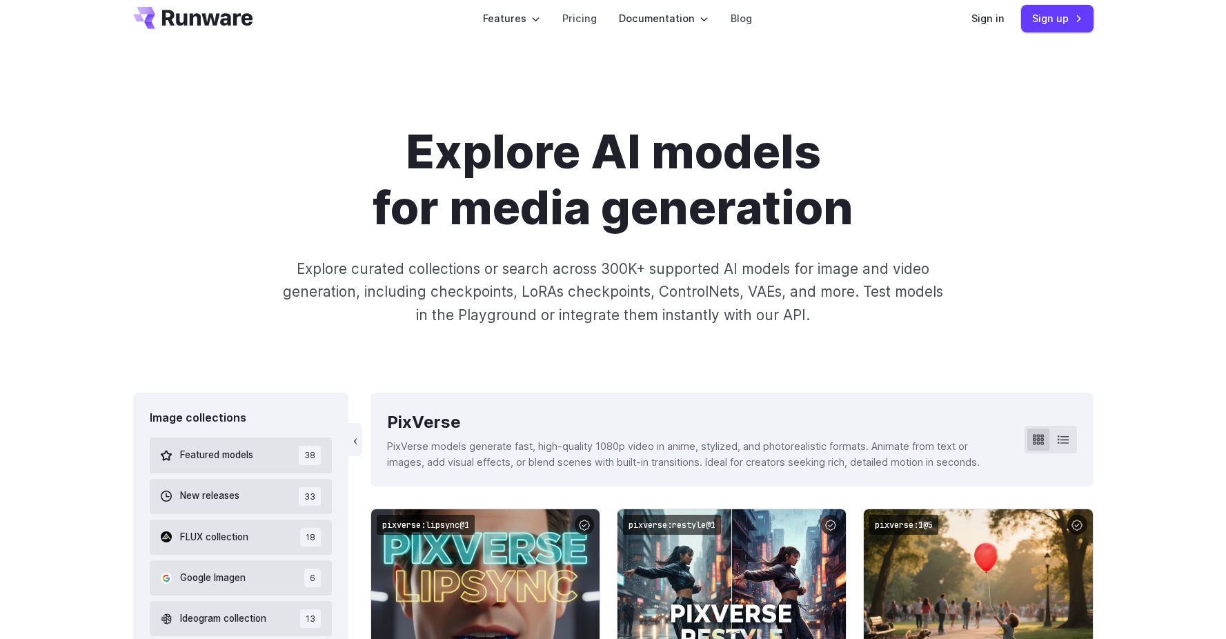
scroll to position [0, 0]
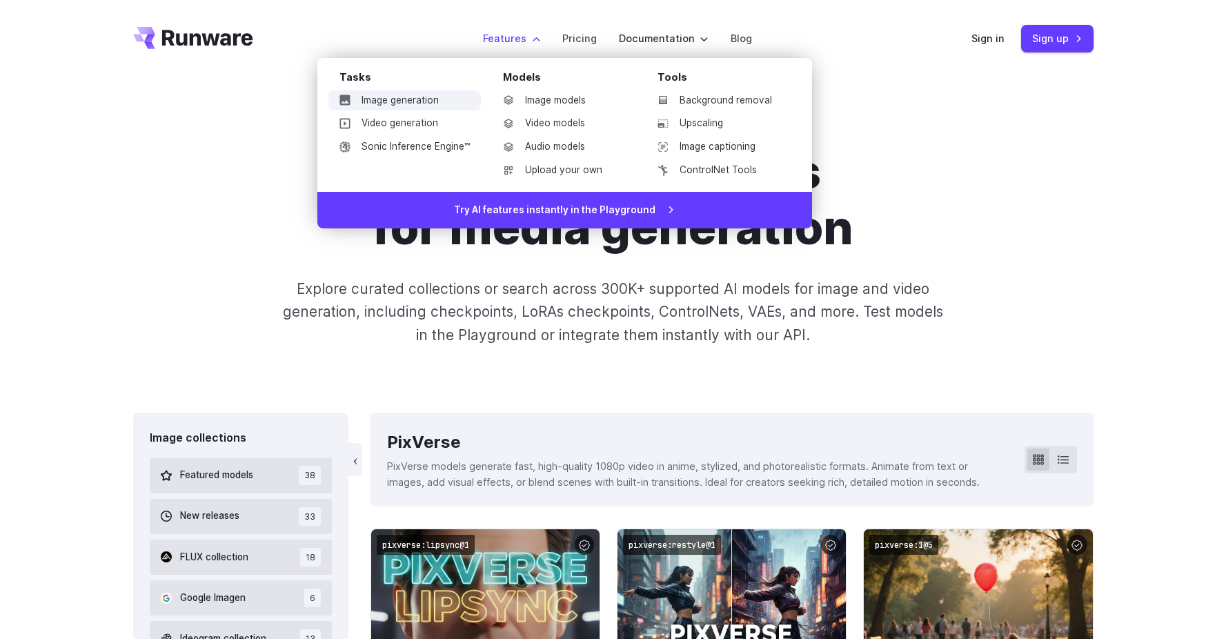
click at [435, 101] on link "Image generation" at bounding box center [404, 100] width 152 height 21
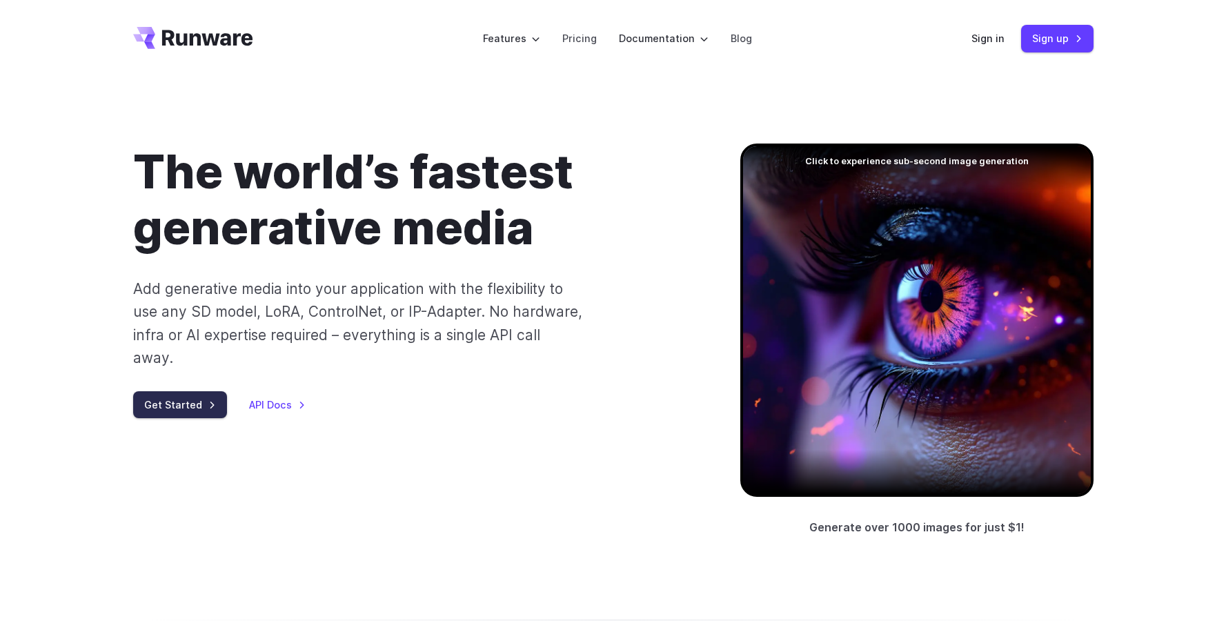
click at [188, 391] on link "Get Started" at bounding box center [180, 404] width 94 height 27
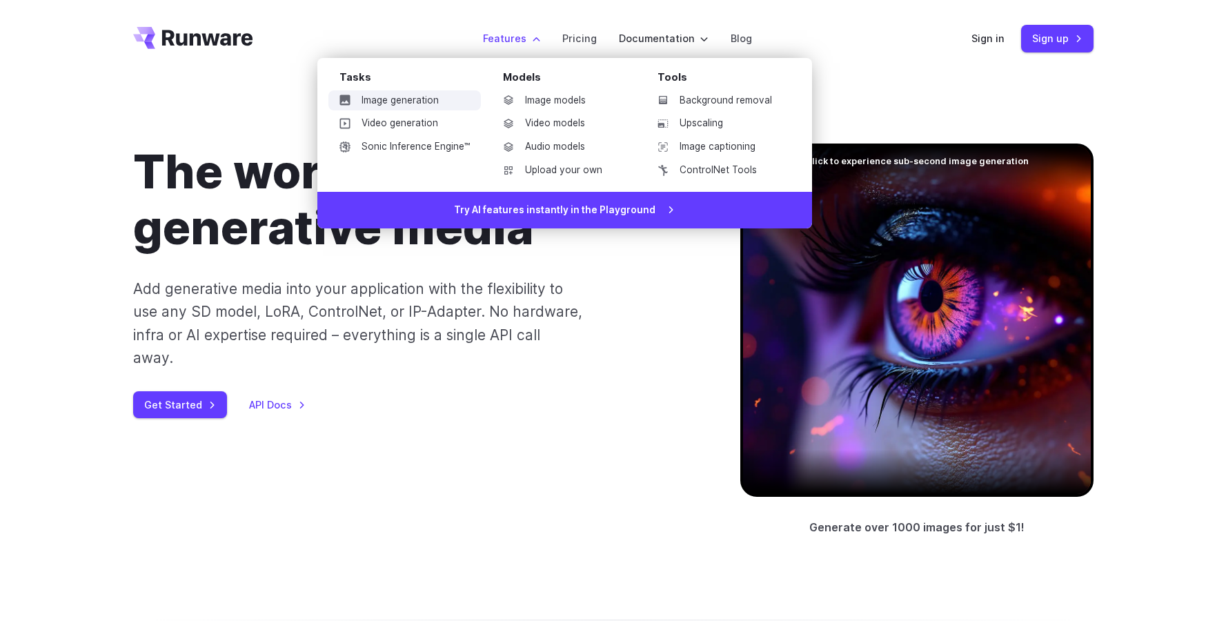
click at [424, 106] on link "Image generation" at bounding box center [404, 100] width 152 height 21
click at [395, 122] on link "Video generation" at bounding box center [404, 123] width 152 height 21
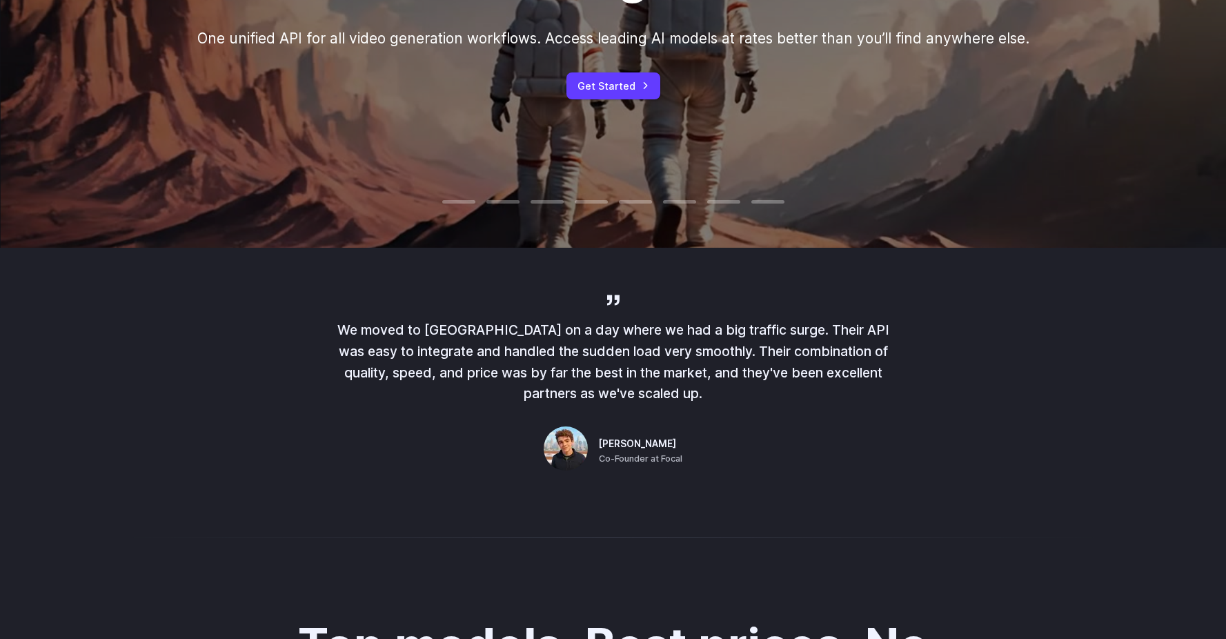
scroll to position [837, 0]
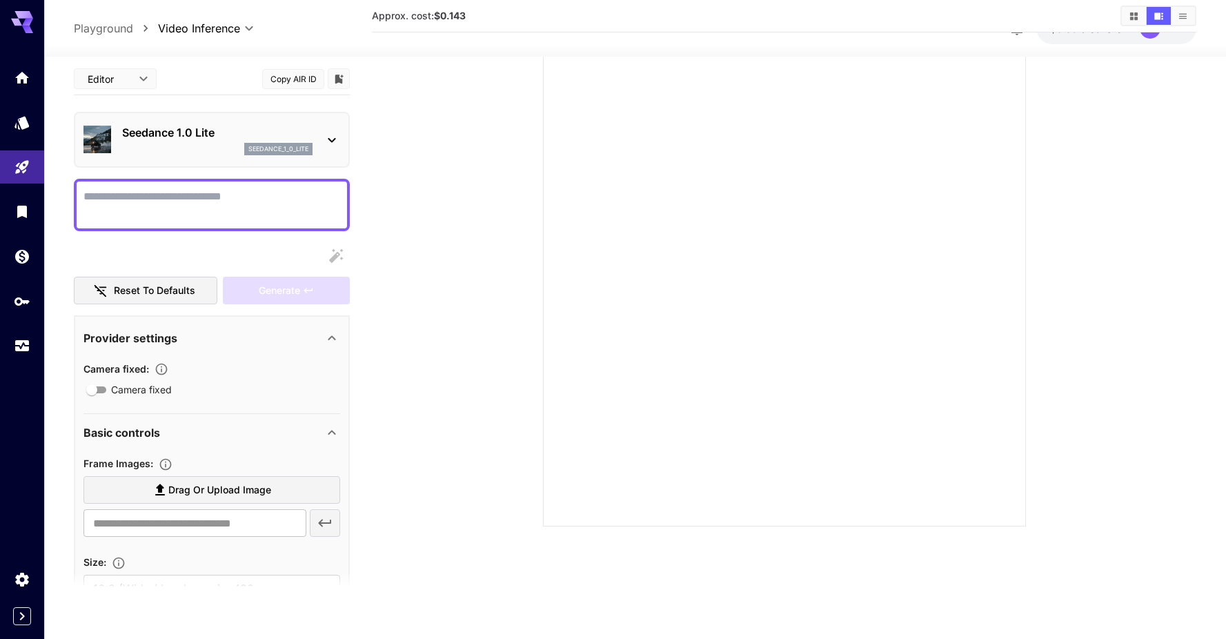
scroll to position [109, 0]
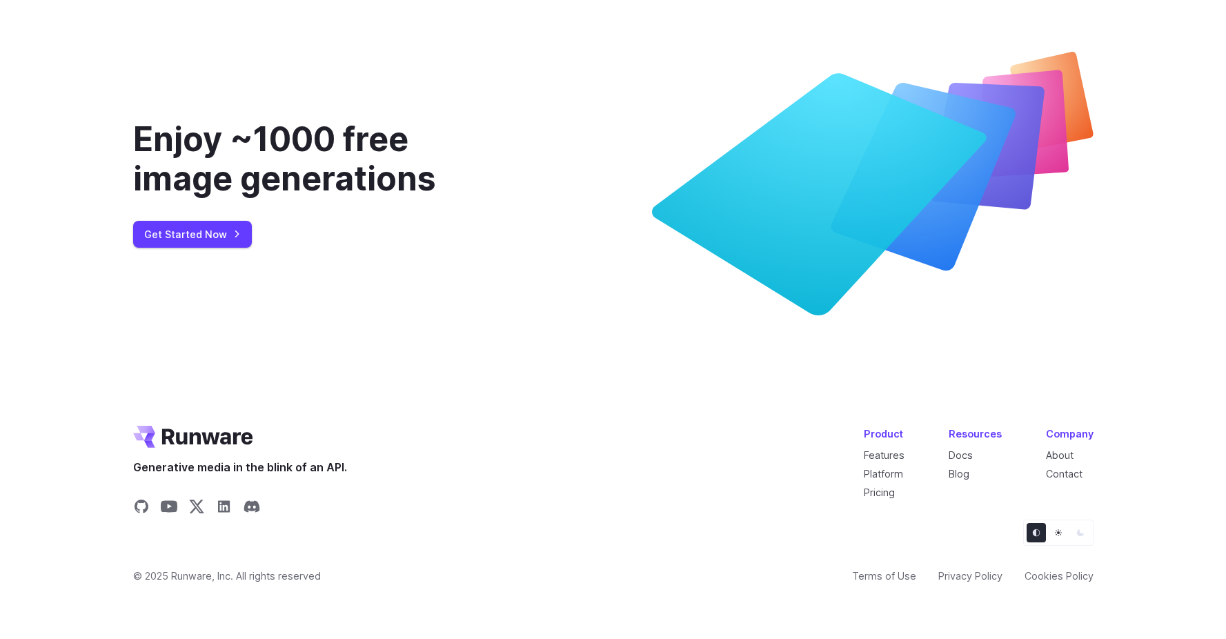
scroll to position [5272, 0]
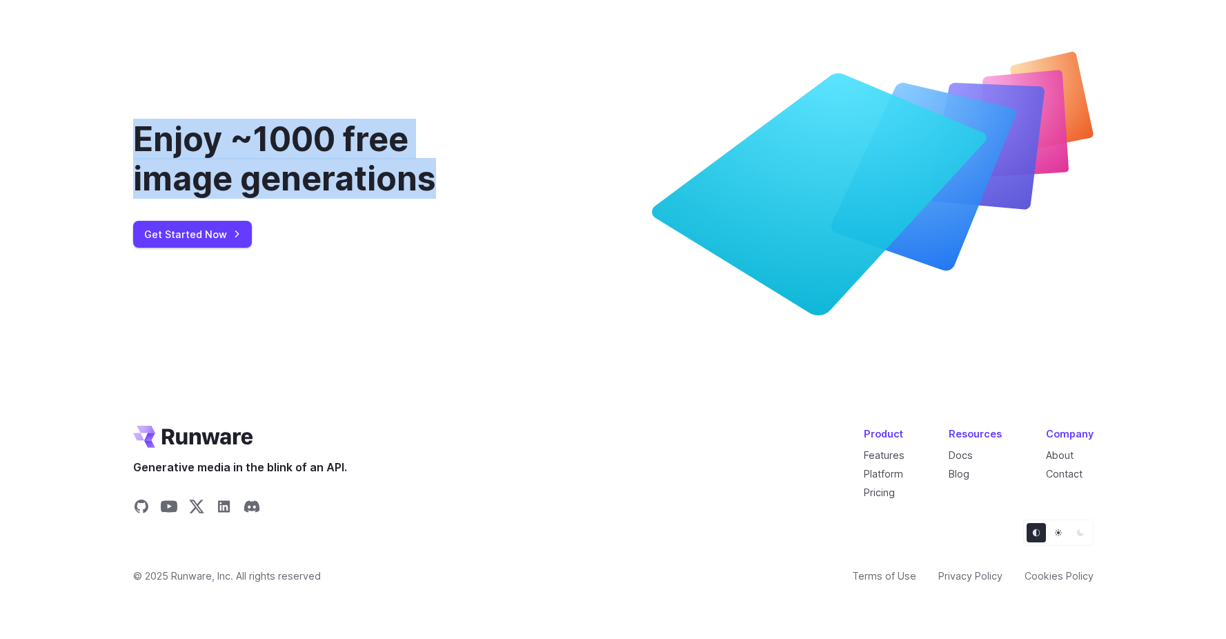
drag, startPoint x: 455, startPoint y: 189, endPoint x: 68, endPoint y: 115, distance: 393.9
click at [68, 115] on div "Enjoy ~1000 free image generations Get Started Now" at bounding box center [613, 184] width 1226 height 396
drag, startPoint x: 68, startPoint y: 115, endPoint x: 444, endPoint y: 232, distance: 393.6
click at [445, 232] on div "Enjoy ~1000 free image generations Get Started Now" at bounding box center [613, 184] width 1226 height 396
